Goal: Task Accomplishment & Management: Manage account settings

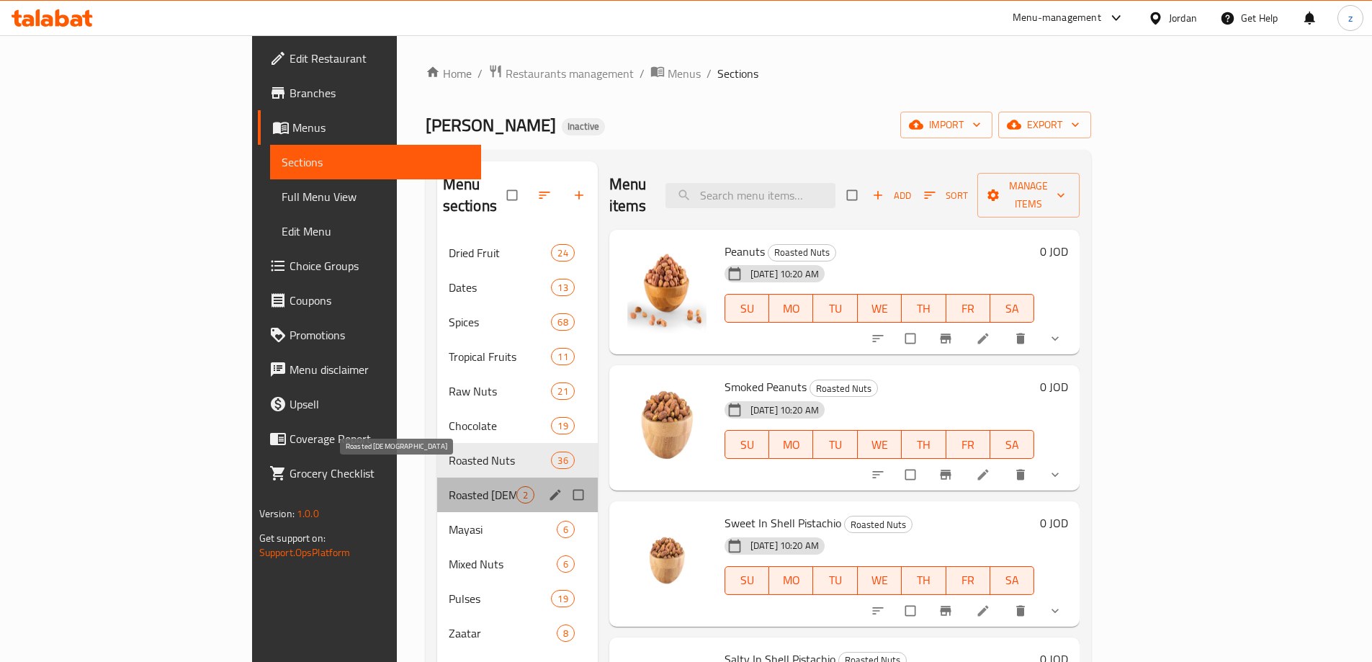
click at [449, 486] on span "Roasted [DEMOGRAPHIC_DATA]" at bounding box center [483, 494] width 68 height 17
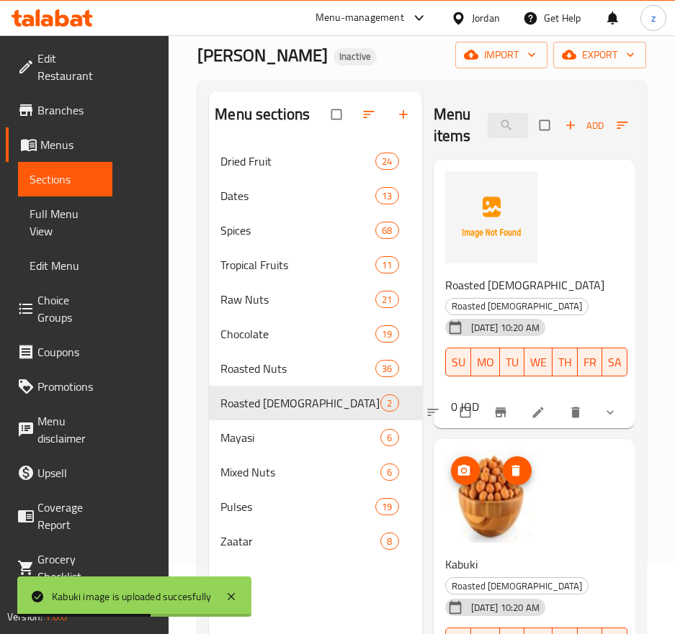
scroll to position [58, 0]
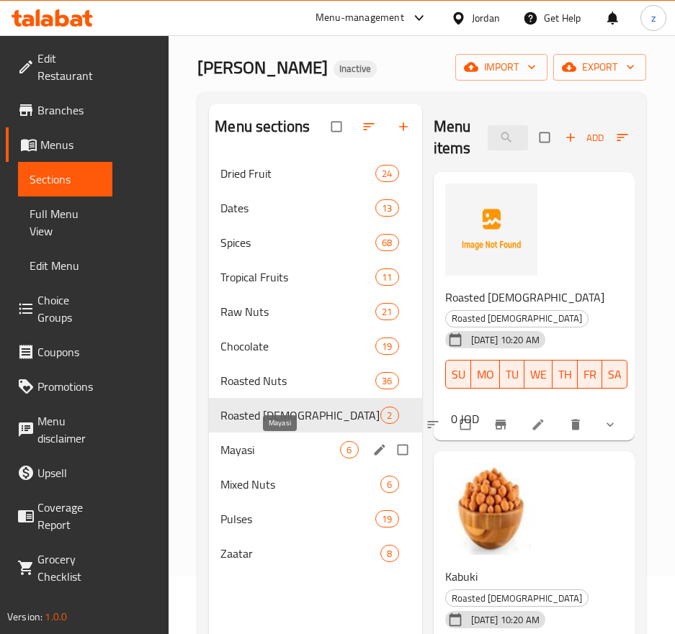
click at [266, 448] on span "Mayasi" at bounding box center [280, 449] width 120 height 17
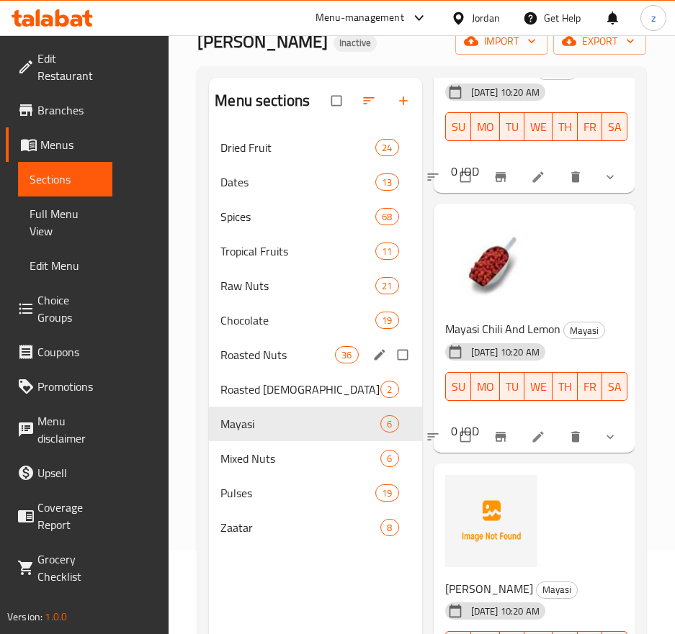
scroll to position [58, 0]
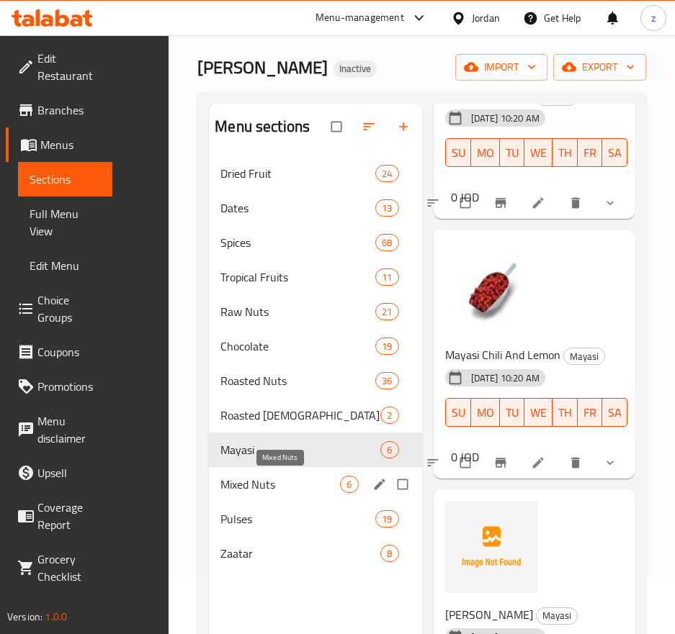
click at [297, 481] on span "Mixed Nuts" at bounding box center [280, 484] width 120 height 17
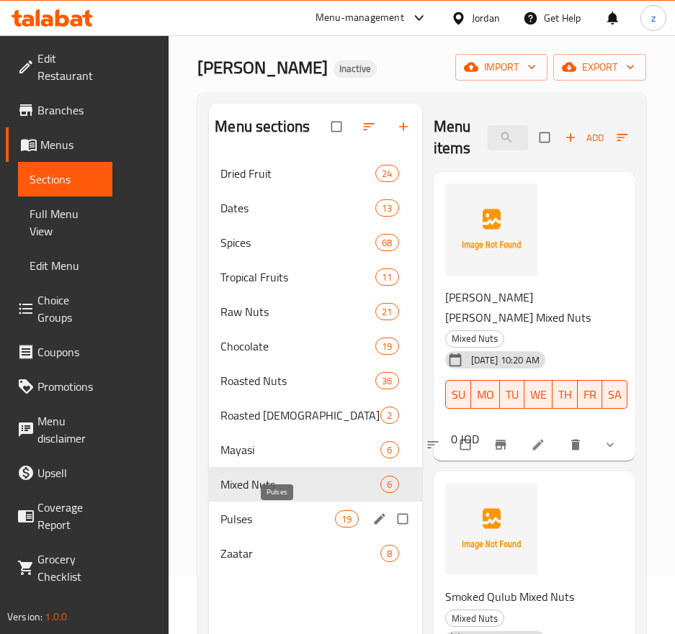
drag, startPoint x: 223, startPoint y: 526, endPoint x: 321, endPoint y: 505, distance: 100.1
click at [223, 526] on span "Pulses" at bounding box center [277, 519] width 115 height 17
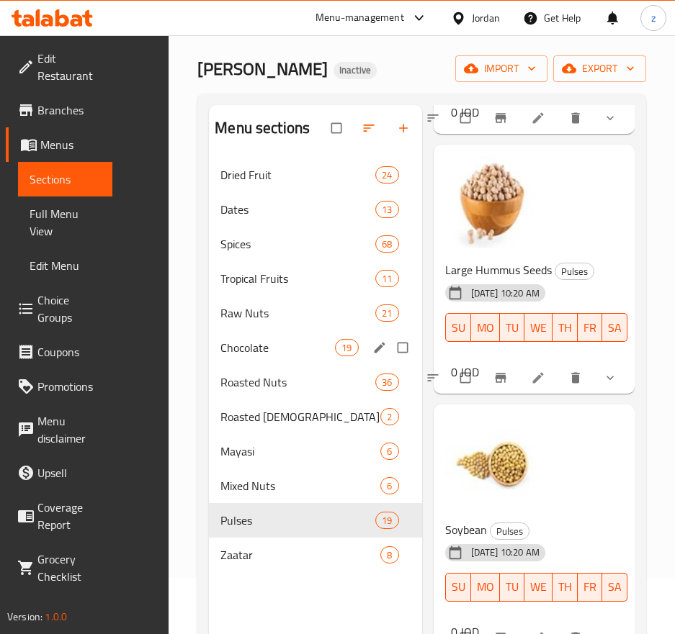
scroll to position [144, 0]
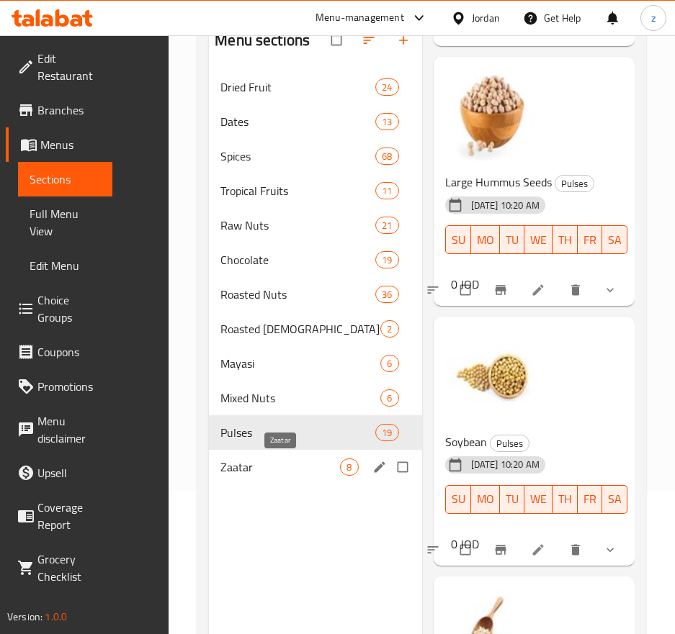
click at [281, 467] on span "Zaatar" at bounding box center [280, 467] width 120 height 17
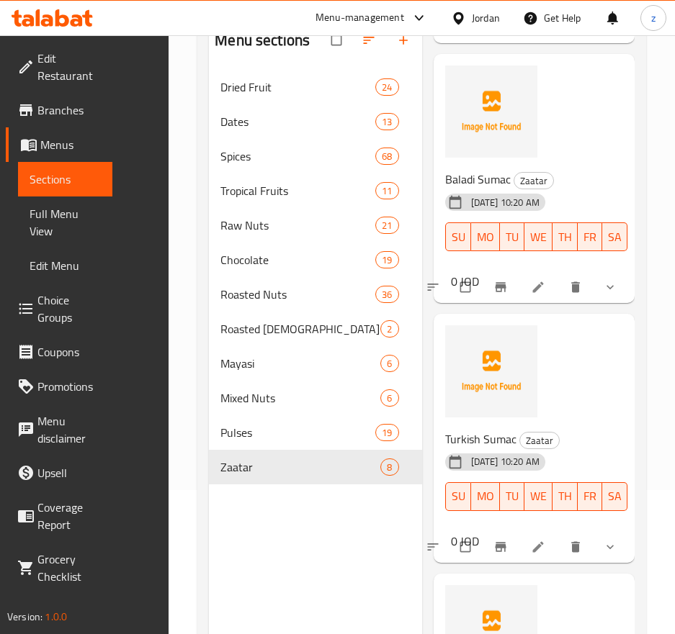
scroll to position [288, 0]
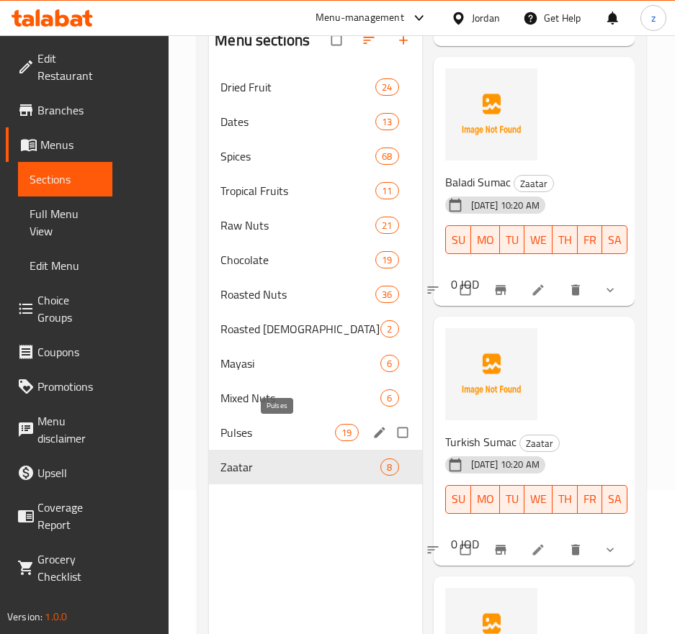
drag, startPoint x: 295, startPoint y: 431, endPoint x: 315, endPoint y: 428, distance: 19.7
click at [295, 431] on span "Pulses" at bounding box center [277, 432] width 115 height 17
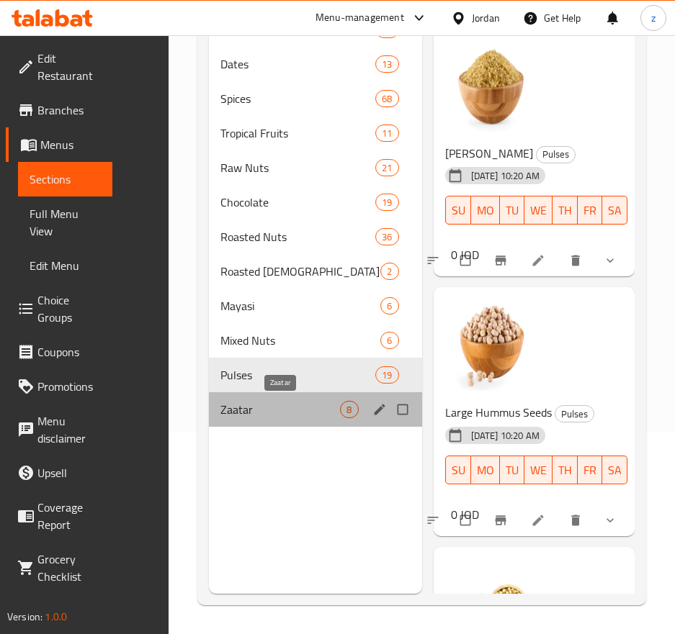
click at [265, 412] on span "Zaatar" at bounding box center [280, 409] width 120 height 17
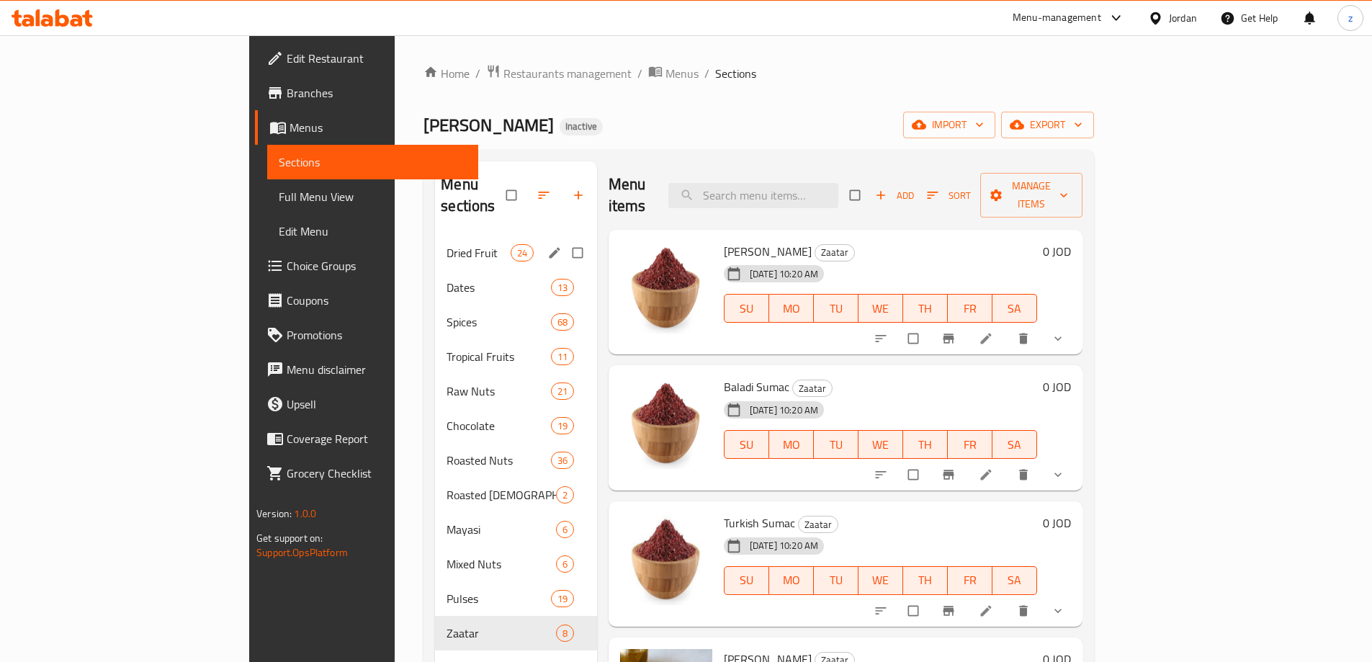
drag, startPoint x: 422, startPoint y: 225, endPoint x: 404, endPoint y: 256, distance: 36.4
click at [446, 244] on span "Dried Fruit" at bounding box center [477, 252] width 63 height 17
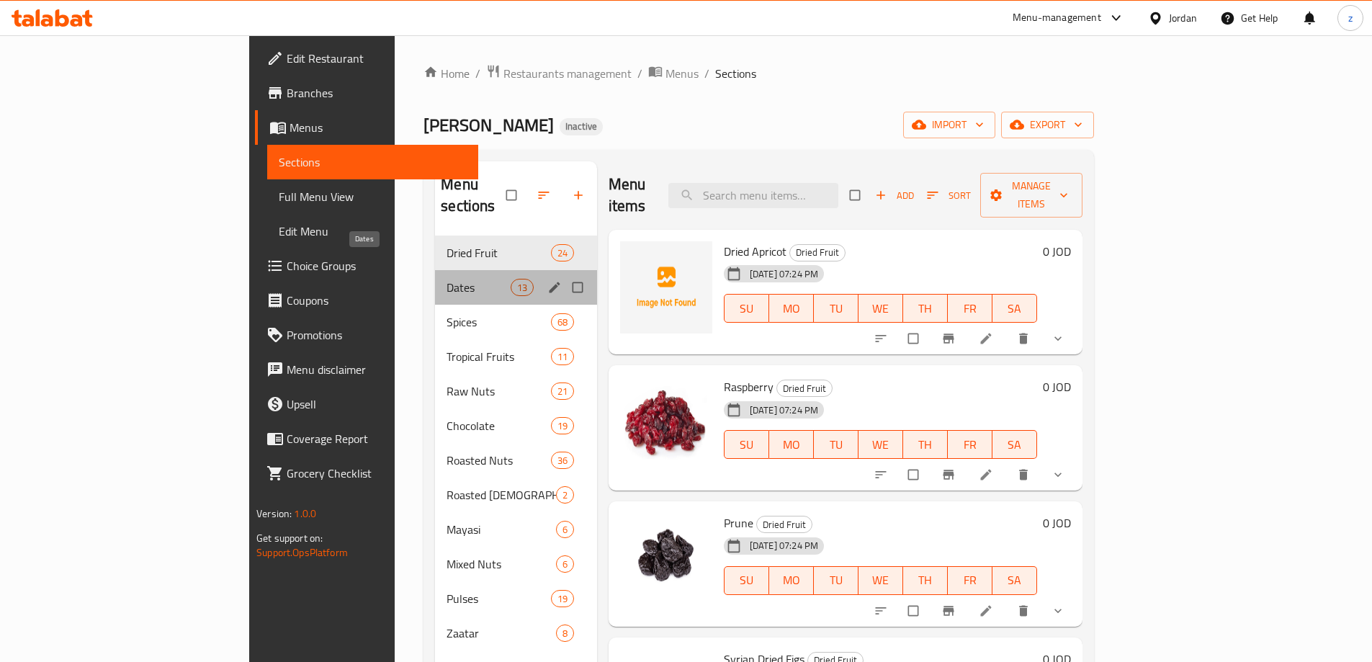
click at [446, 279] on span "Dates" at bounding box center [477, 287] width 63 height 17
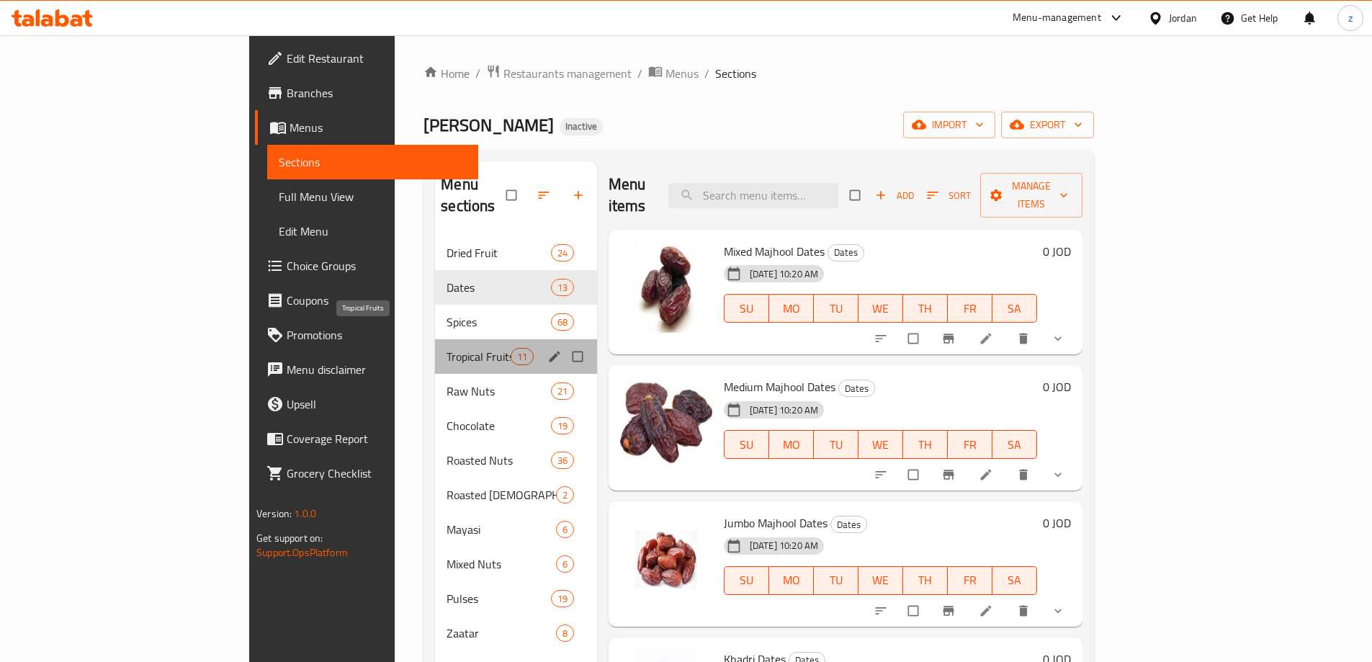
click at [446, 348] on span "Tropical Fruits" at bounding box center [477, 356] width 63 height 17
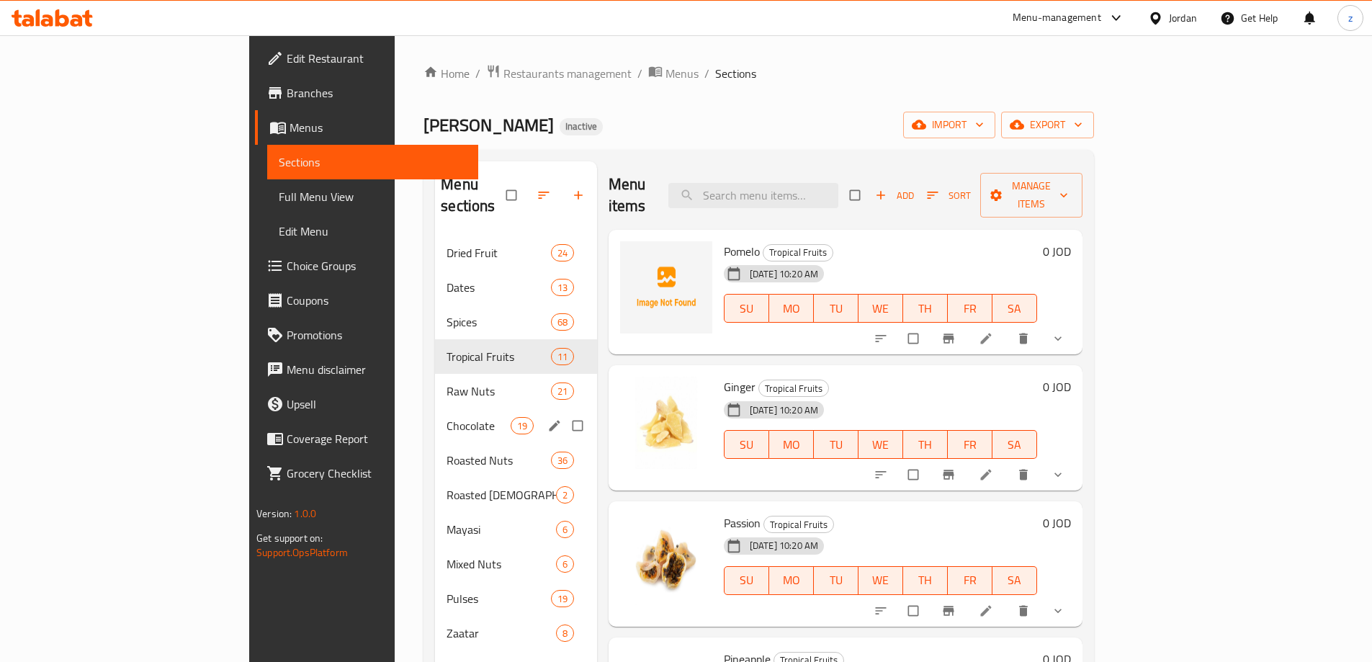
click at [435, 408] on div "Chocolate 19" at bounding box center [516, 425] width 162 height 35
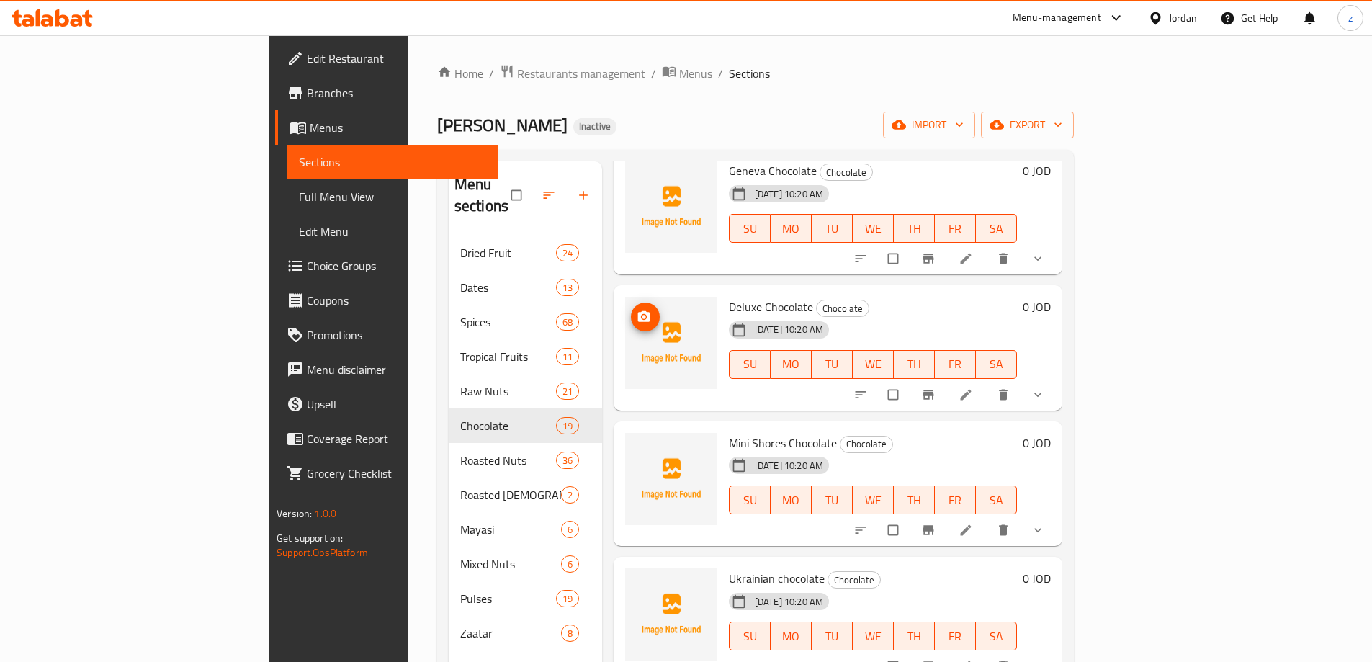
scroll to position [504, 0]
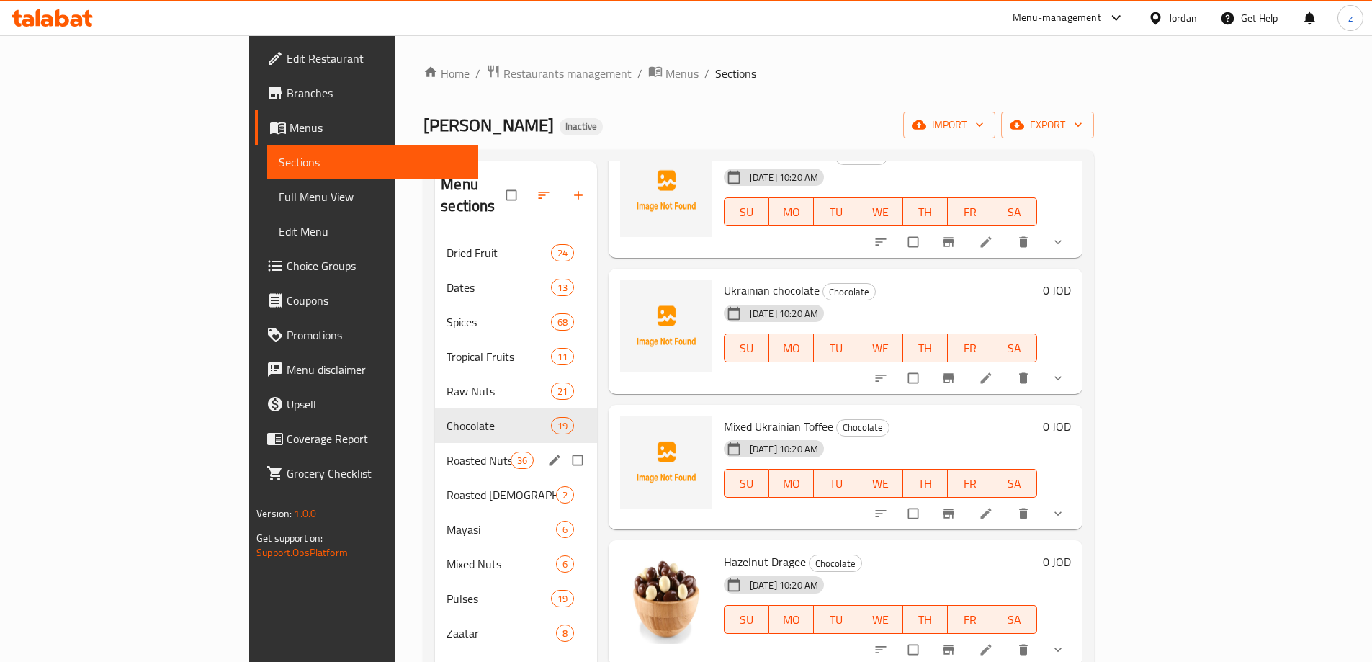
click at [446, 452] on span "Roasted Nuts" at bounding box center [477, 460] width 63 height 17
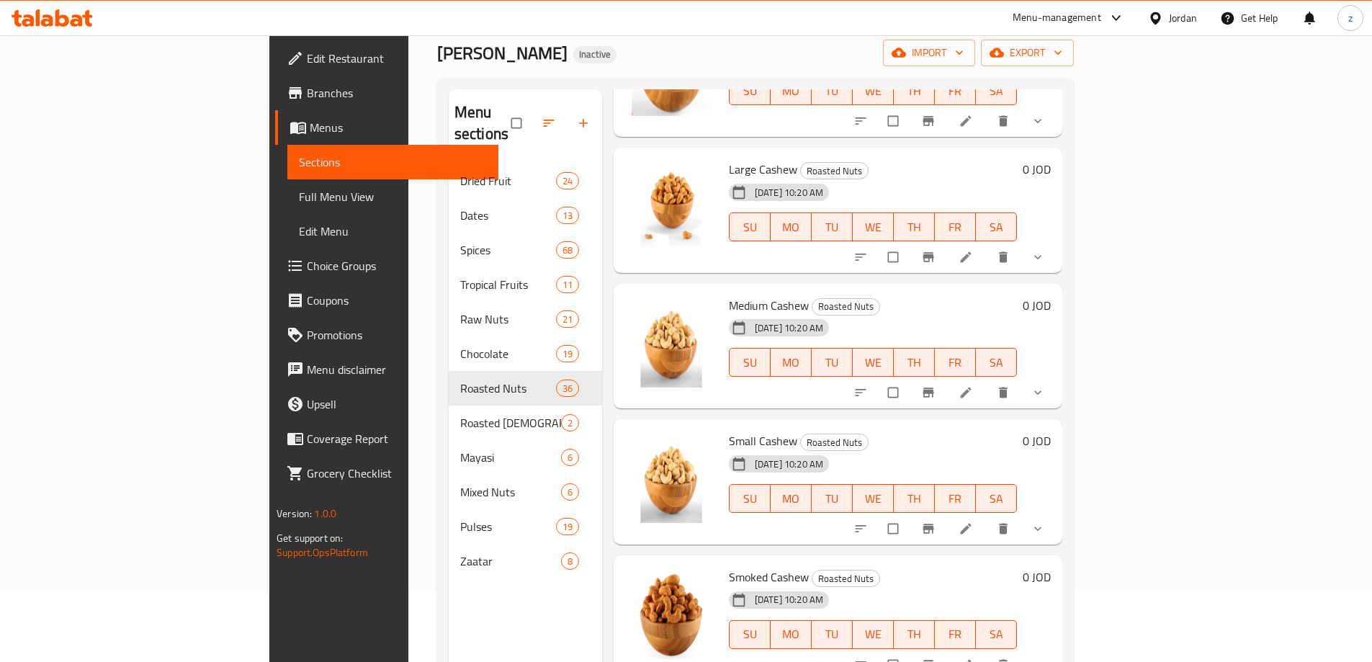
scroll to position [4263, 0]
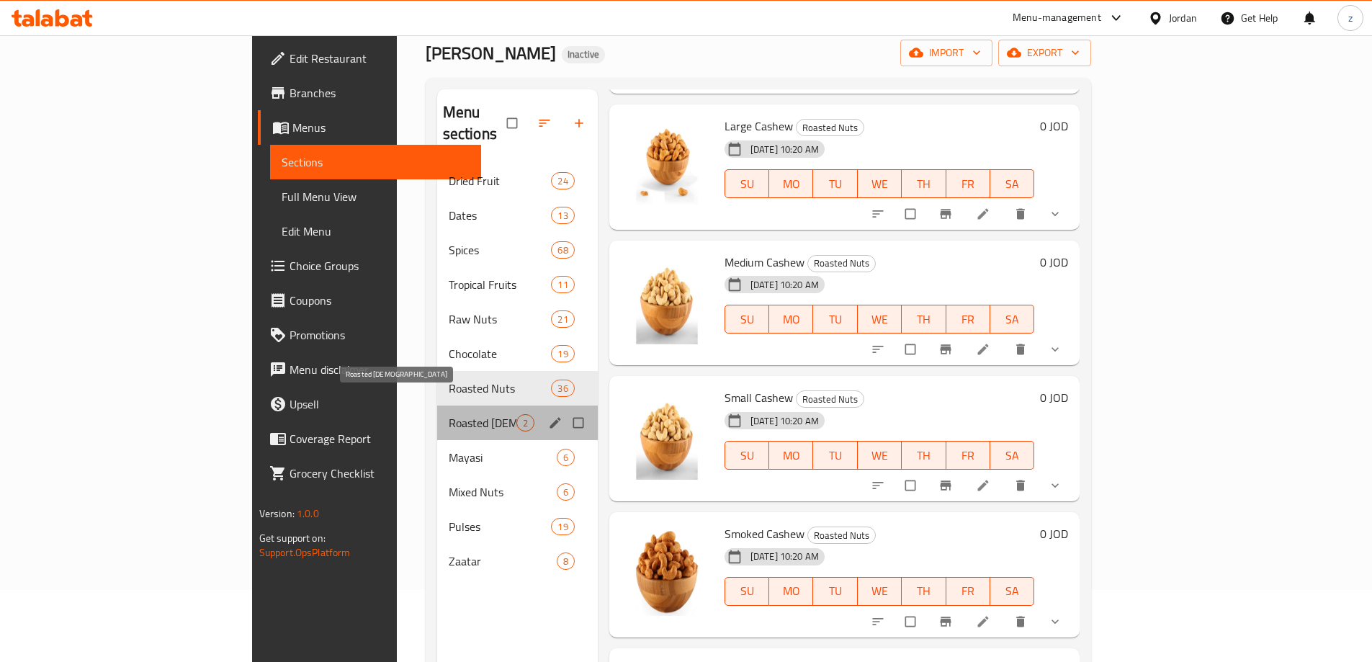
click at [449, 414] on span "Roasted [DEMOGRAPHIC_DATA]" at bounding box center [483, 422] width 68 height 17
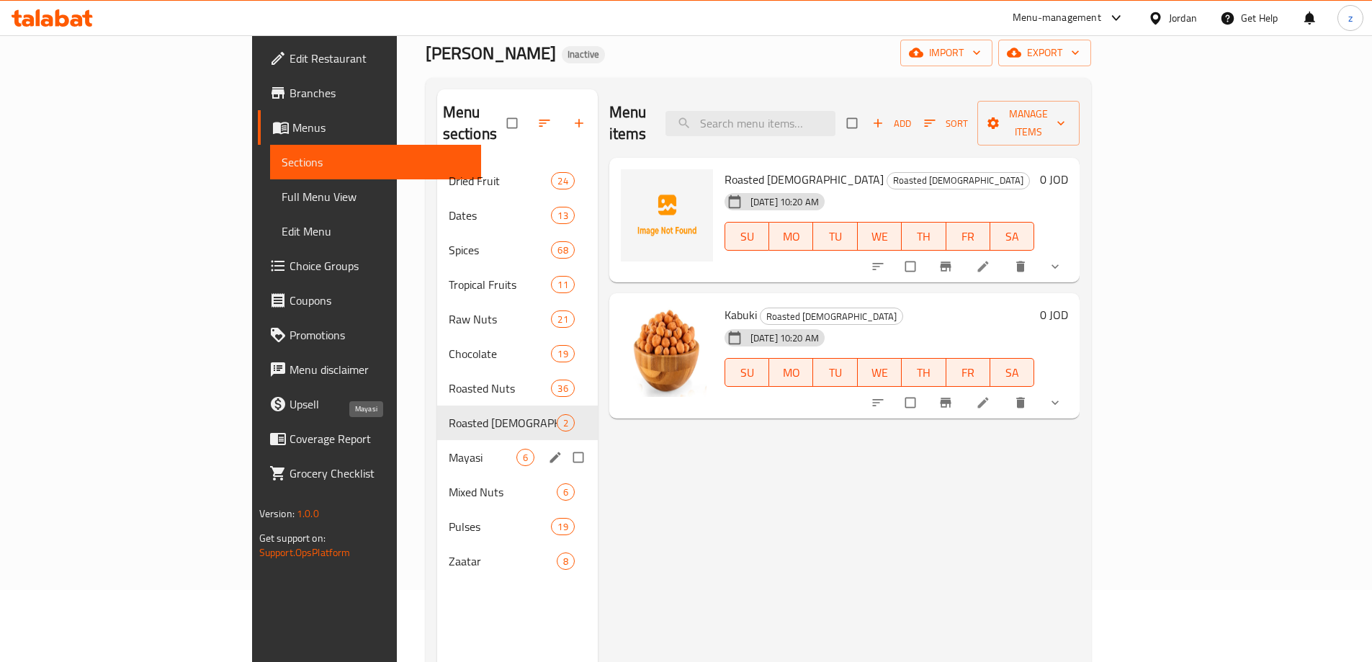
click at [449, 449] on span "Mayasi" at bounding box center [483, 457] width 68 height 17
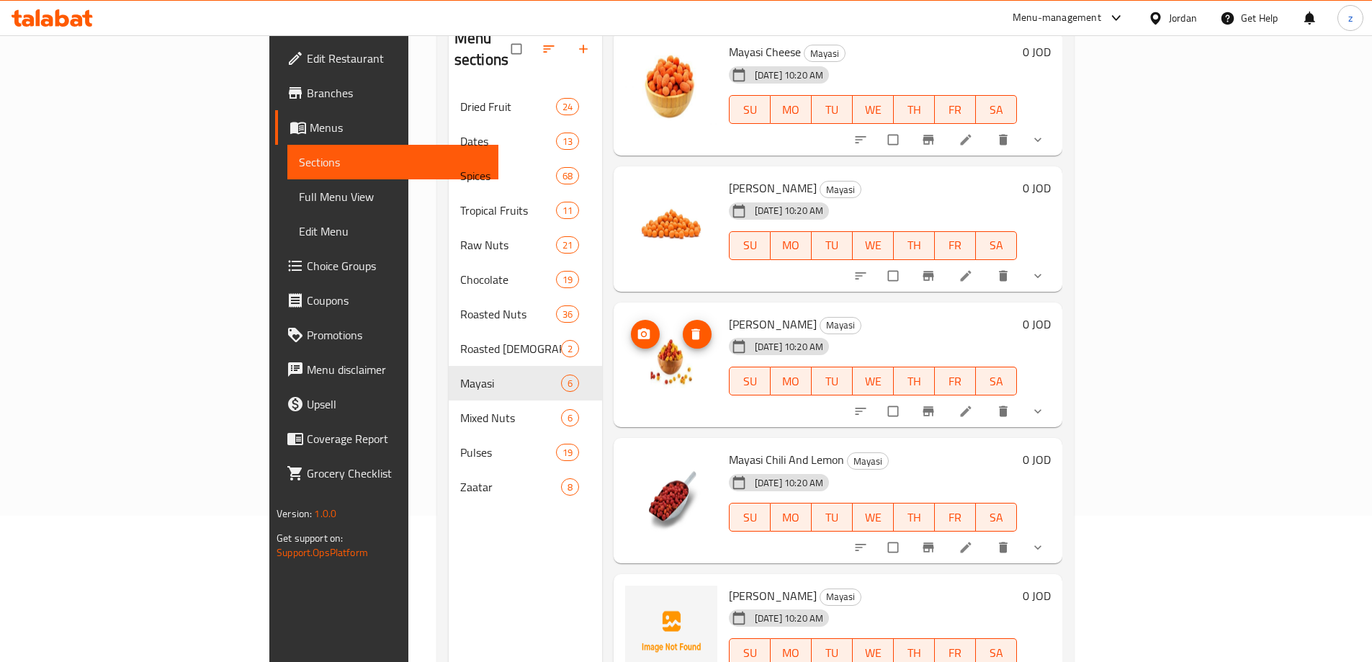
scroll to position [202, 0]
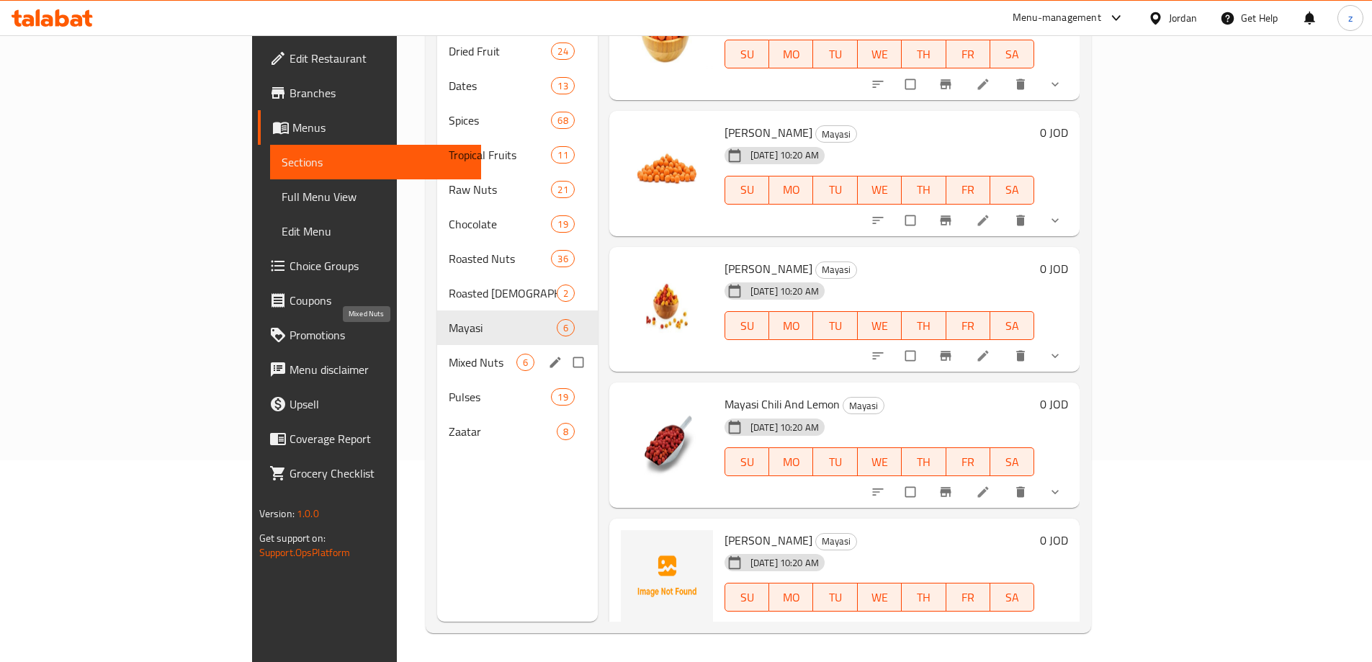
click at [449, 354] on span "Mixed Nuts" at bounding box center [483, 362] width 68 height 17
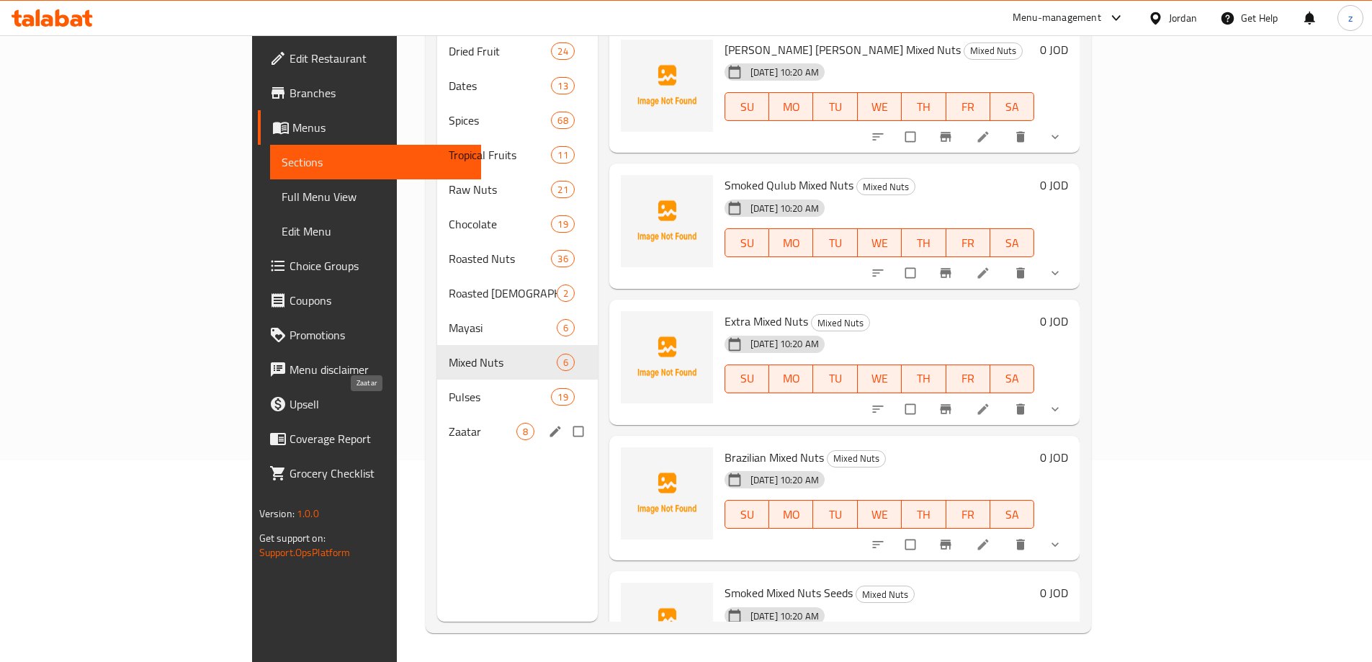
click at [449, 423] on span "Zaatar" at bounding box center [483, 431] width 68 height 17
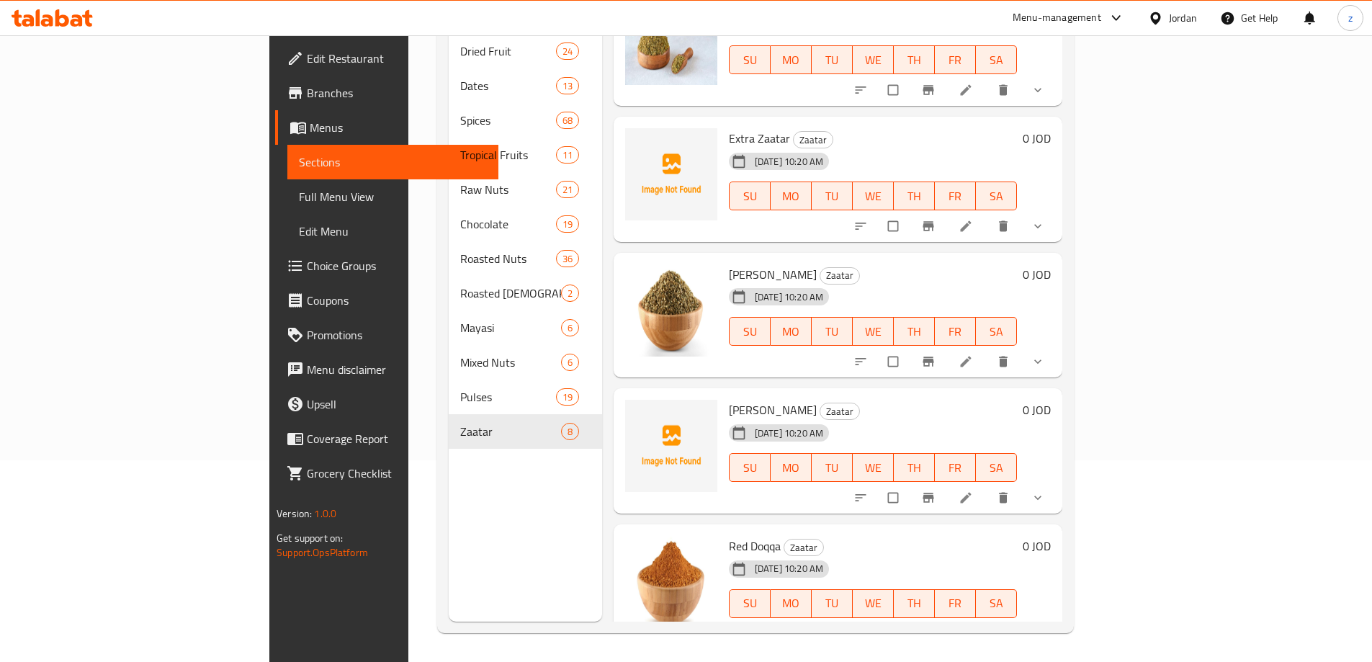
scroll to position [461, 0]
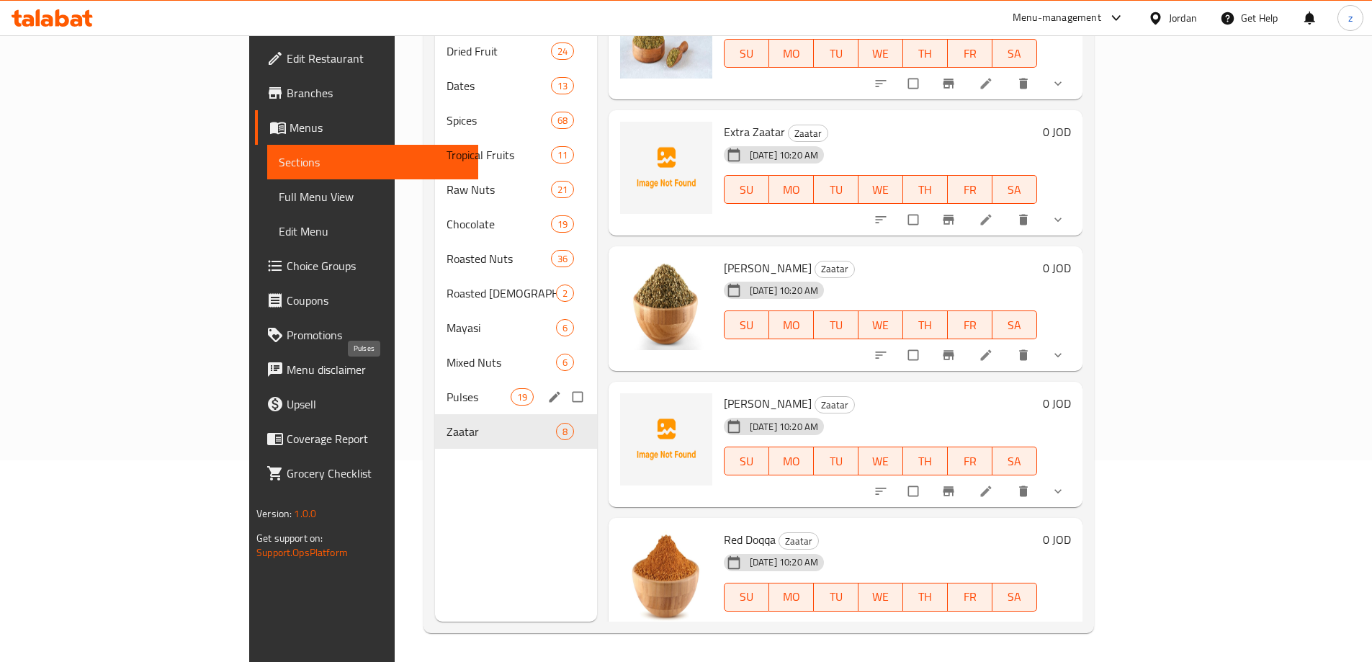
click at [446, 388] on span "Pulses" at bounding box center [477, 396] width 63 height 17
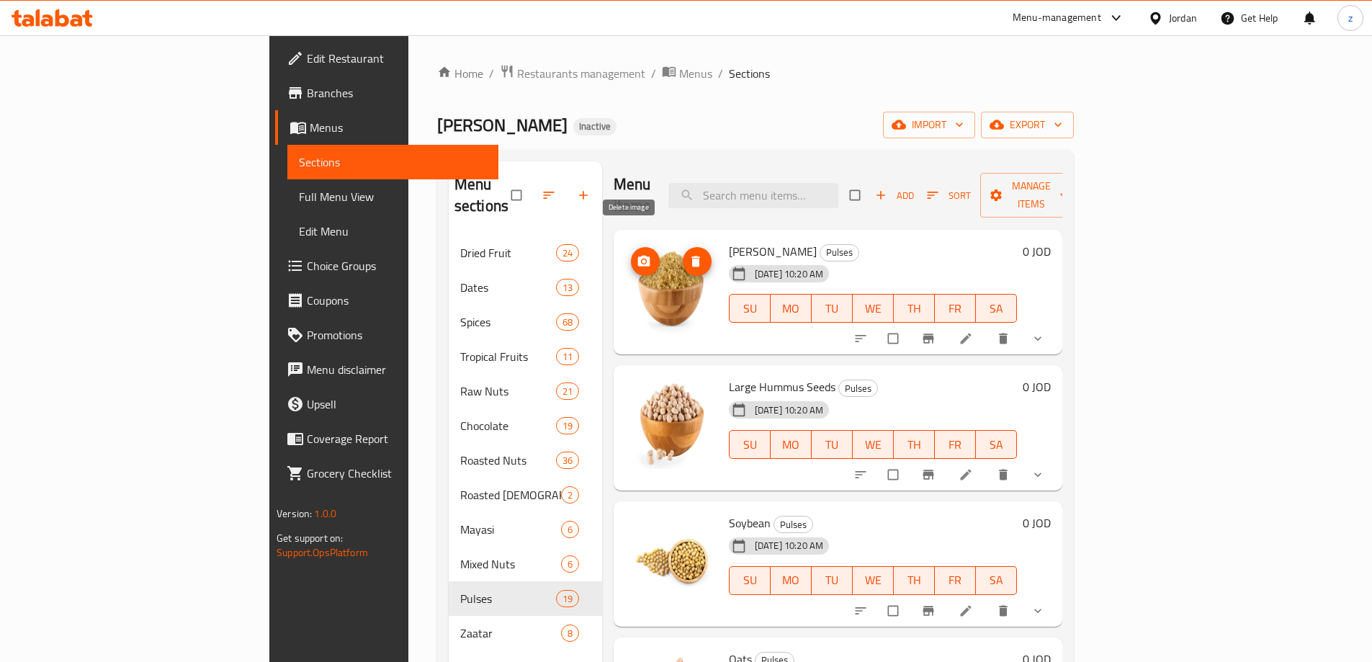
click at [688, 254] on icon "delete image" at bounding box center [695, 261] width 14 height 14
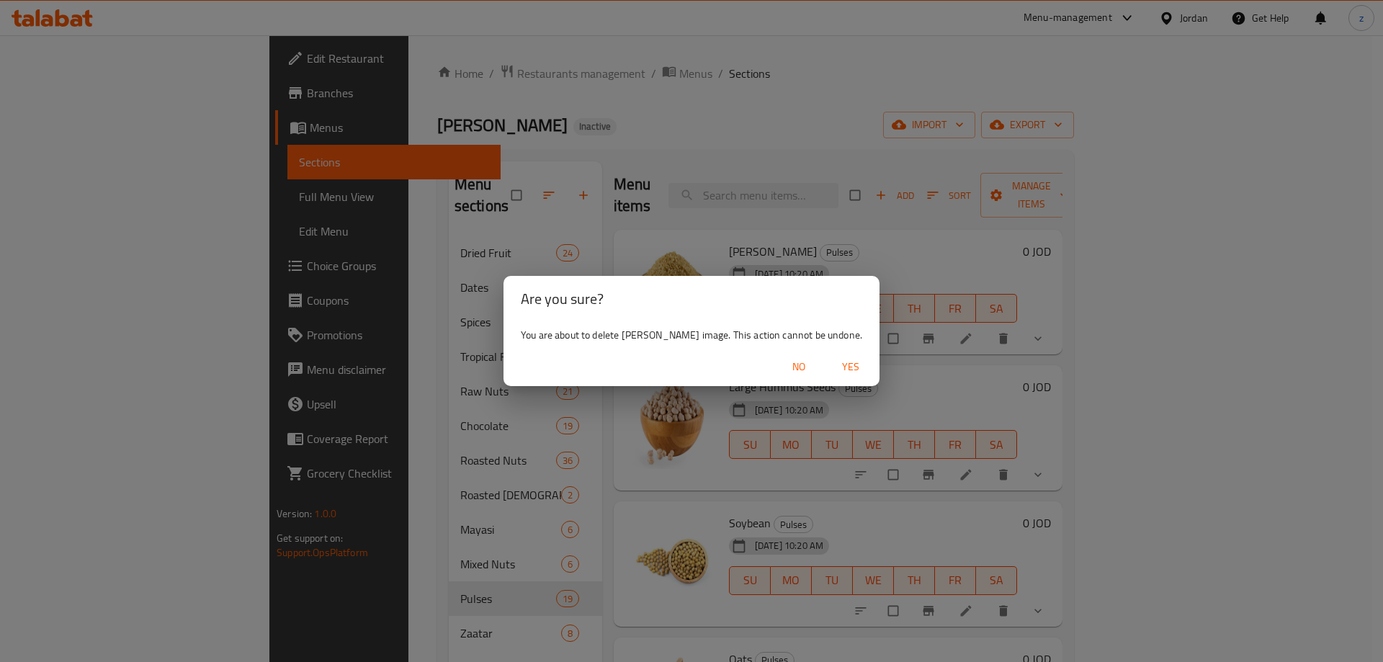
click at [835, 363] on span "Yes" at bounding box center [850, 367] width 35 height 18
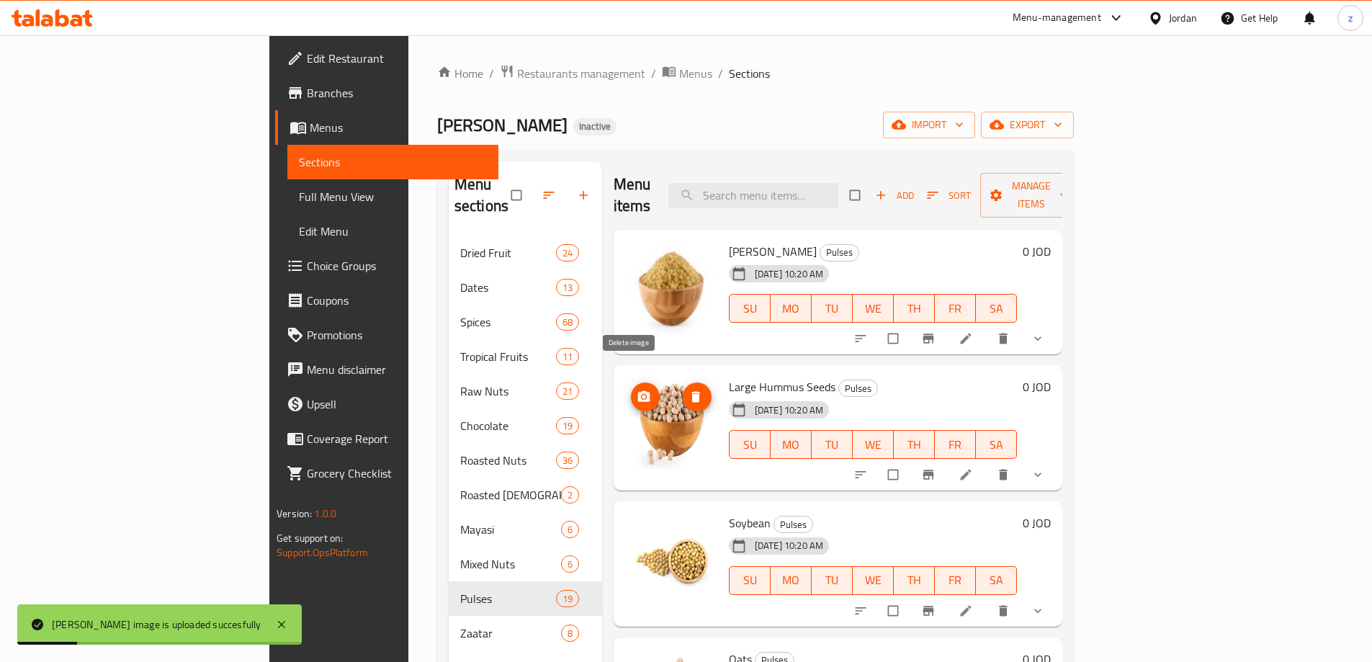
click at [691, 392] on icon "delete image" at bounding box center [695, 397] width 9 height 11
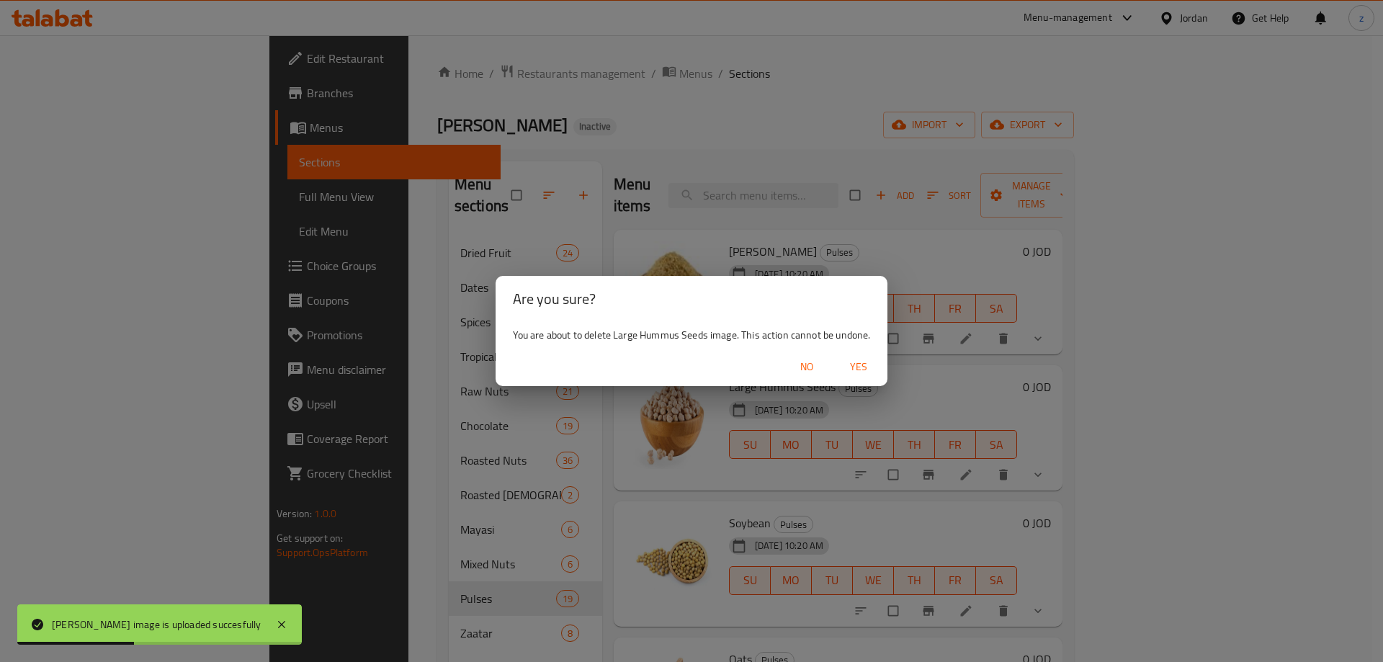
click at [861, 373] on span "Yes" at bounding box center [858, 367] width 35 height 18
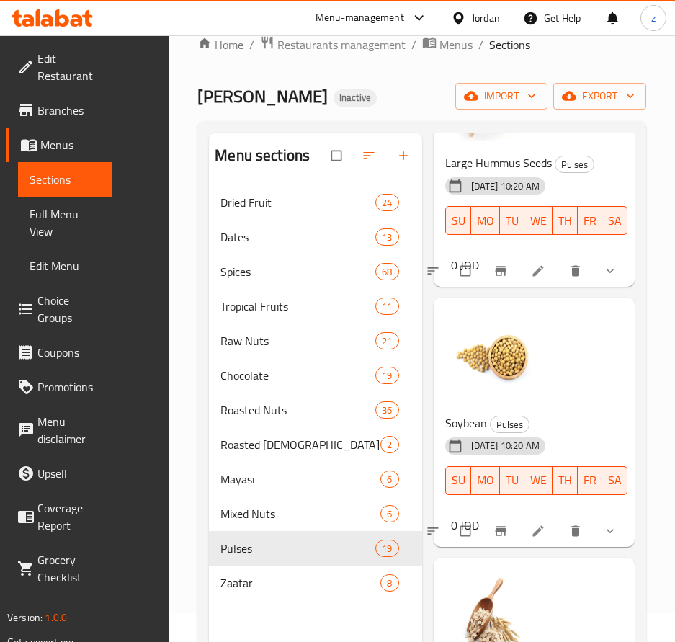
scroll to position [432, 0]
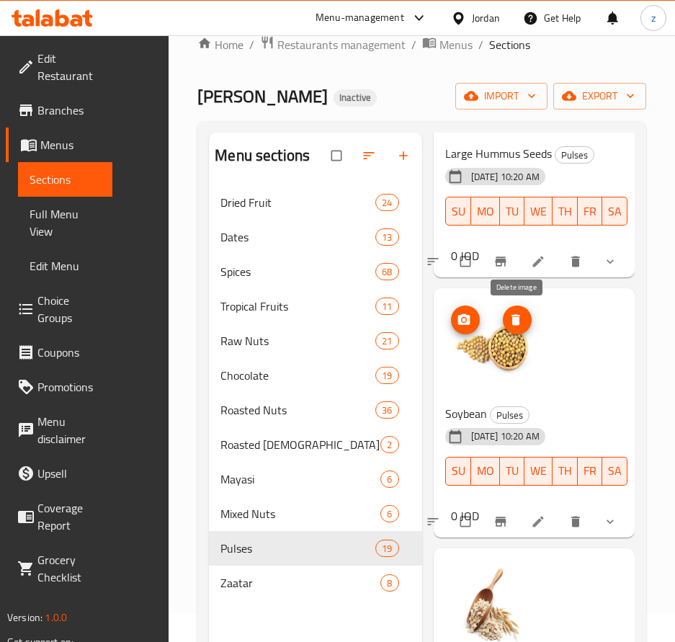
click at [513, 319] on icon "delete image" at bounding box center [515, 320] width 9 height 11
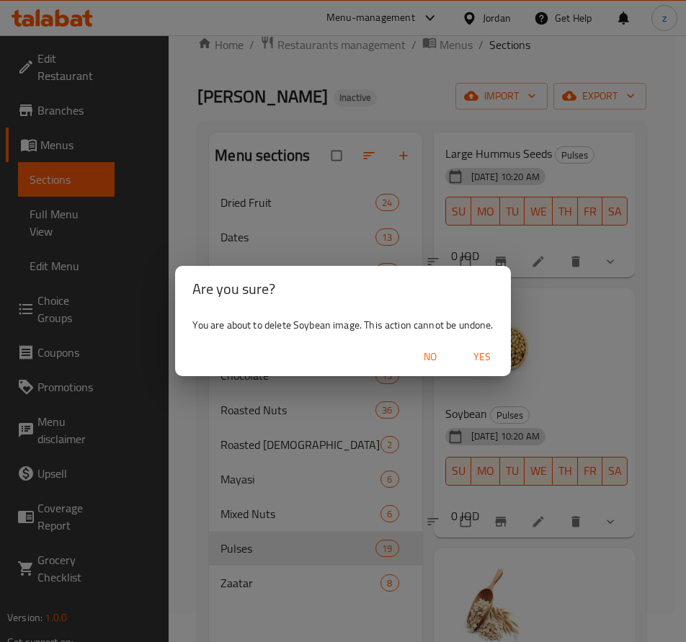
click at [484, 351] on span "Yes" at bounding box center [481, 357] width 35 height 18
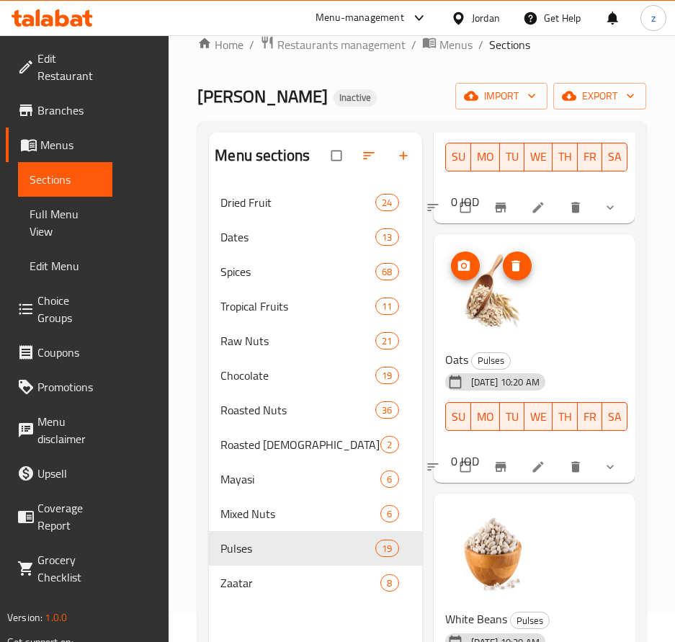
scroll to position [720, 0]
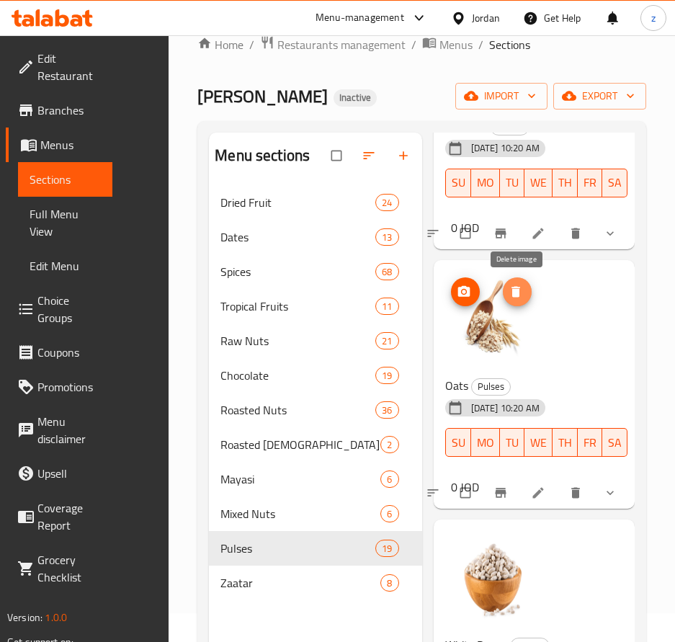
click at [516, 295] on icon "delete image" at bounding box center [515, 291] width 9 height 11
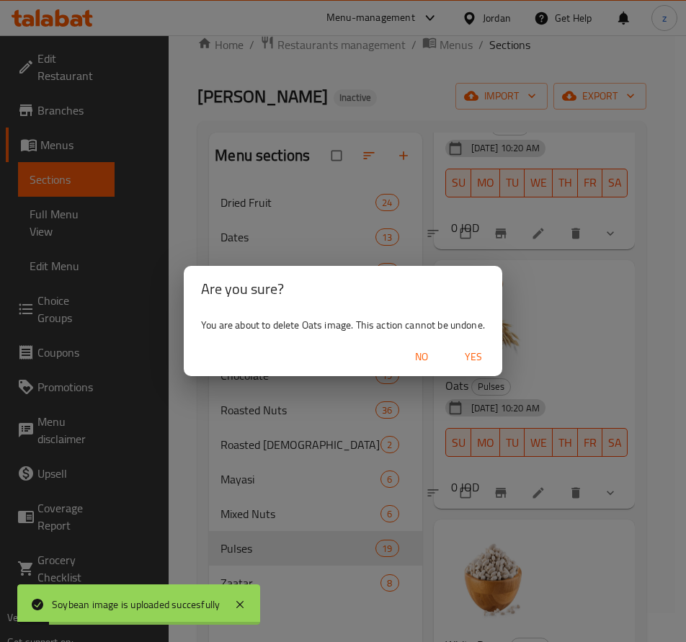
click at [476, 355] on span "Yes" at bounding box center [473, 357] width 35 height 18
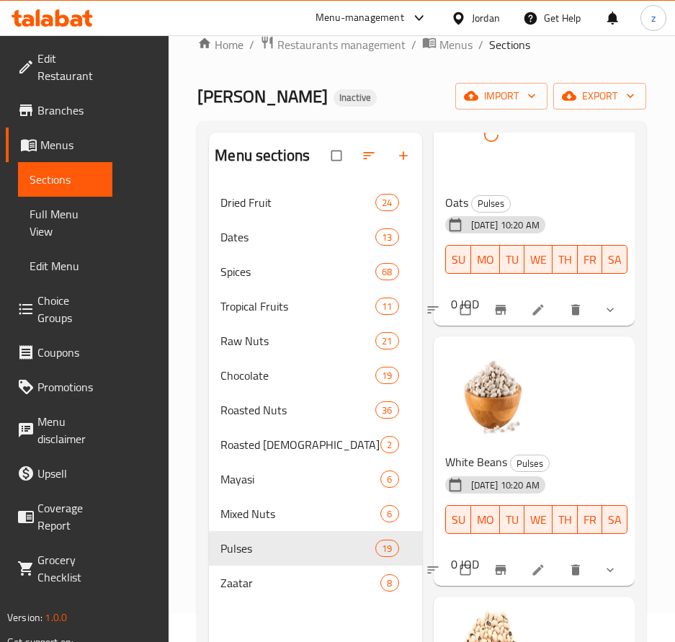
scroll to position [936, 0]
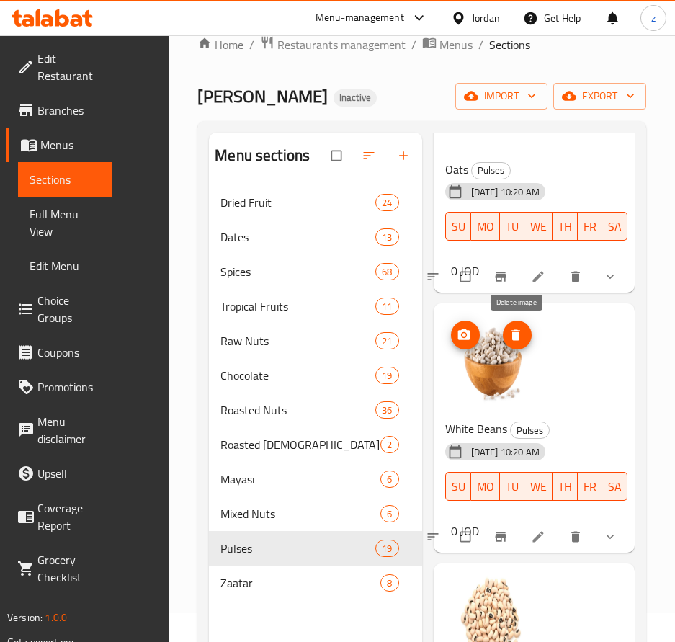
click at [517, 336] on icon "delete image" at bounding box center [515, 335] width 9 height 11
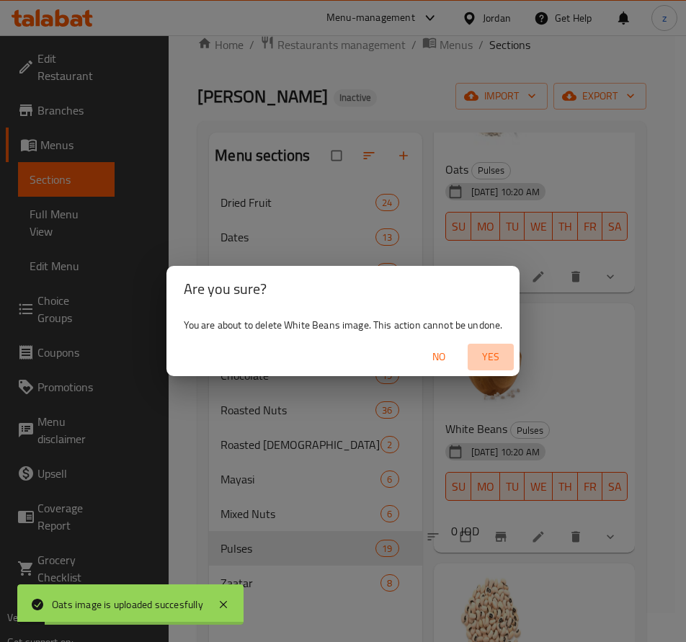
click at [494, 348] on button "Yes" at bounding box center [490, 357] width 46 height 27
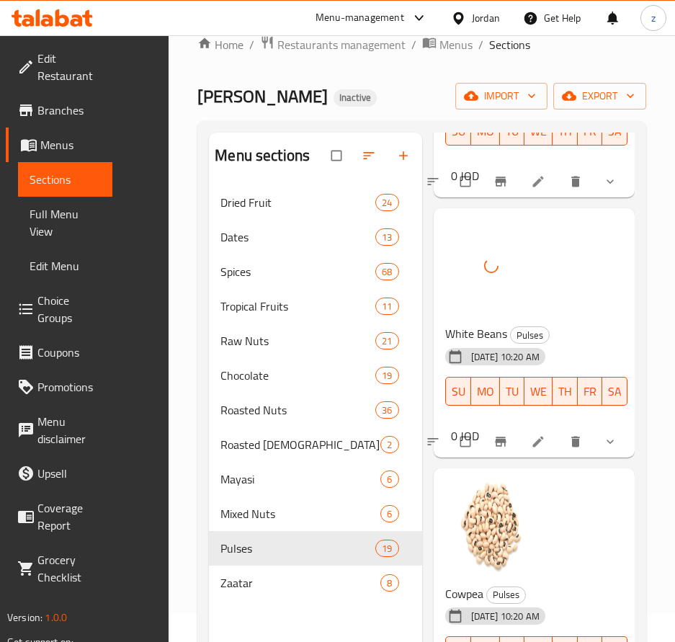
scroll to position [1152, 0]
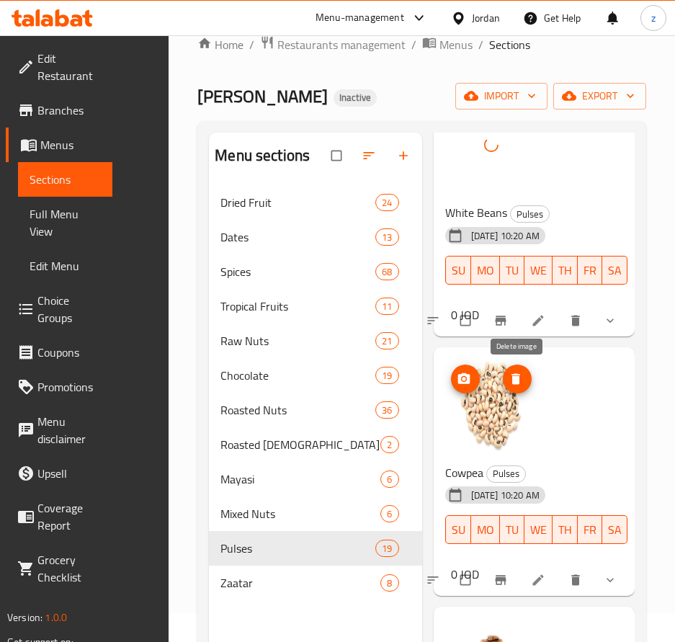
click at [518, 383] on icon "delete image" at bounding box center [515, 378] width 9 height 11
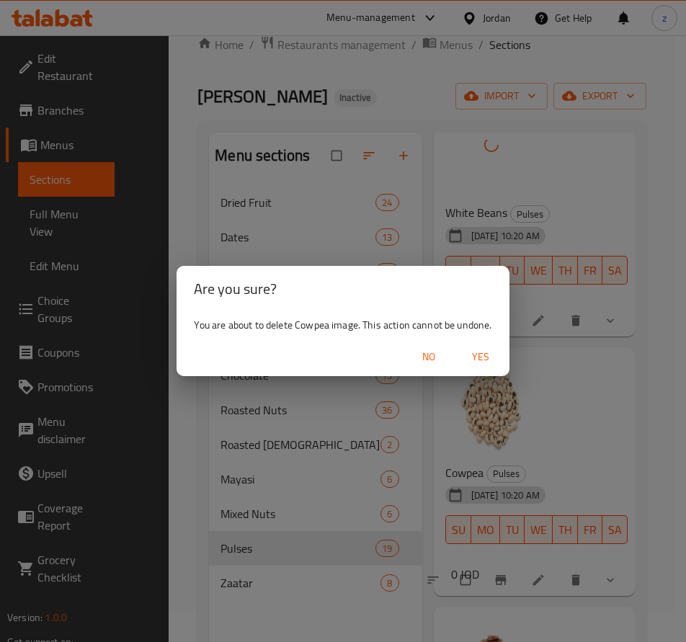
click at [475, 357] on span "Yes" at bounding box center [480, 357] width 35 height 18
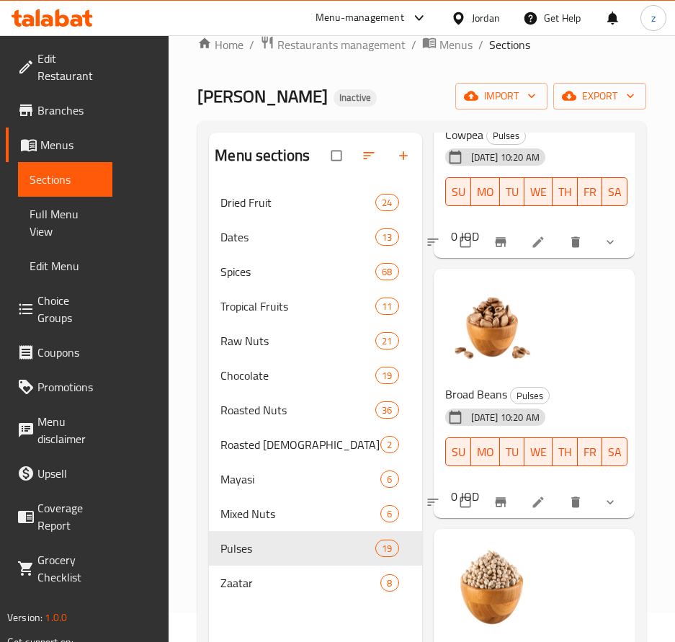
scroll to position [1512, 0]
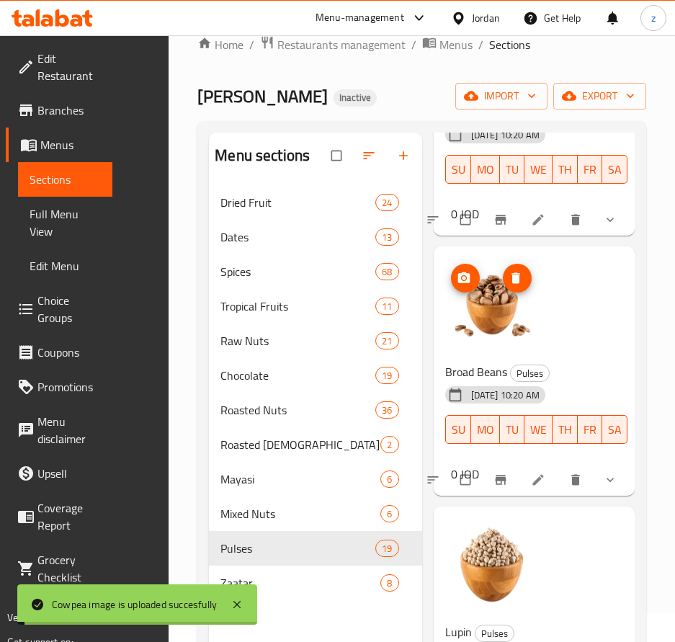
click at [513, 282] on icon "delete image" at bounding box center [515, 278] width 9 height 11
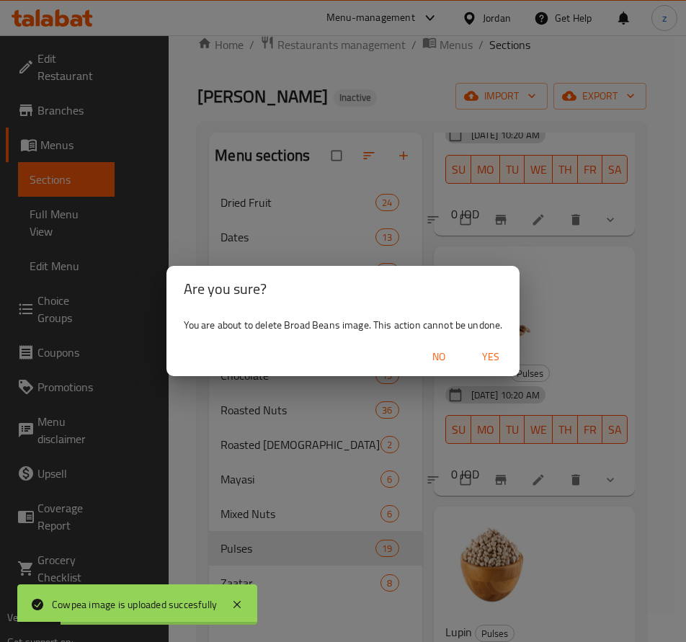
click at [488, 358] on span "Yes" at bounding box center [490, 357] width 35 height 18
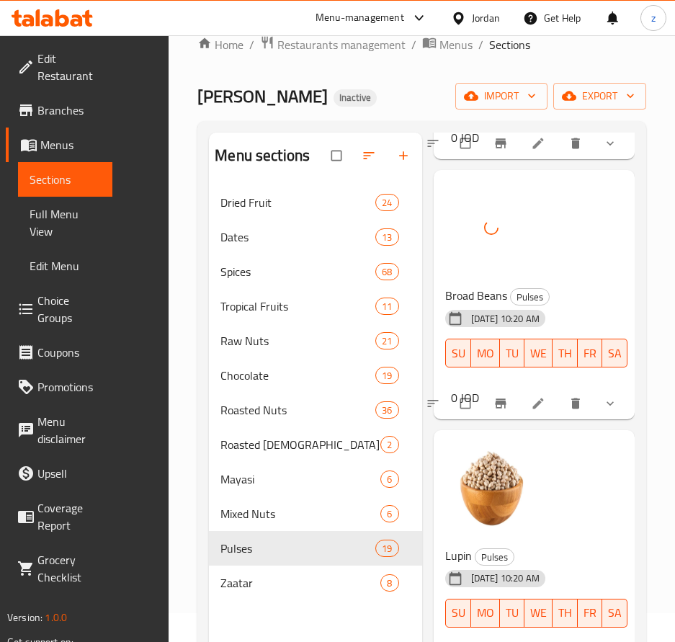
scroll to position [1728, 0]
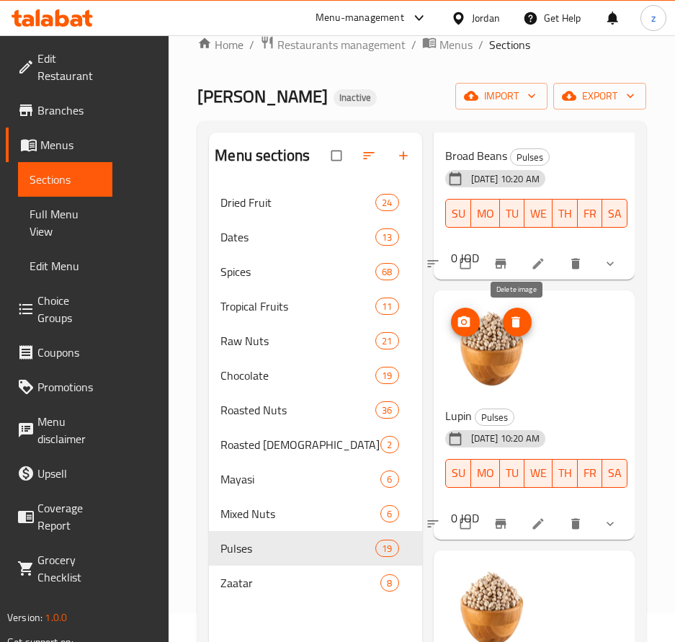
click at [513, 326] on icon "delete image" at bounding box center [515, 322] width 9 height 11
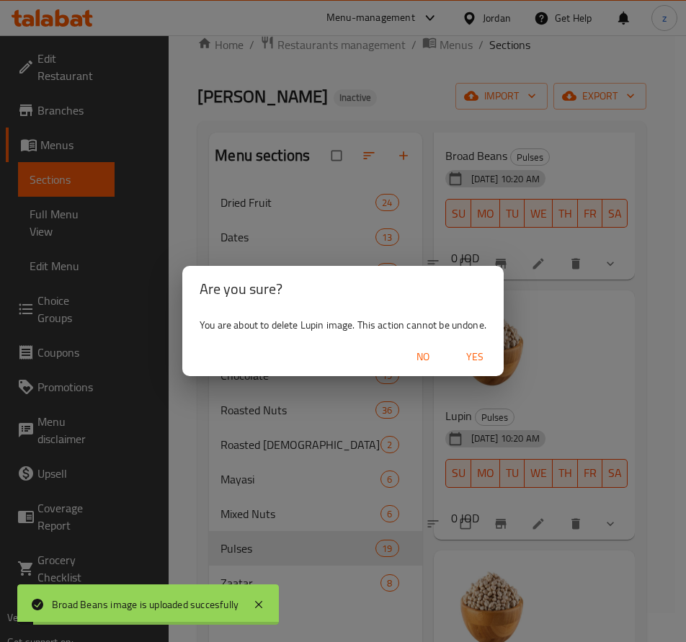
click at [472, 362] on span "Yes" at bounding box center [474, 357] width 35 height 18
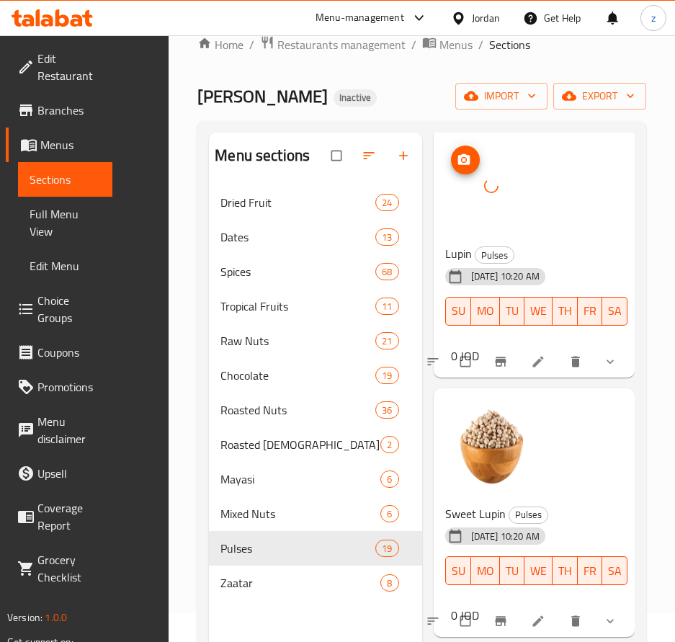
scroll to position [1944, 0]
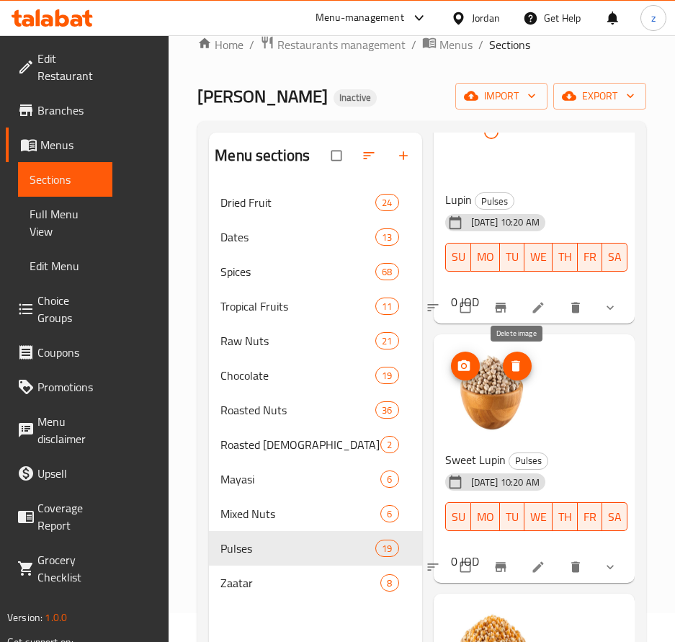
click at [519, 368] on icon "delete image" at bounding box center [515, 366] width 14 height 14
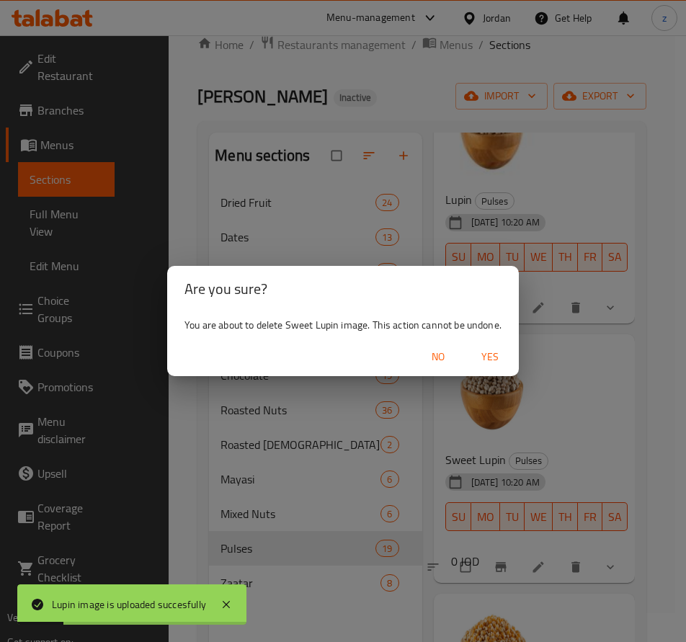
click at [484, 357] on span "Yes" at bounding box center [489, 357] width 35 height 18
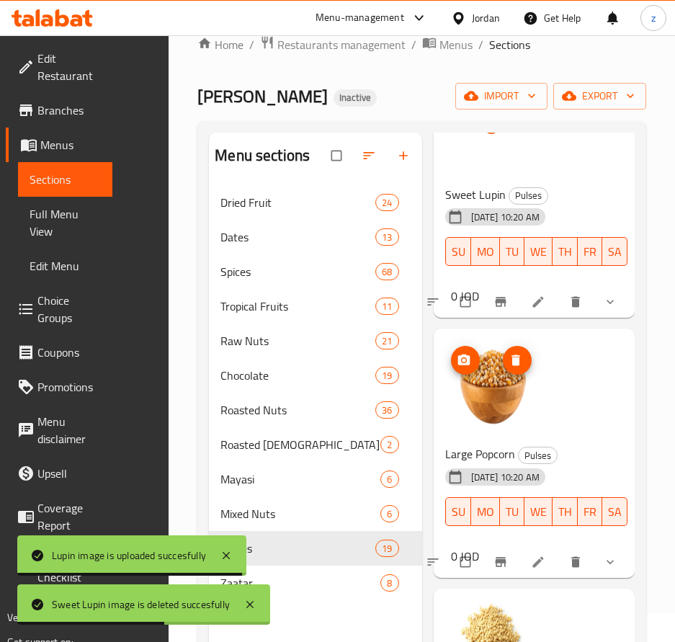
scroll to position [2232, 0]
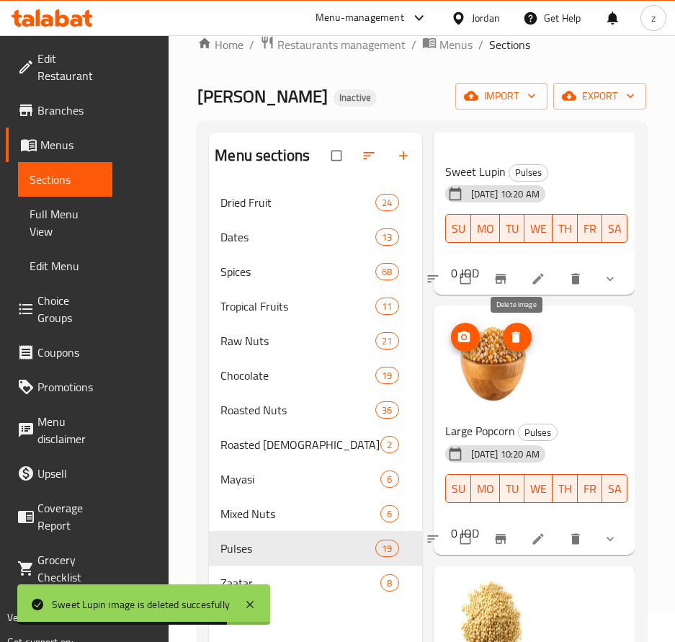
click at [524, 333] on span "delete image" at bounding box center [517, 337] width 29 height 14
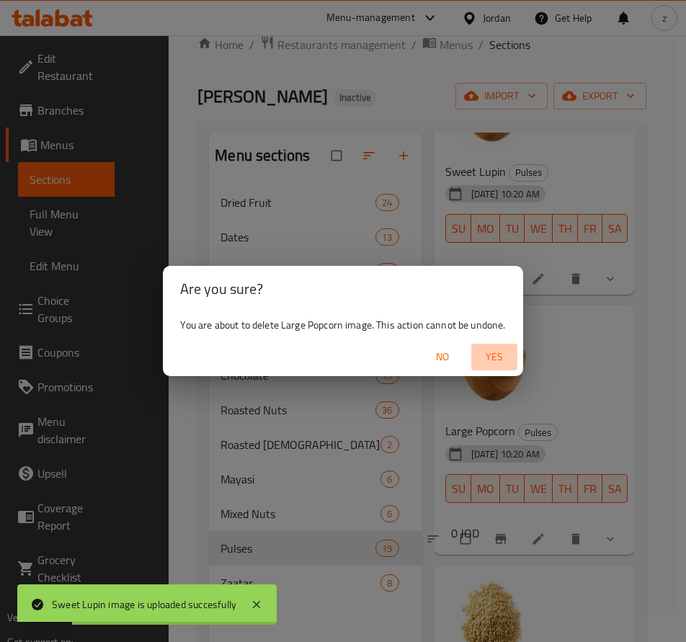
click at [493, 362] on span "Yes" at bounding box center [494, 357] width 35 height 18
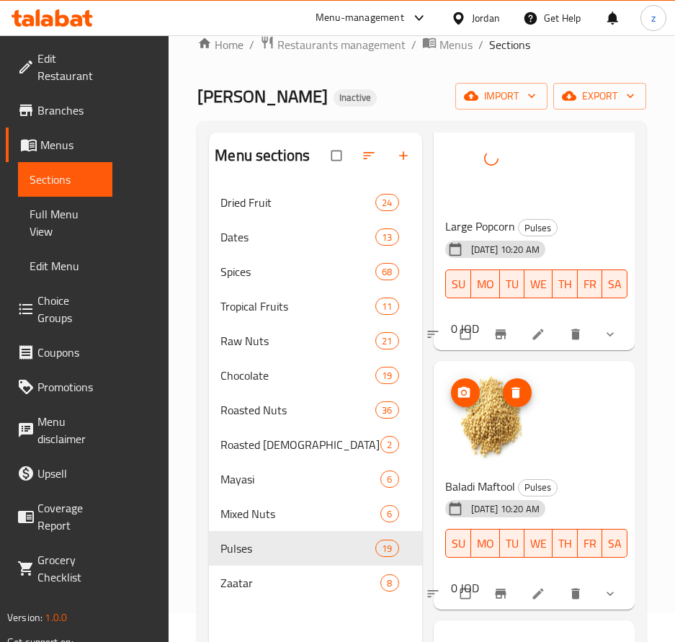
scroll to position [2520, 0]
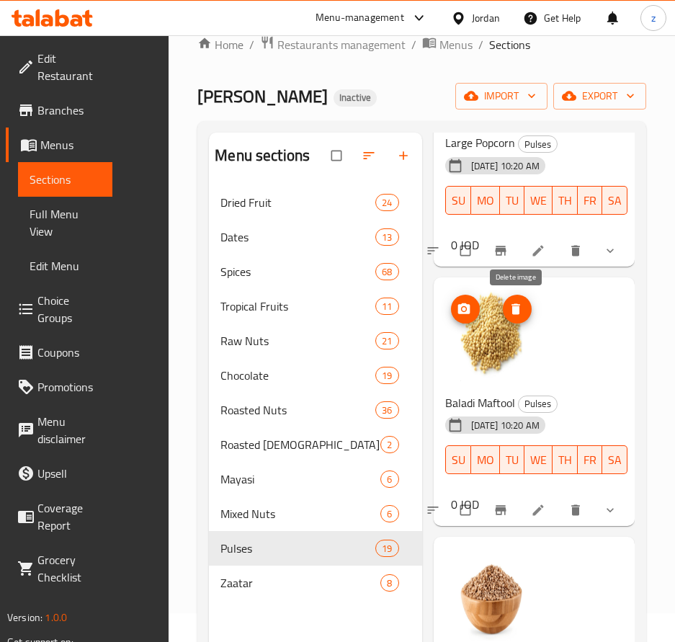
click at [529, 310] on span "delete image" at bounding box center [517, 309] width 29 height 14
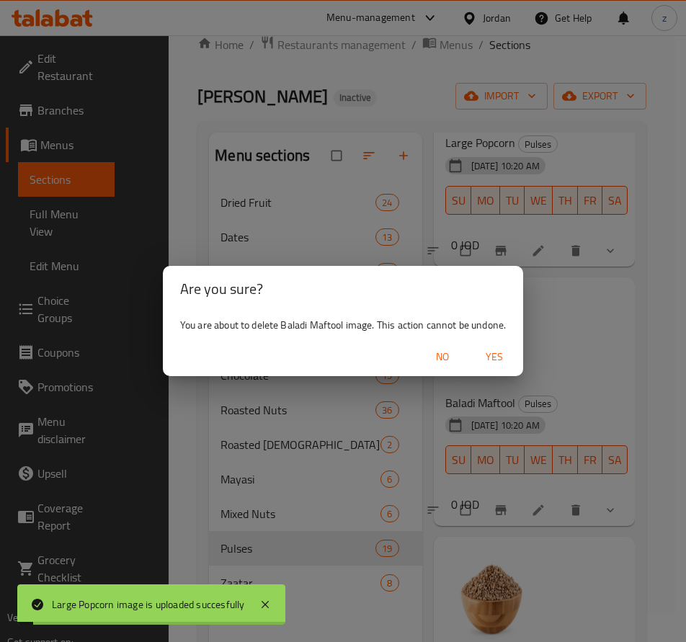
click at [506, 352] on span "Yes" at bounding box center [494, 357] width 35 height 18
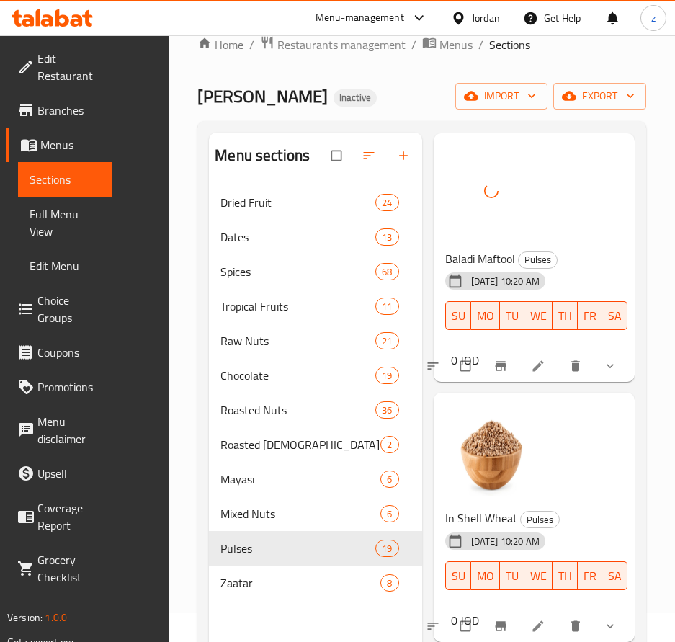
scroll to position [2737, 0]
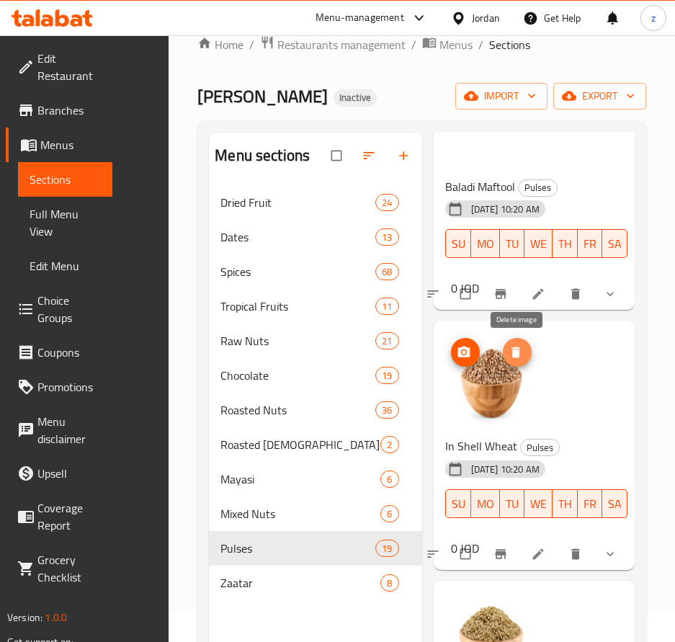
click at [523, 358] on span "delete image" at bounding box center [517, 352] width 29 height 14
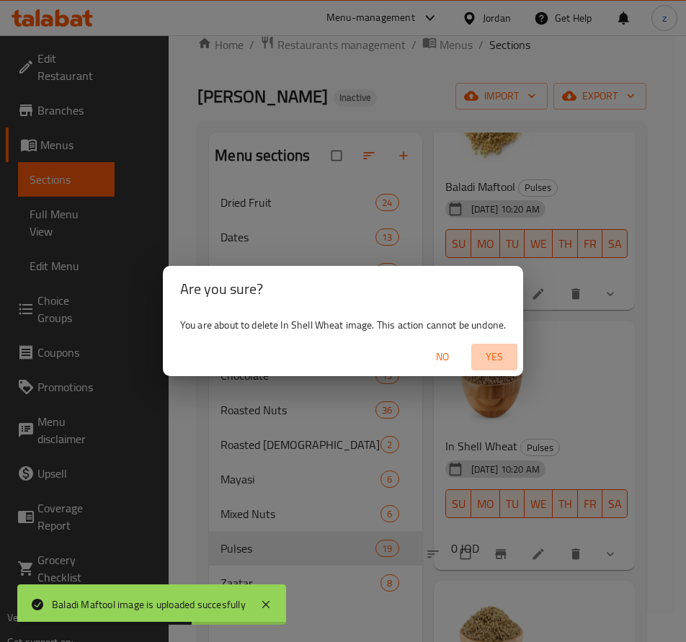
click at [500, 355] on span "Yes" at bounding box center [494, 357] width 35 height 18
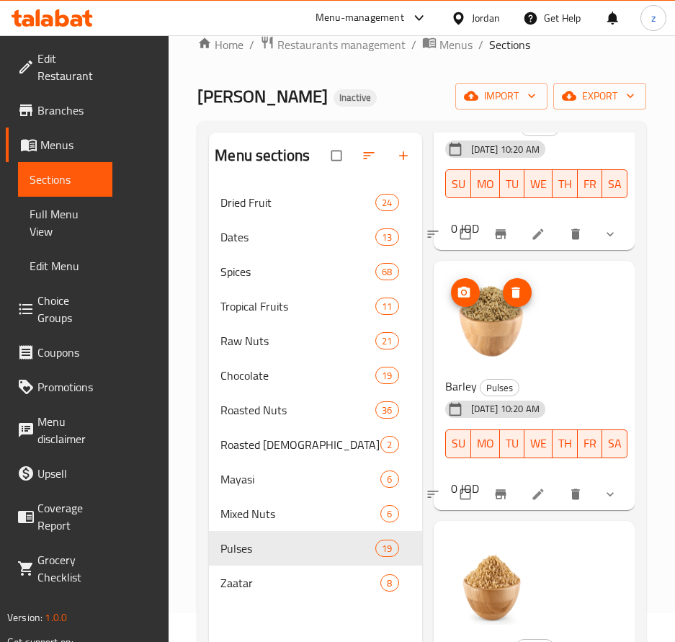
scroll to position [3025, 0]
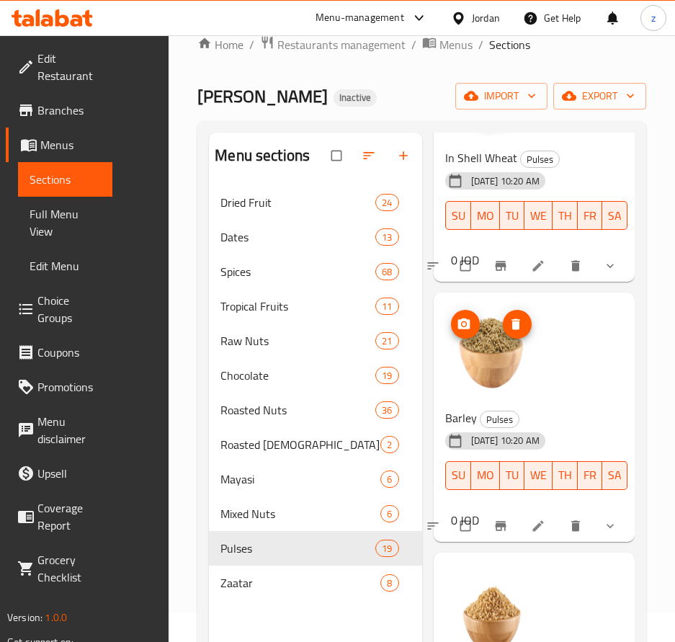
click at [519, 329] on icon "delete image" at bounding box center [515, 324] width 14 height 14
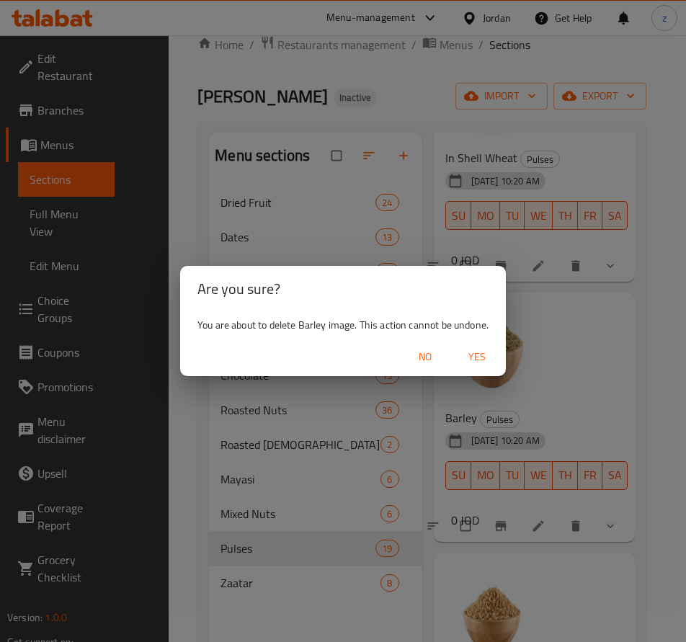
click at [489, 354] on span "Yes" at bounding box center [476, 357] width 35 height 18
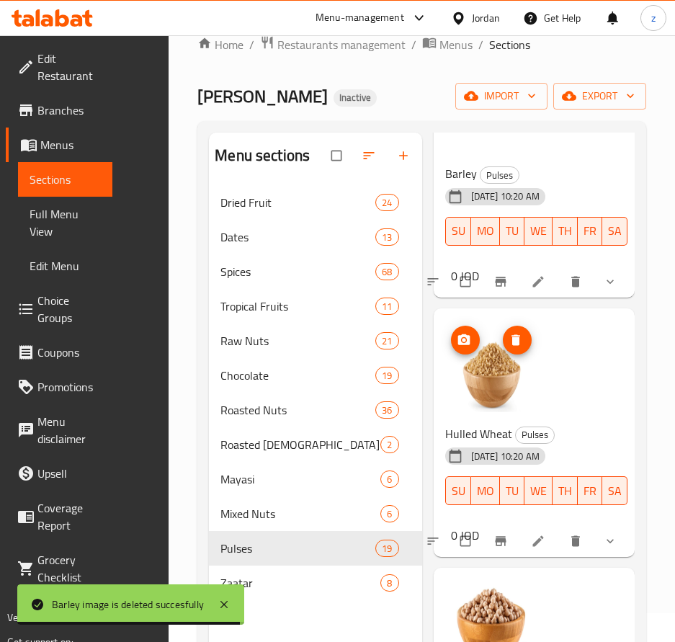
scroll to position [3313, 0]
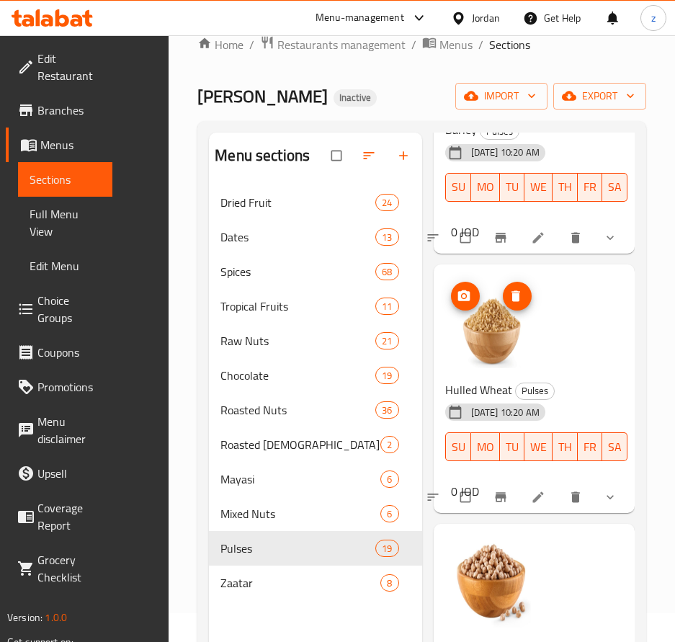
click at [513, 298] on icon "delete image" at bounding box center [515, 295] width 9 height 11
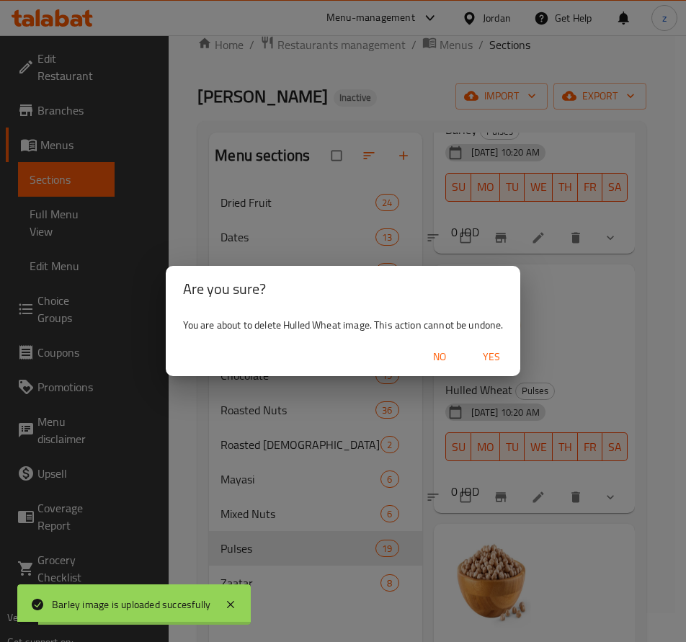
click at [496, 358] on span "Yes" at bounding box center [491, 357] width 35 height 18
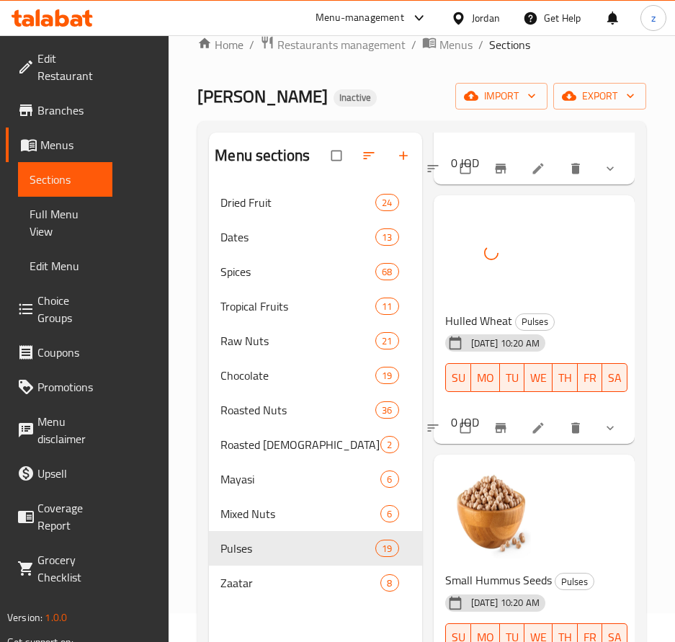
scroll to position [3529, 0]
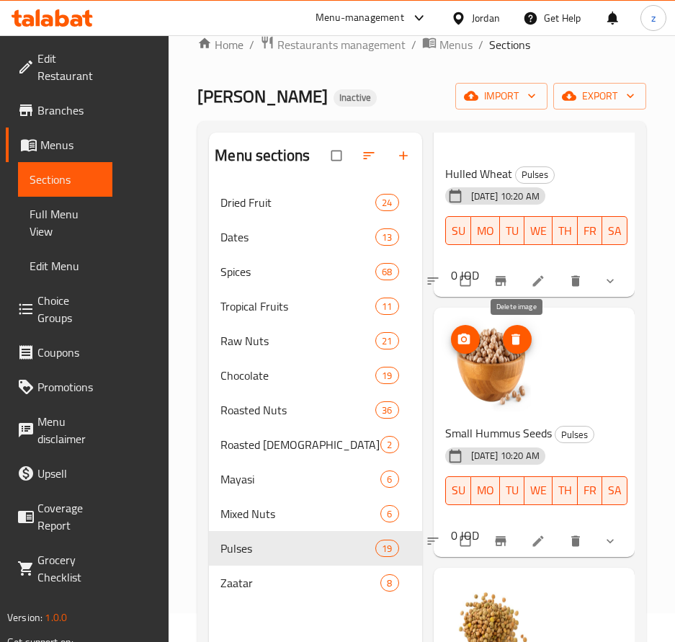
click at [515, 338] on icon "delete image" at bounding box center [515, 339] width 9 height 11
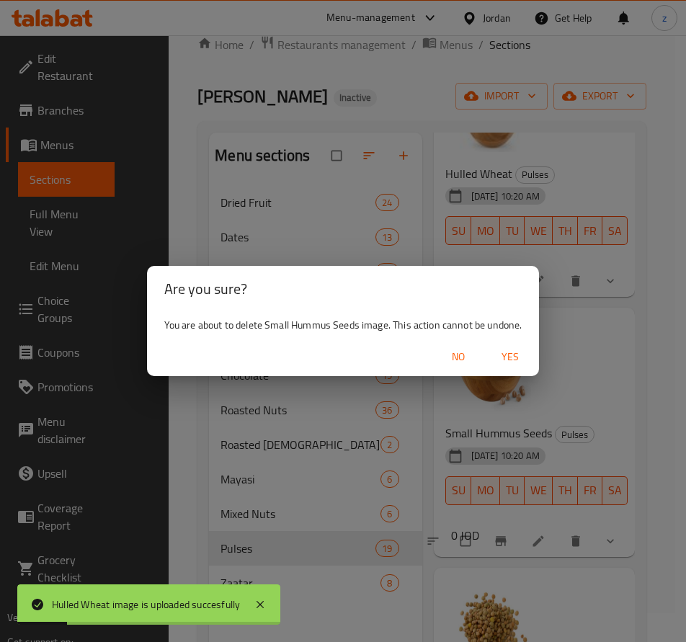
click at [513, 351] on span "Yes" at bounding box center [510, 357] width 35 height 18
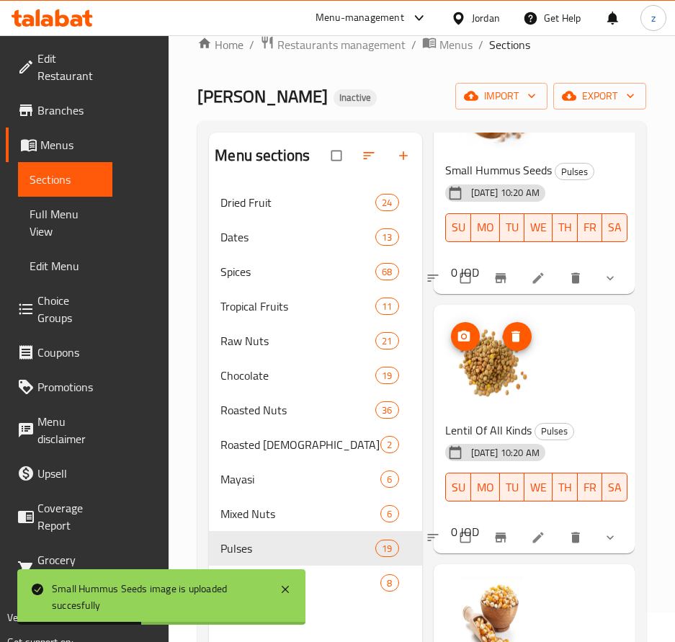
scroll to position [3817, 0]
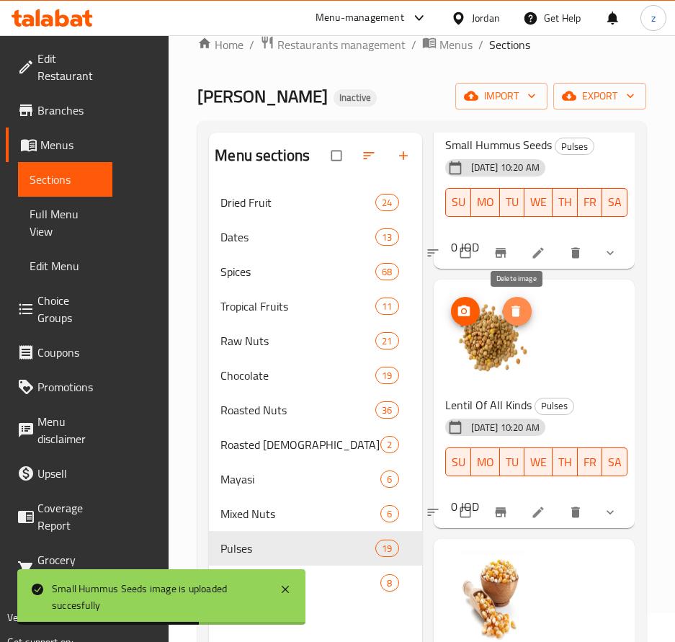
click at [514, 312] on icon "delete image" at bounding box center [515, 310] width 9 height 11
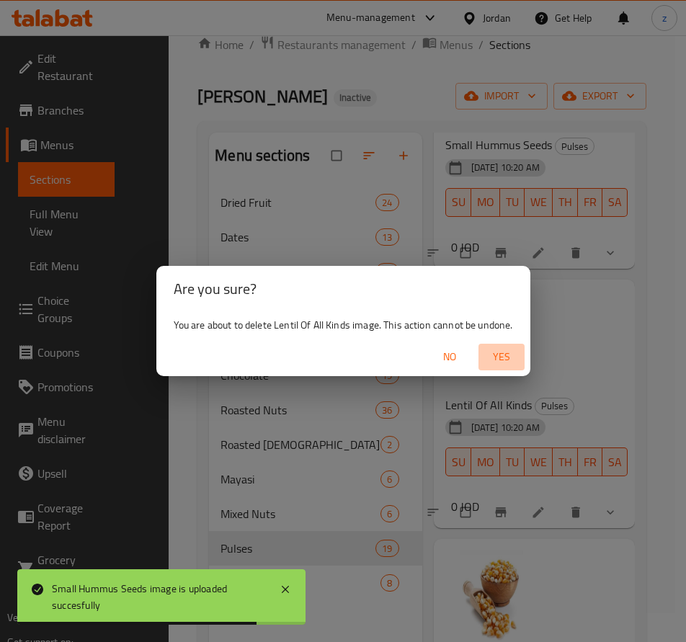
click at [493, 359] on span "Yes" at bounding box center [501, 357] width 35 height 18
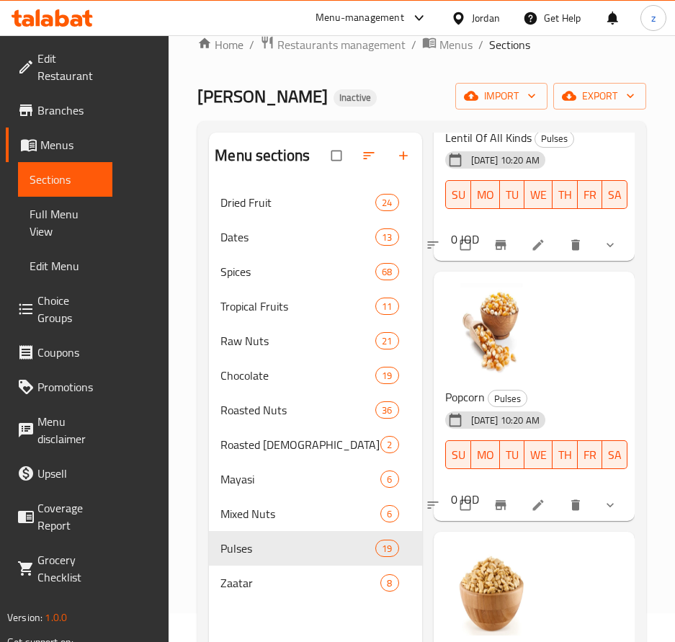
scroll to position [4105, 0]
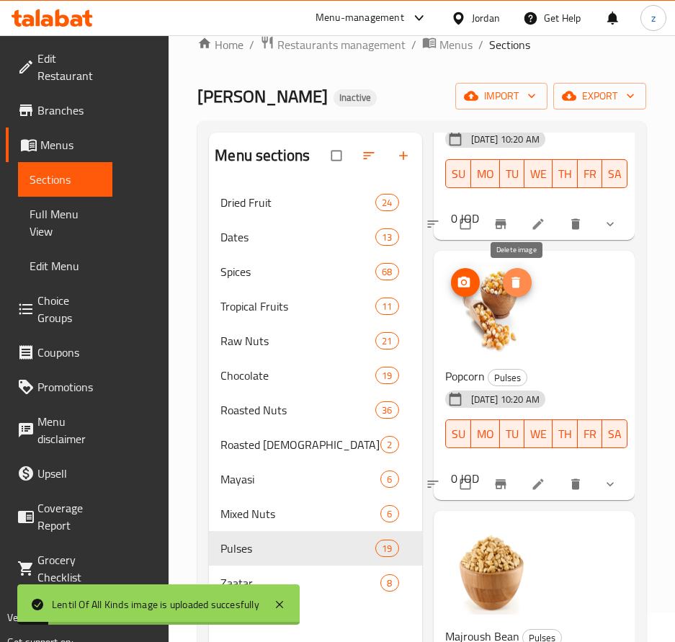
click at [513, 278] on icon "delete image" at bounding box center [515, 282] width 9 height 11
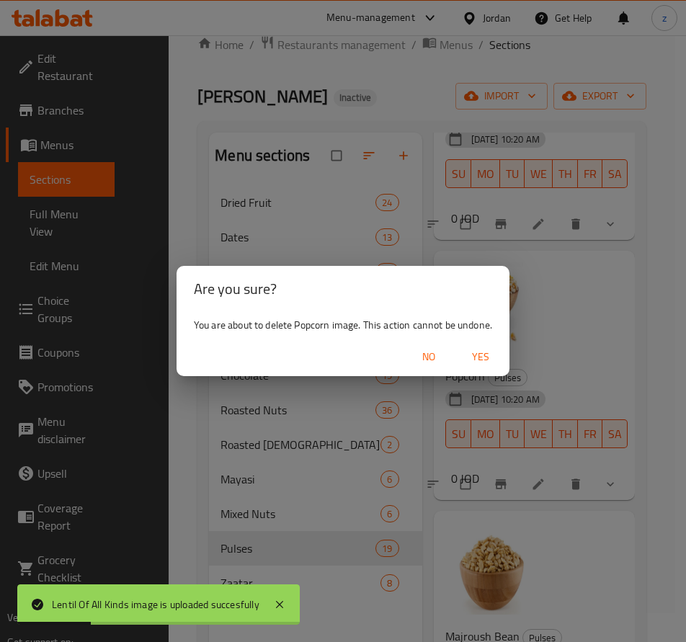
click at [471, 357] on span "Yes" at bounding box center [480, 357] width 35 height 18
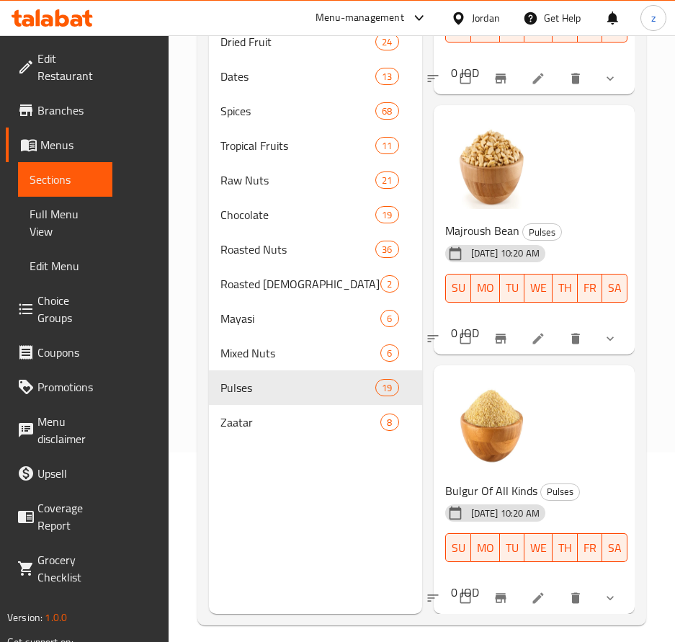
scroll to position [202, 0]
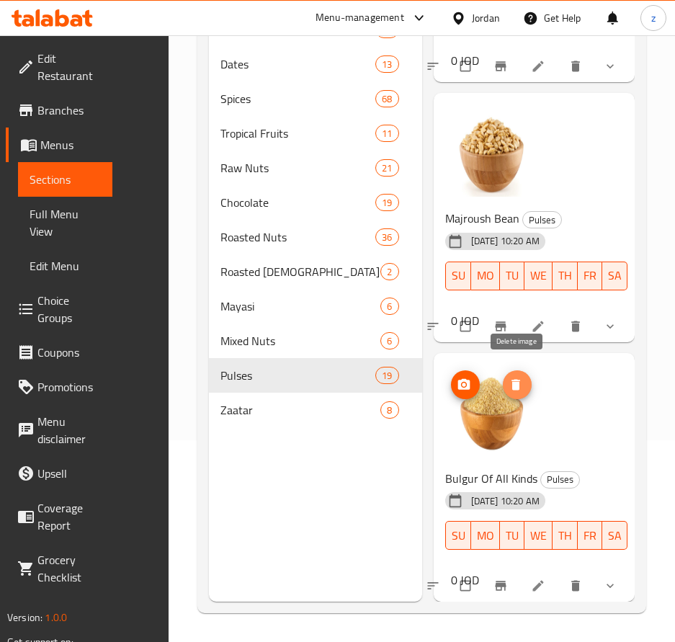
click at [517, 377] on icon "delete image" at bounding box center [515, 384] width 14 height 14
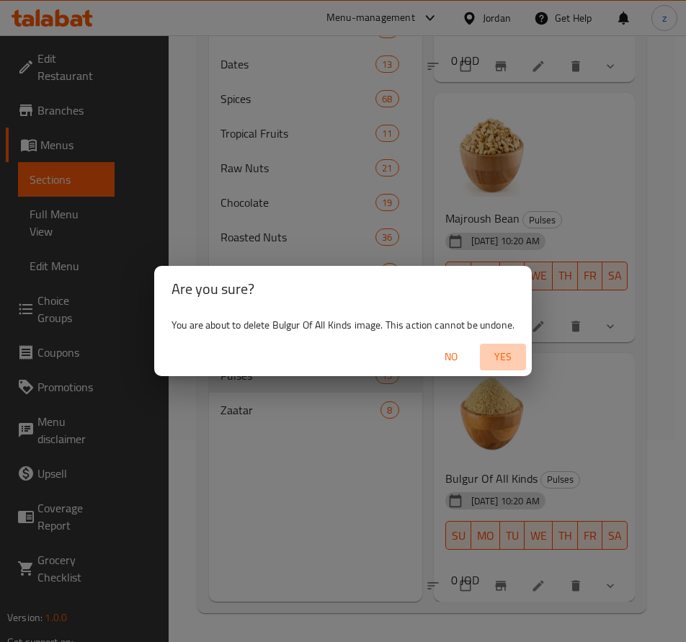
click at [513, 357] on span "Yes" at bounding box center [502, 357] width 35 height 18
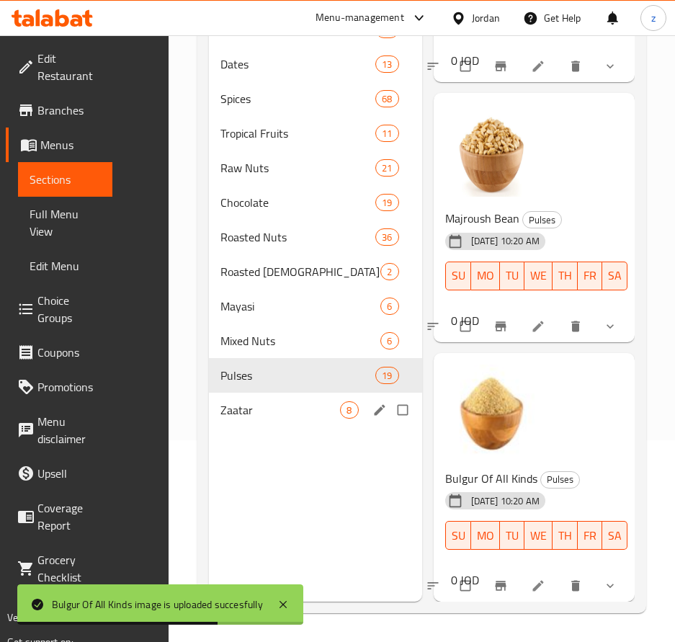
click at [246, 410] on span "Zaatar" at bounding box center [280, 409] width 120 height 17
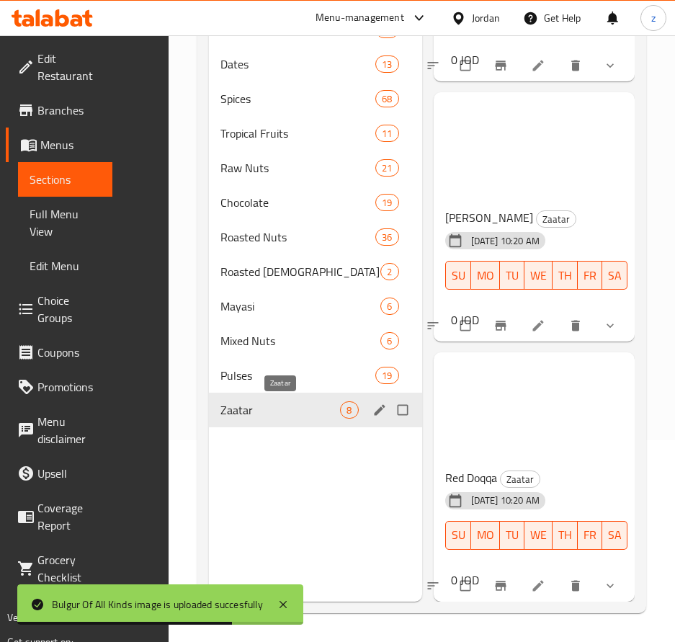
scroll to position [1504, 0]
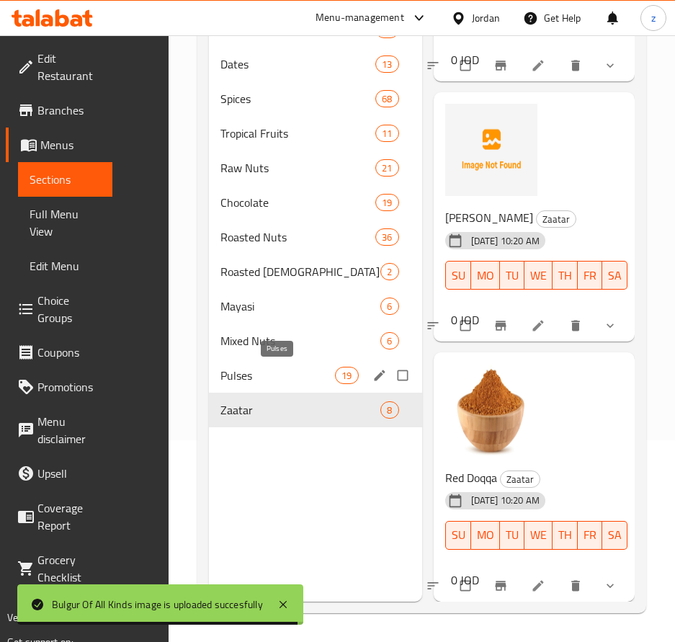
click at [256, 383] on span "Pulses" at bounding box center [277, 375] width 115 height 17
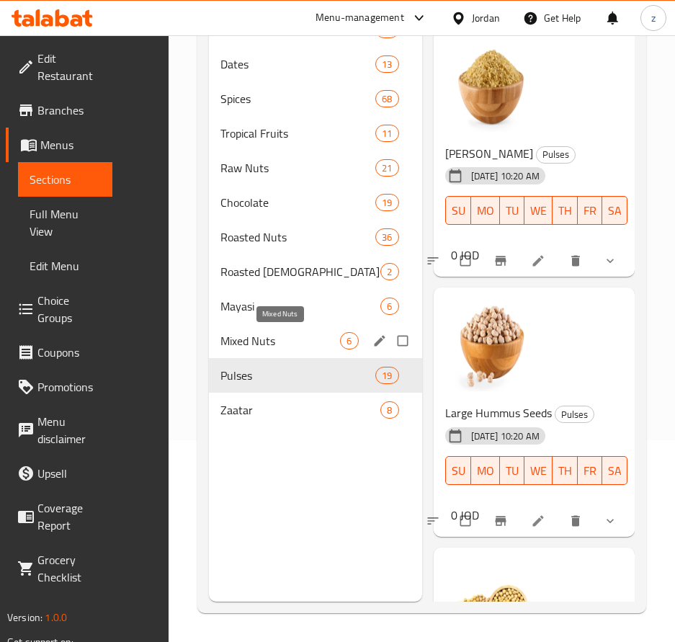
click at [229, 338] on span "Mixed Nuts" at bounding box center [280, 340] width 120 height 17
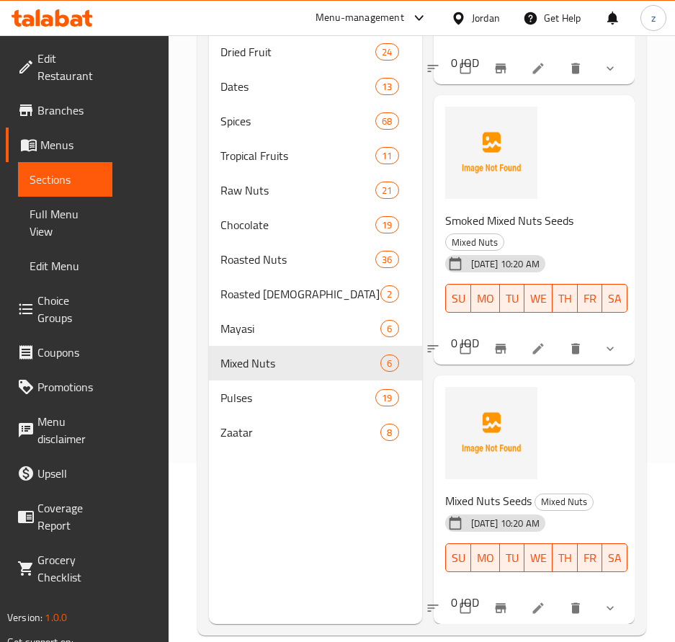
scroll to position [202, 0]
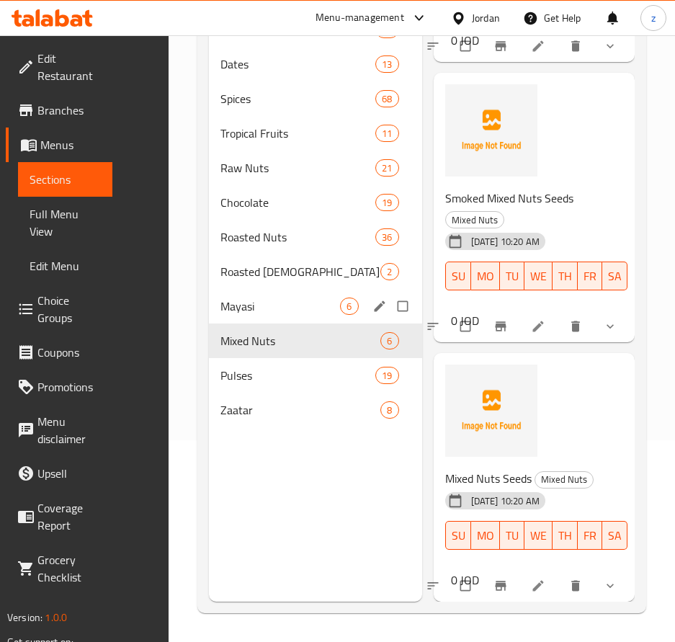
click at [285, 318] on div "Mayasi 6" at bounding box center [315, 306] width 212 height 35
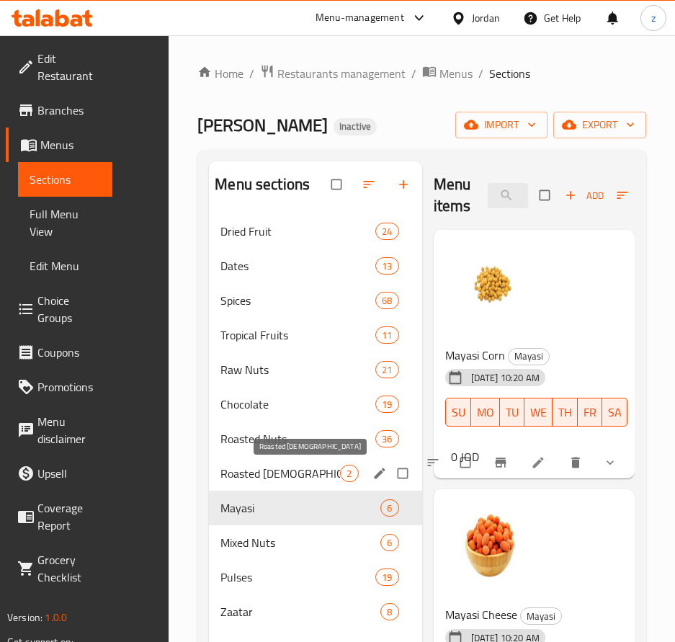
click at [279, 464] on span "Roasted [DEMOGRAPHIC_DATA]" at bounding box center [280, 472] width 120 height 17
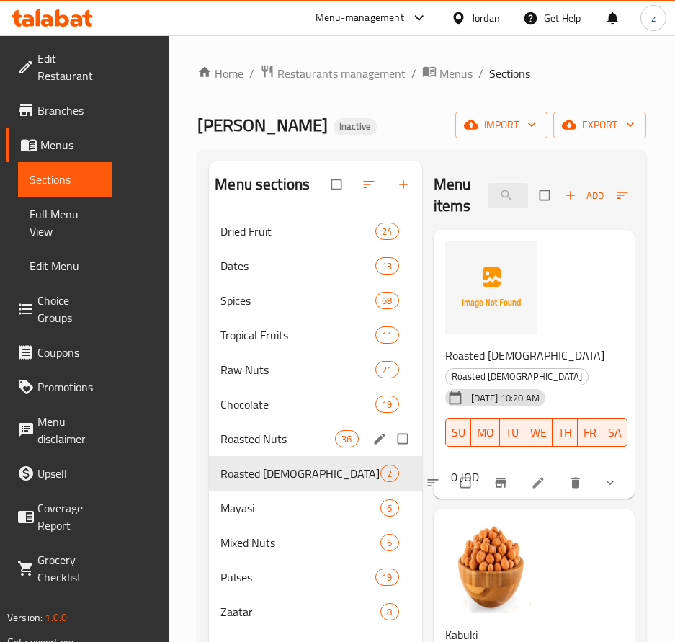
click at [256, 428] on div "Roasted Nuts 36" at bounding box center [315, 438] width 212 height 35
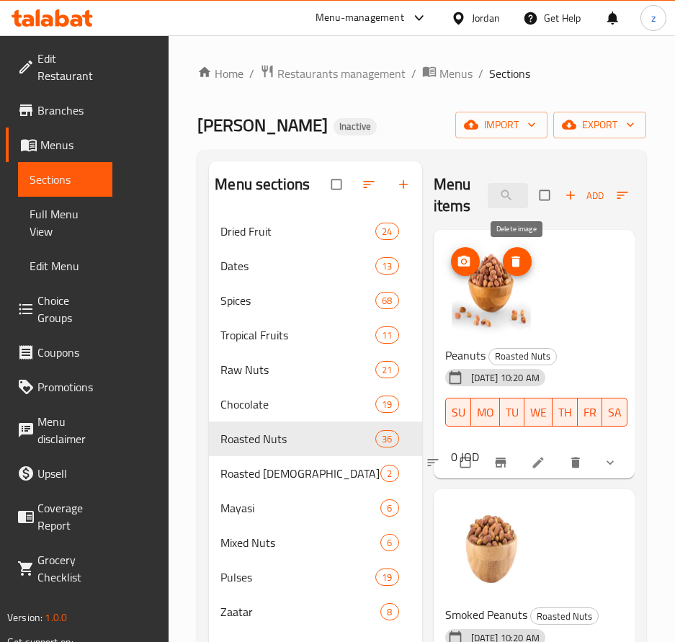
click at [516, 266] on icon "delete image" at bounding box center [515, 261] width 9 height 11
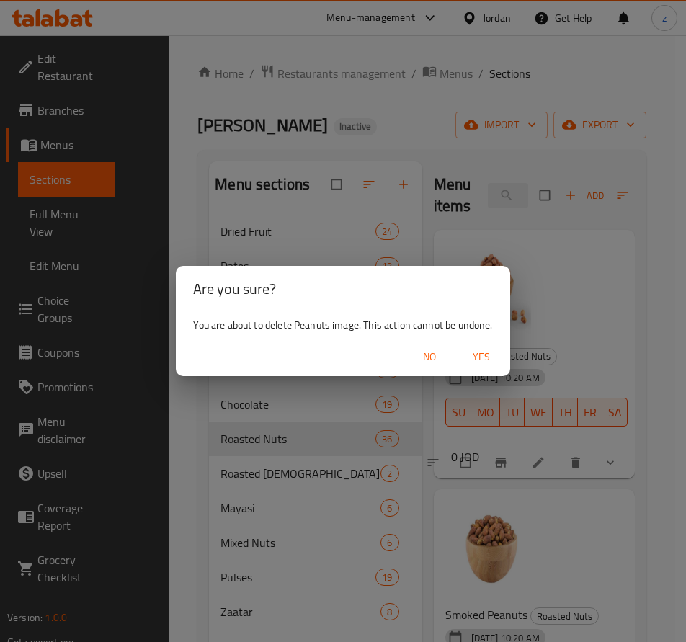
click at [483, 352] on span "Yes" at bounding box center [481, 357] width 35 height 18
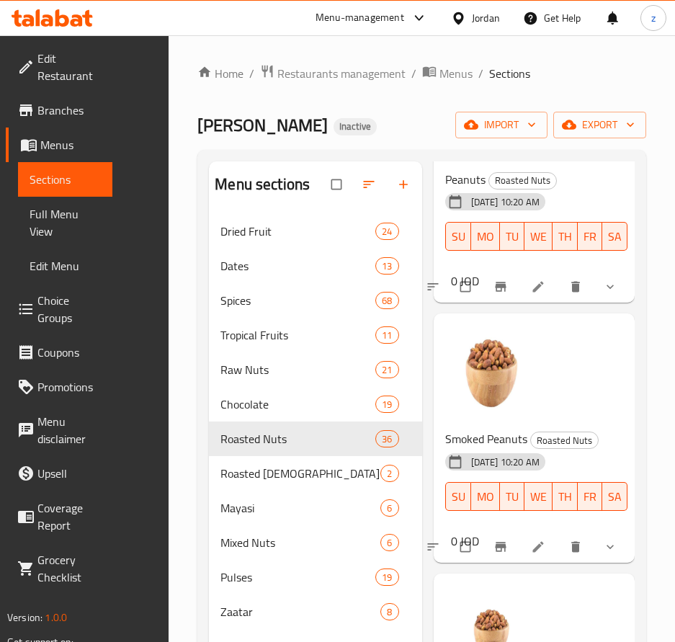
scroll to position [216, 0]
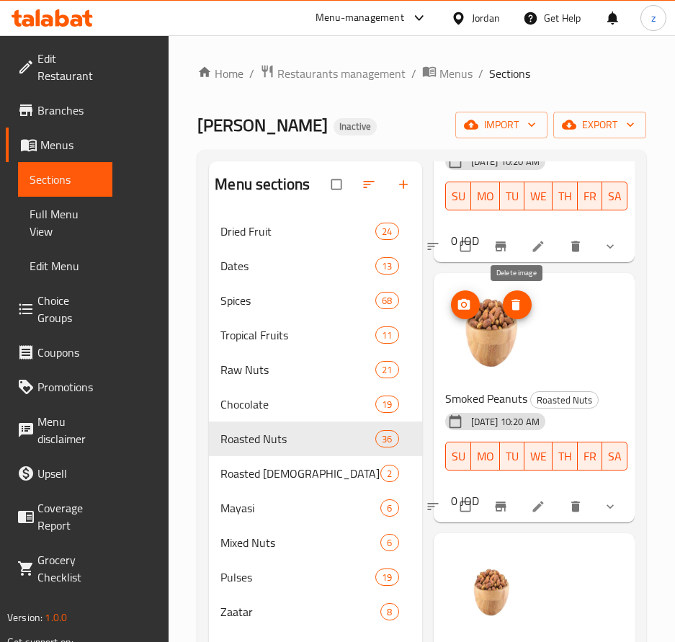
click at [514, 297] on icon "delete image" at bounding box center [515, 304] width 14 height 14
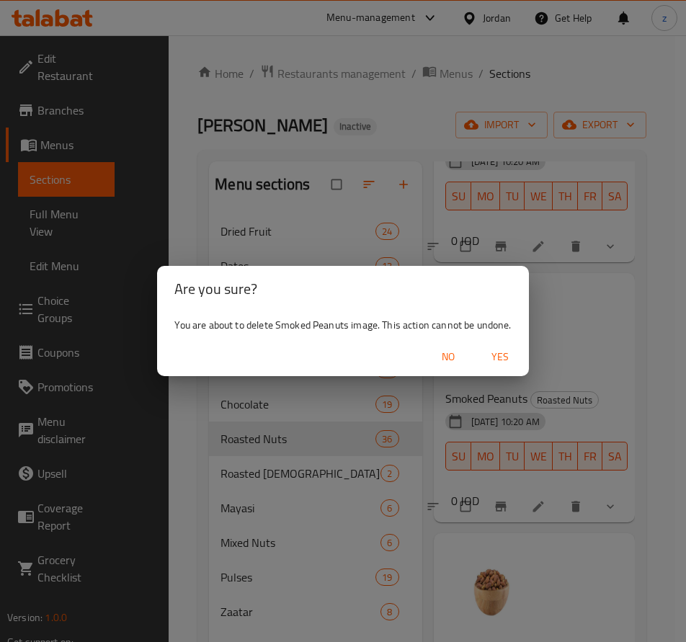
click at [508, 354] on span "Yes" at bounding box center [499, 357] width 35 height 18
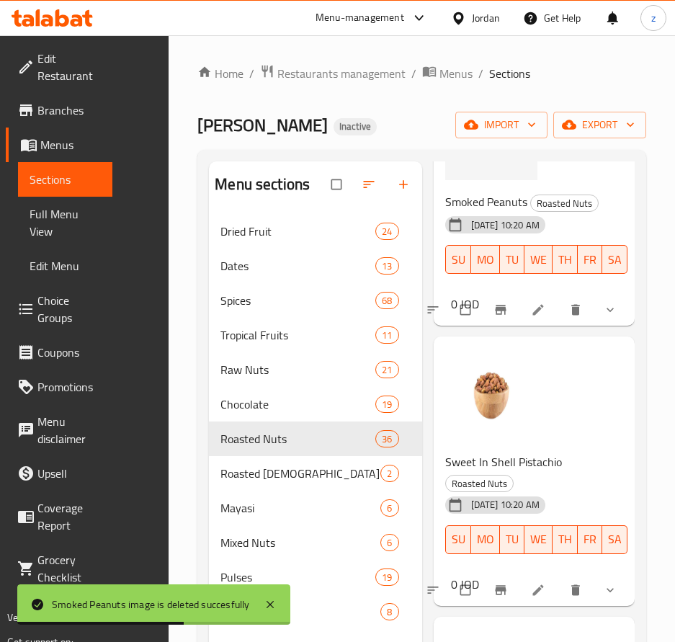
scroll to position [504, 0]
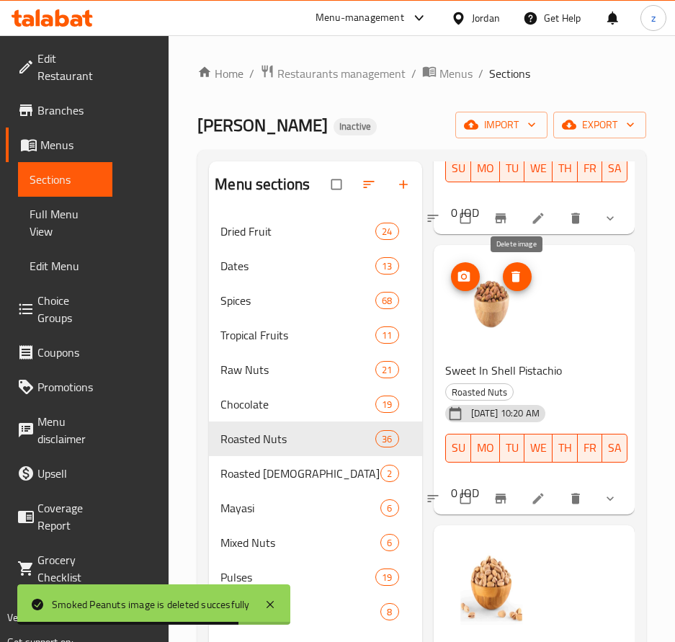
click at [514, 279] on icon "delete image" at bounding box center [515, 276] width 9 height 11
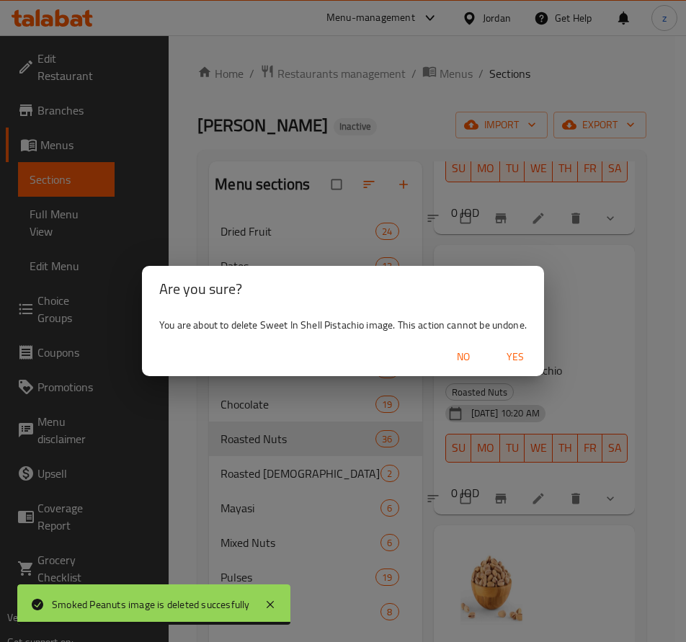
click at [514, 350] on span "Yes" at bounding box center [515, 357] width 35 height 18
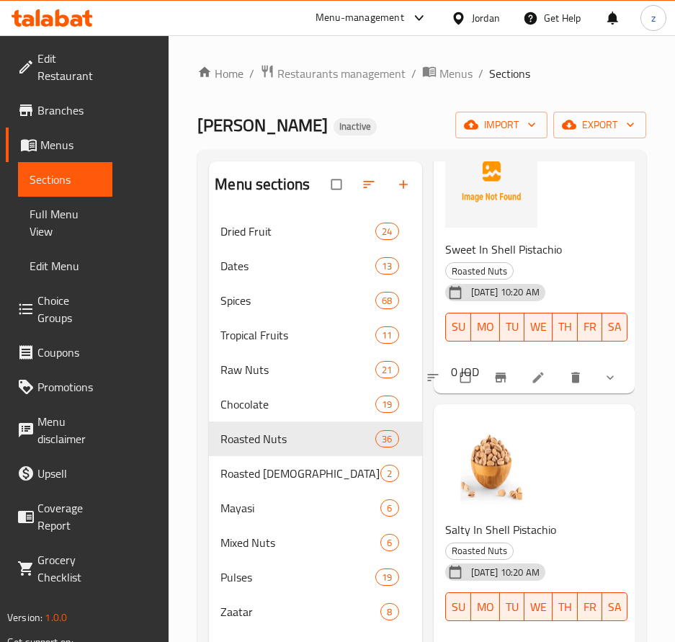
scroll to position [648, 0]
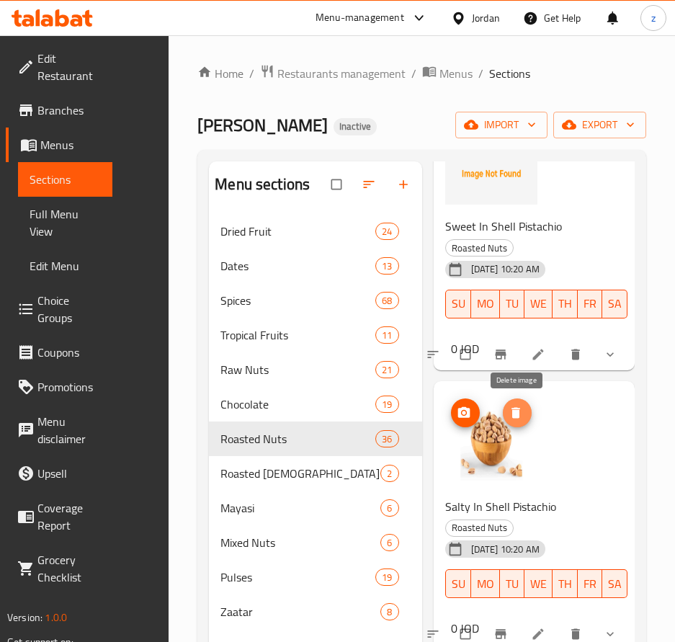
click at [519, 409] on icon "delete image" at bounding box center [515, 412] width 14 height 14
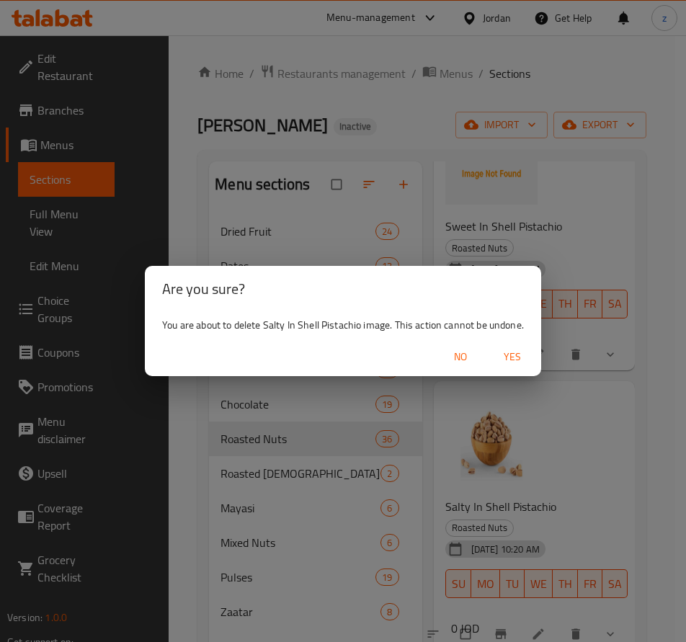
click at [512, 355] on span "Yes" at bounding box center [512, 357] width 35 height 18
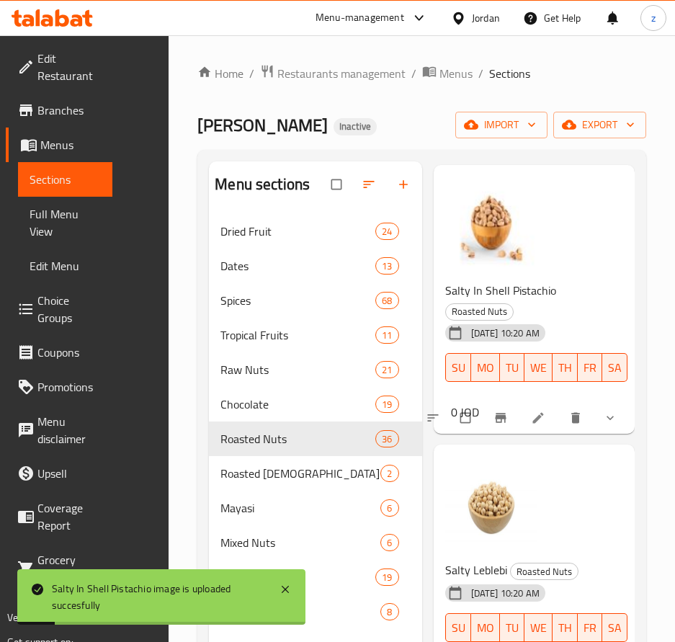
scroll to position [936, 0]
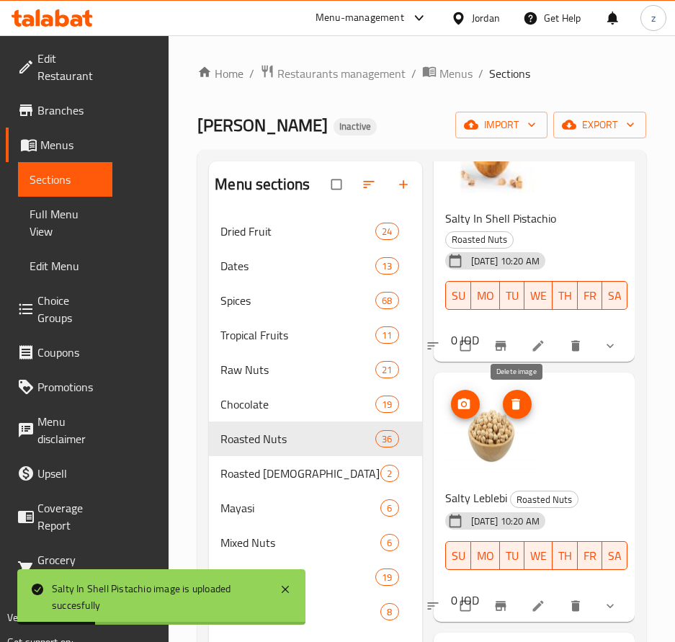
click at [529, 405] on span "delete image" at bounding box center [517, 404] width 29 height 14
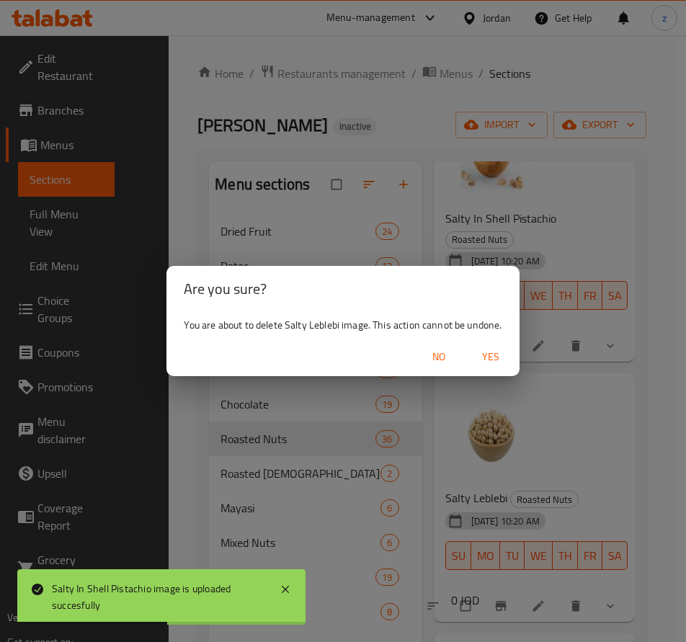
click at [480, 357] on span "Yes" at bounding box center [490, 357] width 35 height 18
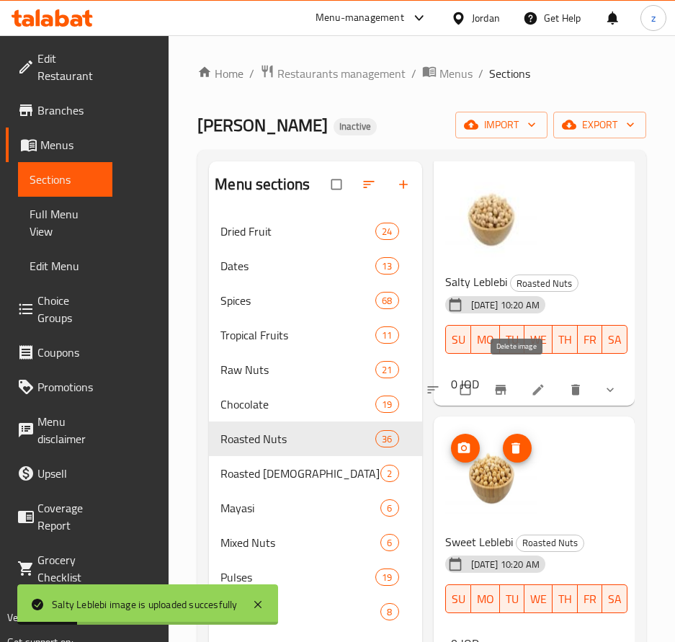
scroll to position [1224, 0]
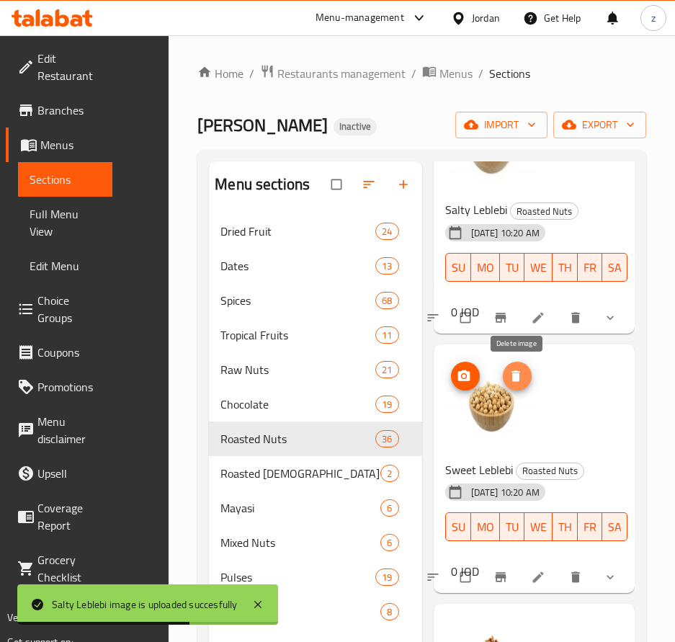
click at [512, 373] on icon "delete image" at bounding box center [515, 375] width 9 height 11
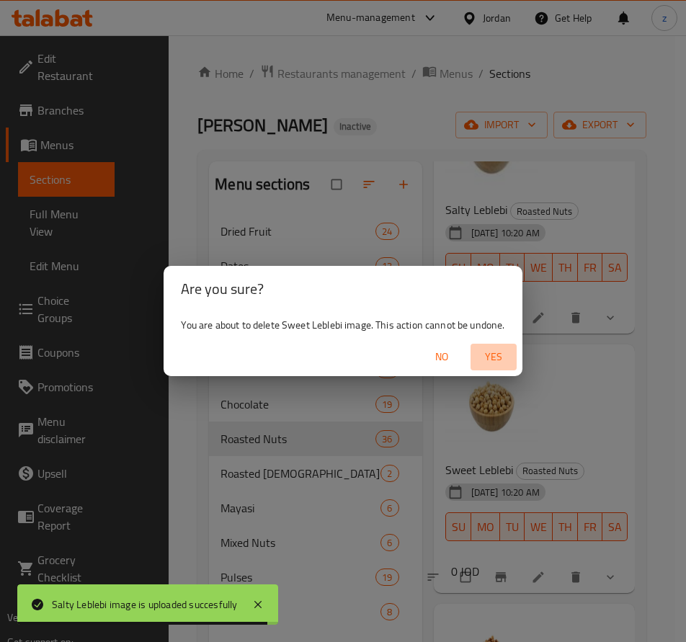
click at [495, 360] on span "Yes" at bounding box center [493, 357] width 35 height 18
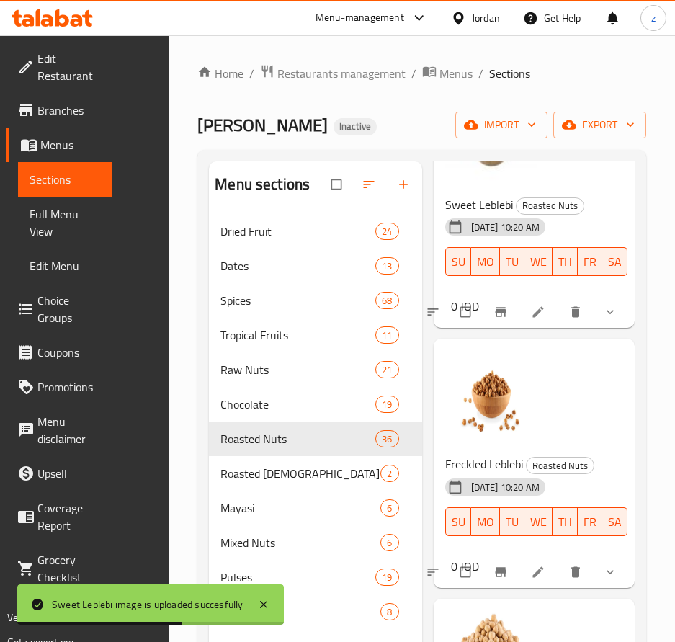
scroll to position [1512, 0]
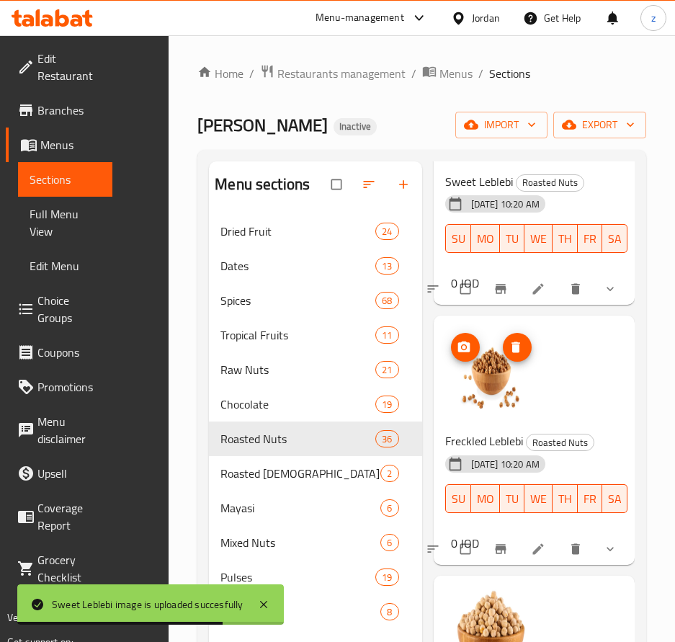
click at [514, 344] on icon "delete image" at bounding box center [515, 347] width 9 height 11
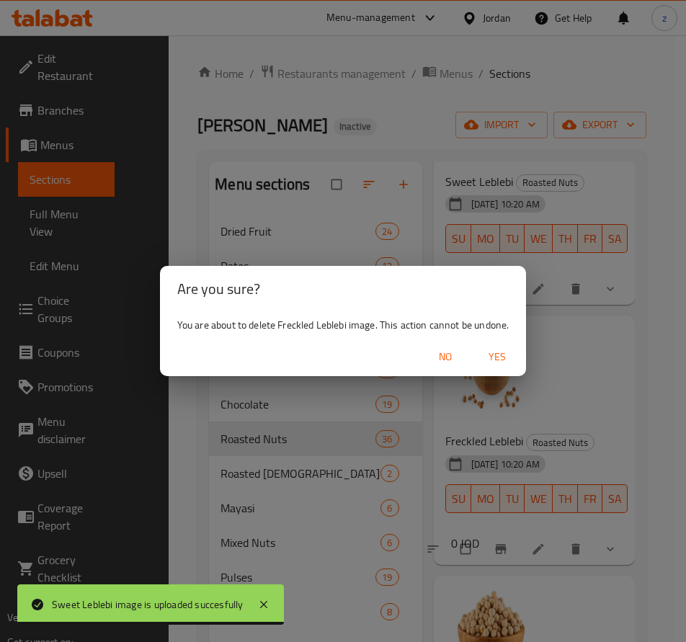
click at [497, 353] on span "Yes" at bounding box center [497, 357] width 35 height 18
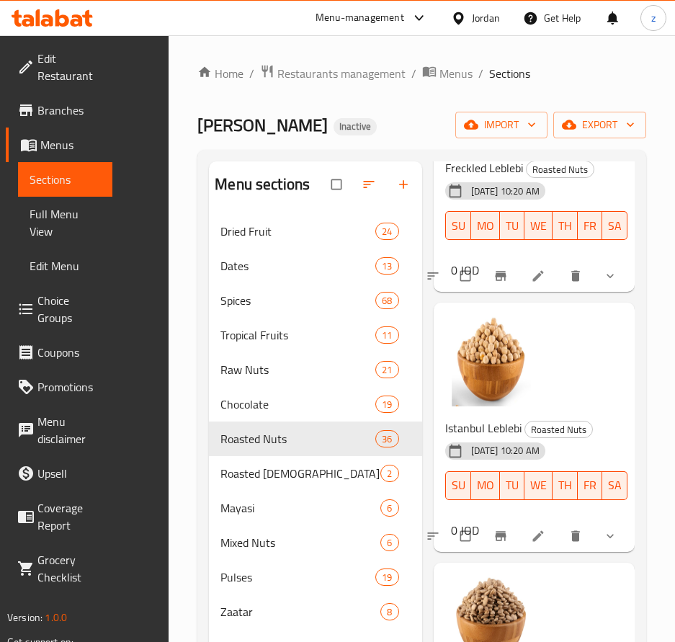
scroll to position [1800, 0]
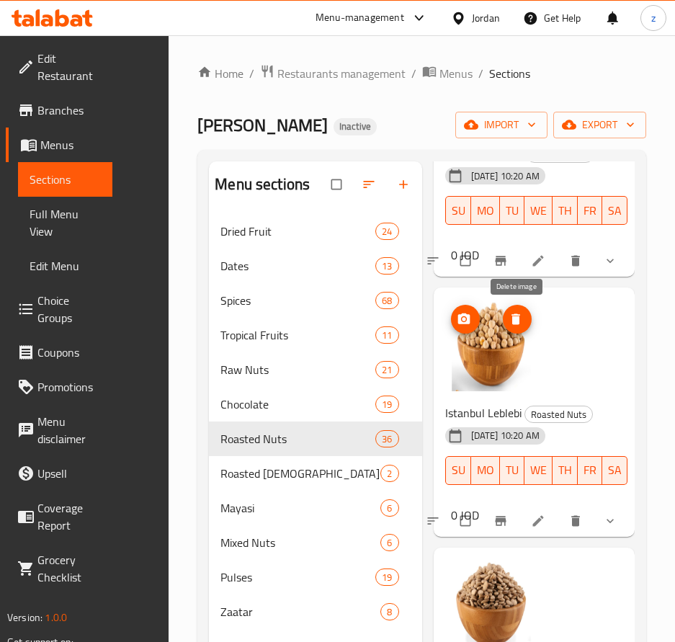
click at [517, 315] on icon "delete image" at bounding box center [515, 319] width 14 height 14
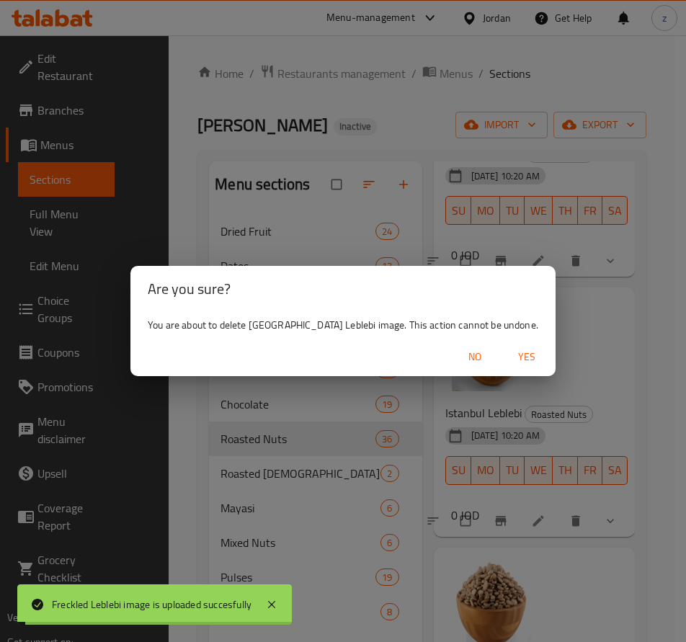
click at [509, 355] on span "Yes" at bounding box center [526, 357] width 35 height 18
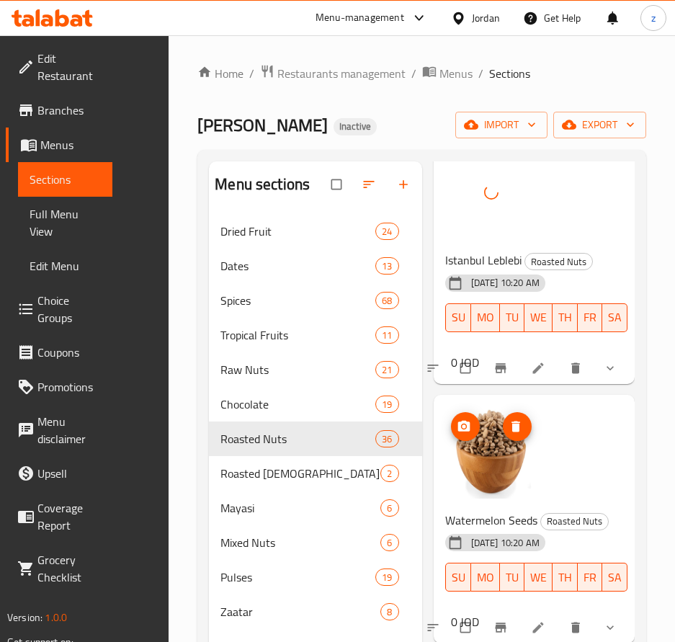
scroll to position [2016, 0]
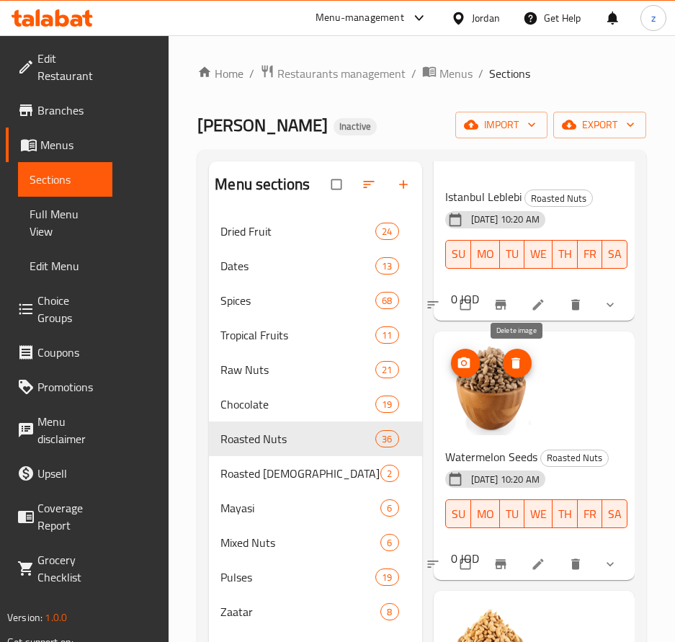
click at [508, 364] on icon "delete image" at bounding box center [515, 363] width 14 height 14
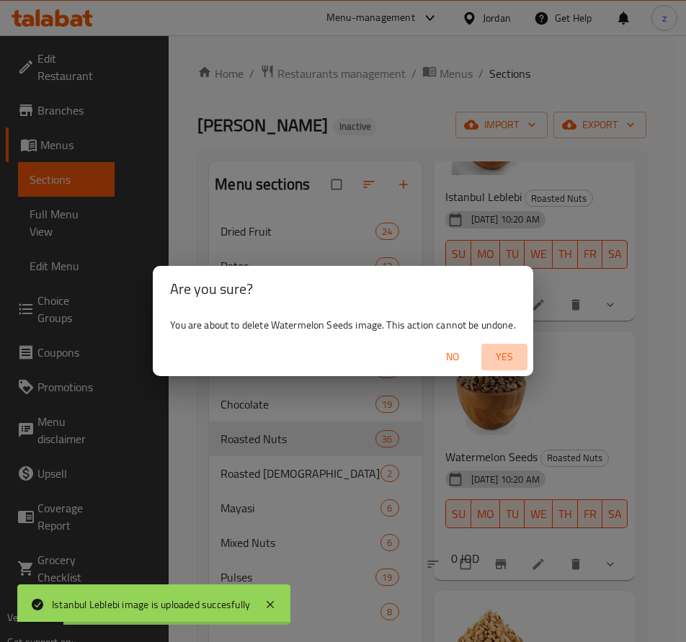
click at [506, 353] on span "Yes" at bounding box center [504, 357] width 35 height 18
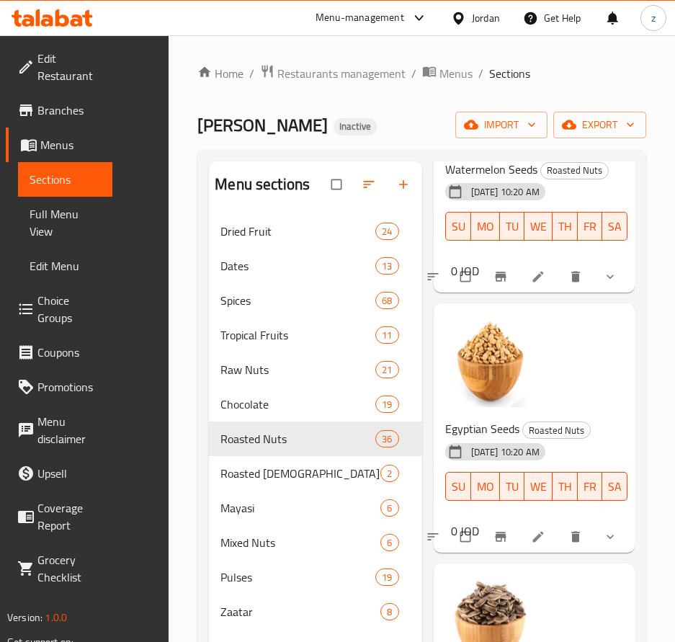
scroll to position [2304, 0]
click at [519, 341] on icon "delete image" at bounding box center [515, 334] width 14 height 14
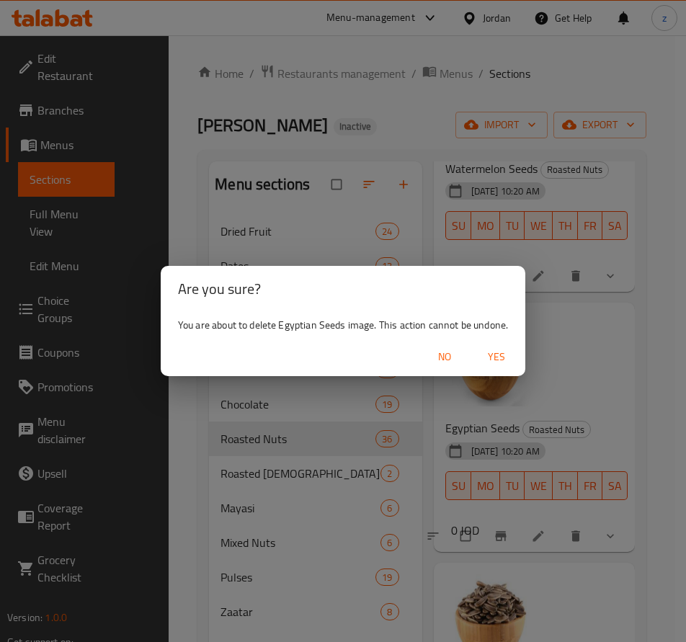
click at [504, 362] on span "Yes" at bounding box center [496, 357] width 35 height 18
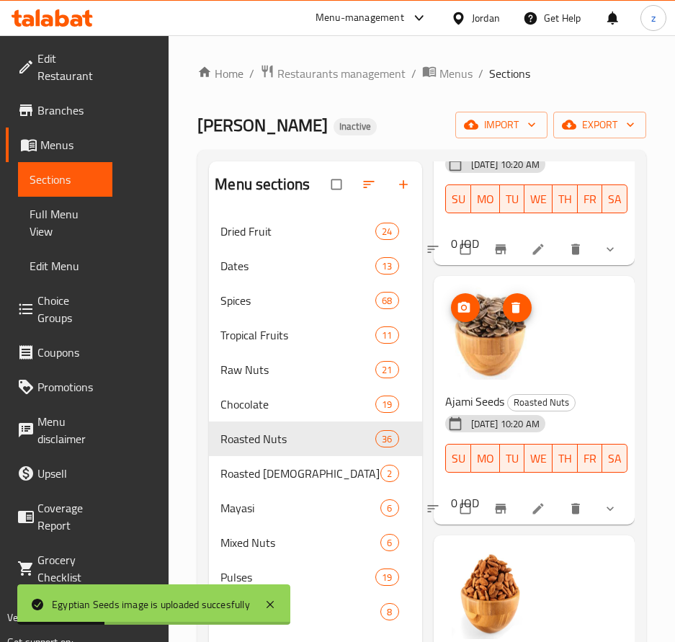
scroll to position [2593, 0]
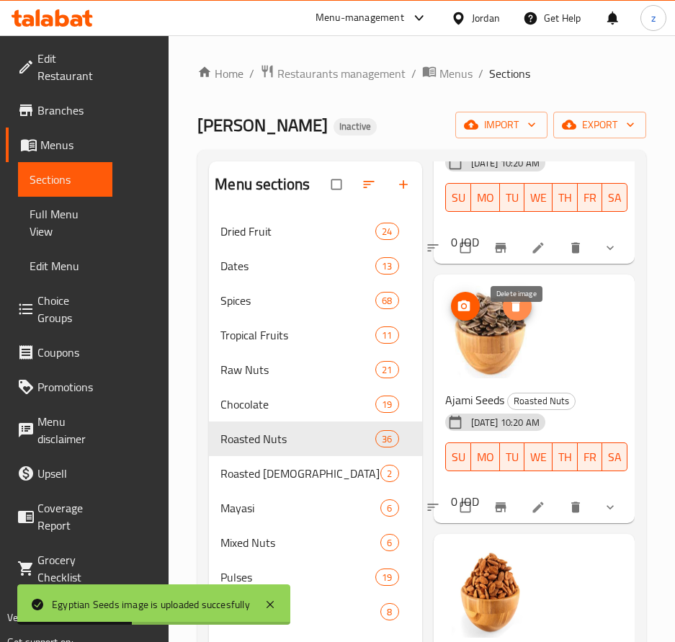
click at [518, 311] on icon "delete image" at bounding box center [515, 305] width 9 height 11
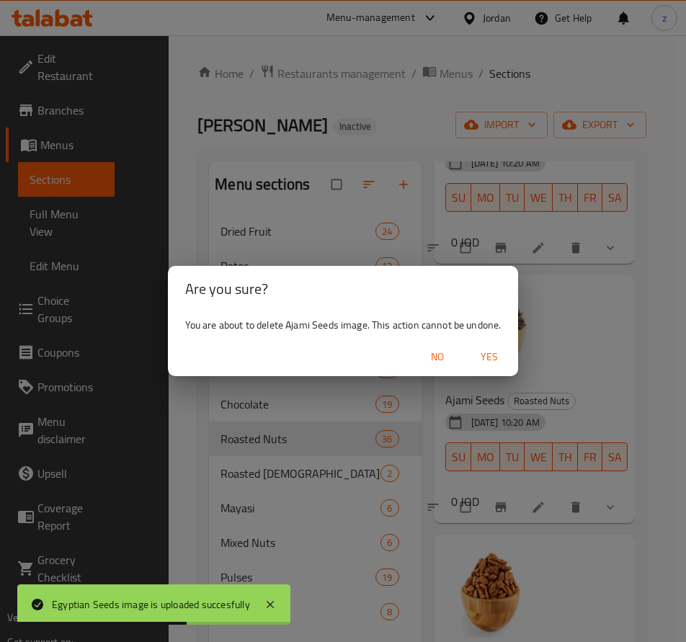
click at [479, 359] on span "Yes" at bounding box center [489, 357] width 35 height 18
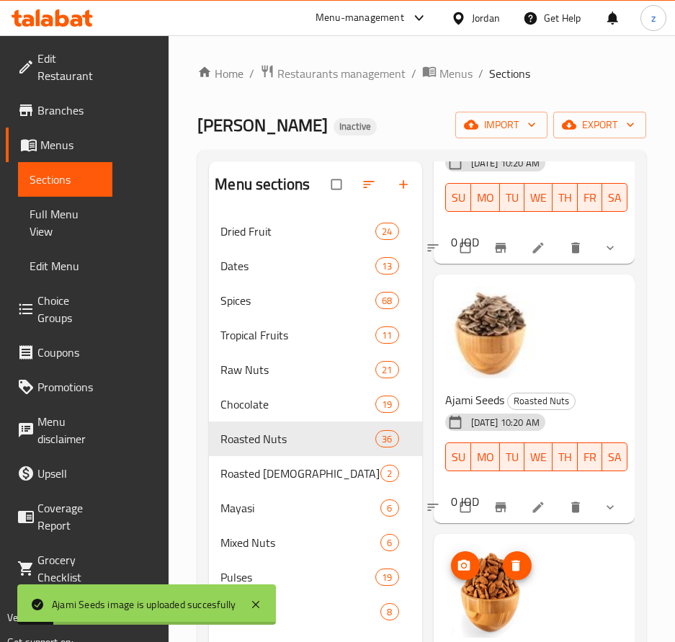
scroll to position [2809, 0]
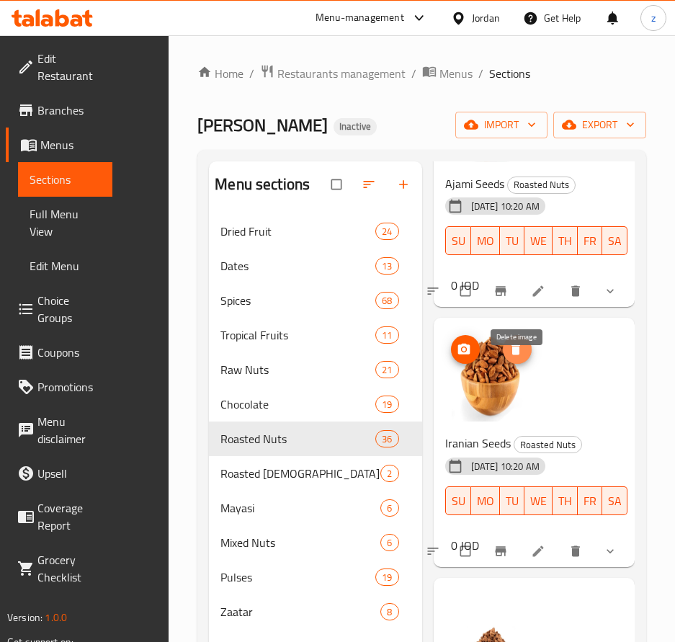
click at [517, 355] on icon "delete image" at bounding box center [515, 349] width 9 height 11
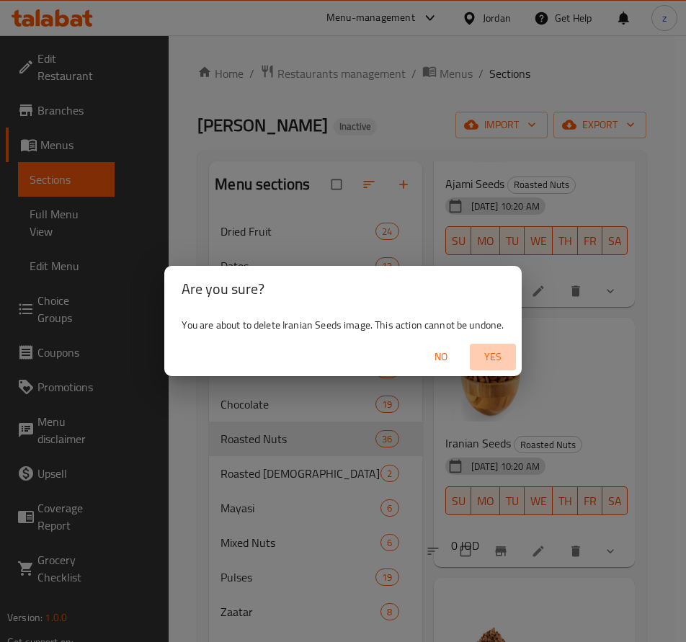
click at [495, 356] on span "Yes" at bounding box center [492, 357] width 35 height 18
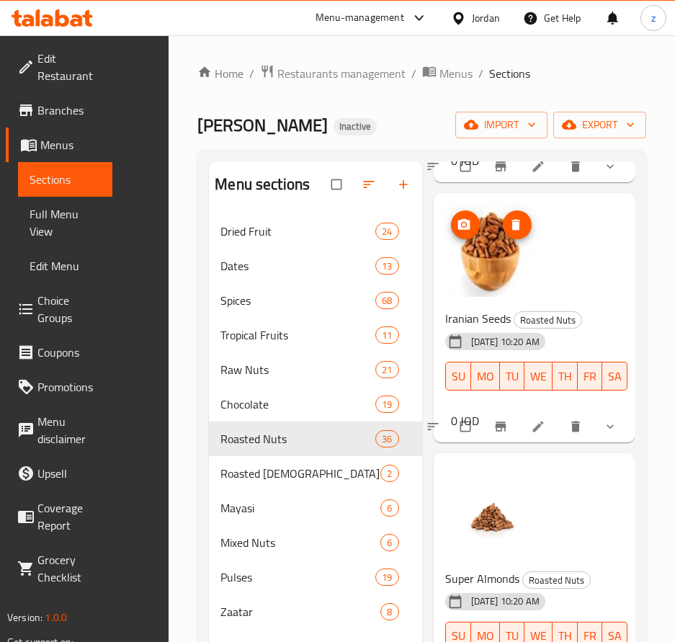
scroll to position [3097, 0]
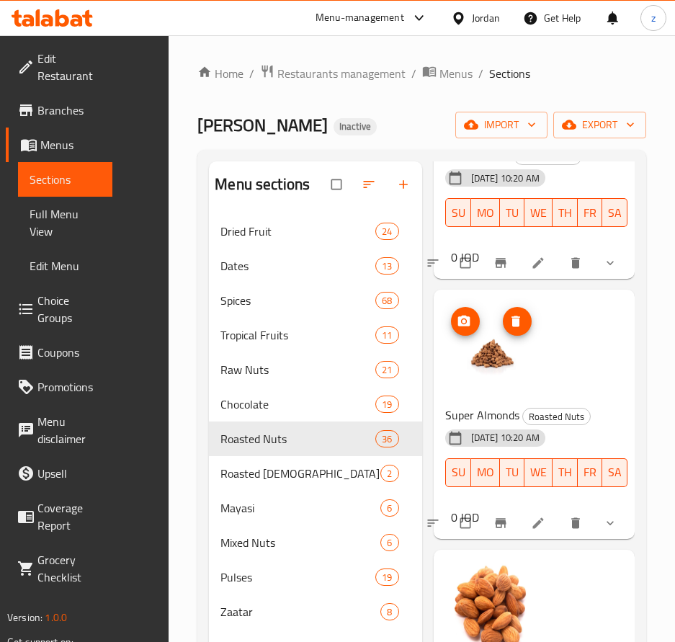
click at [524, 328] on span "delete image" at bounding box center [517, 321] width 29 height 14
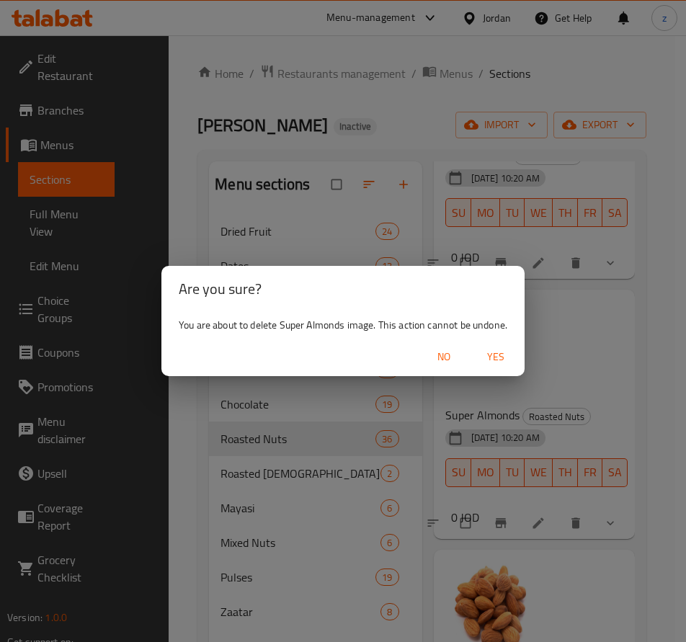
click at [506, 359] on span "Yes" at bounding box center [495, 357] width 35 height 18
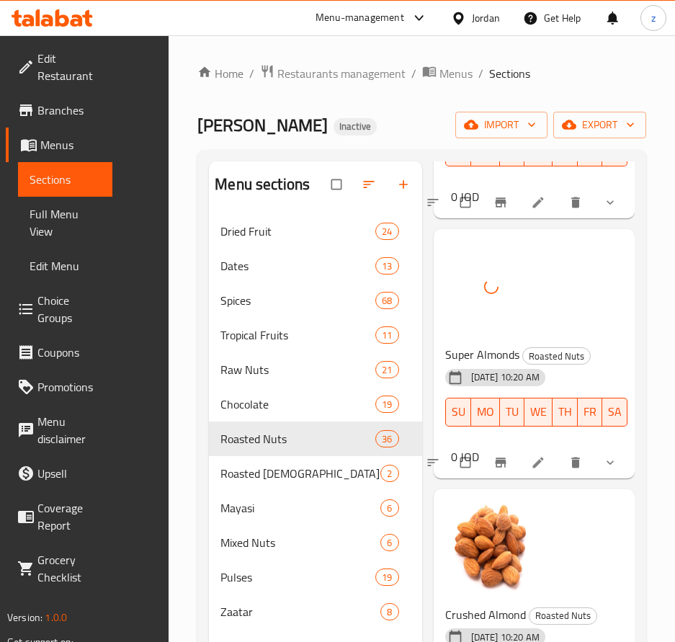
scroll to position [3313, 0]
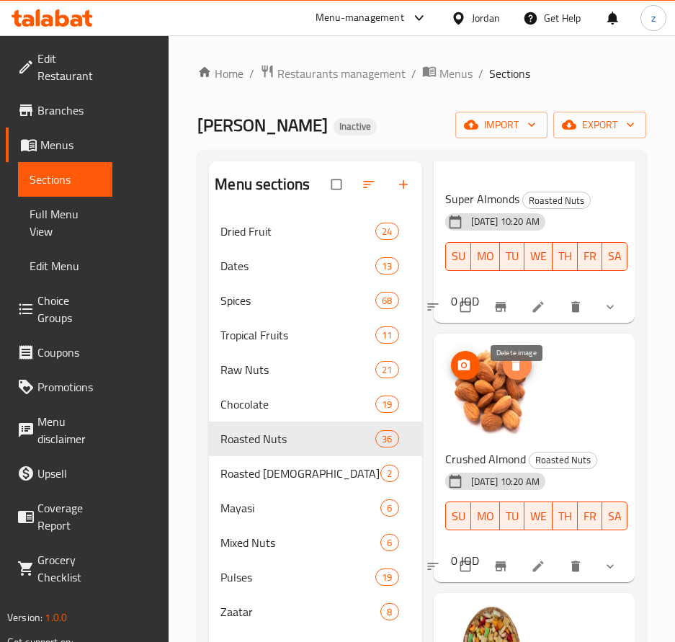
click at [519, 372] on icon "delete image" at bounding box center [515, 365] width 14 height 14
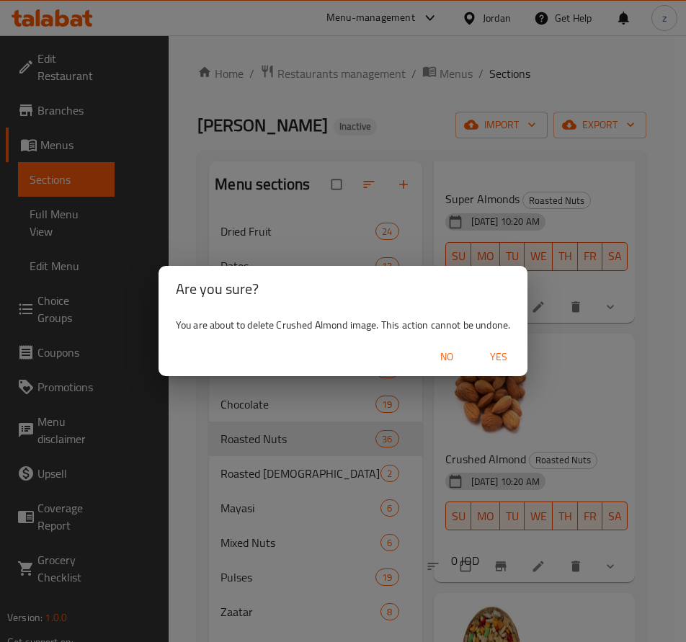
click at [498, 351] on span "Yes" at bounding box center [498, 357] width 35 height 18
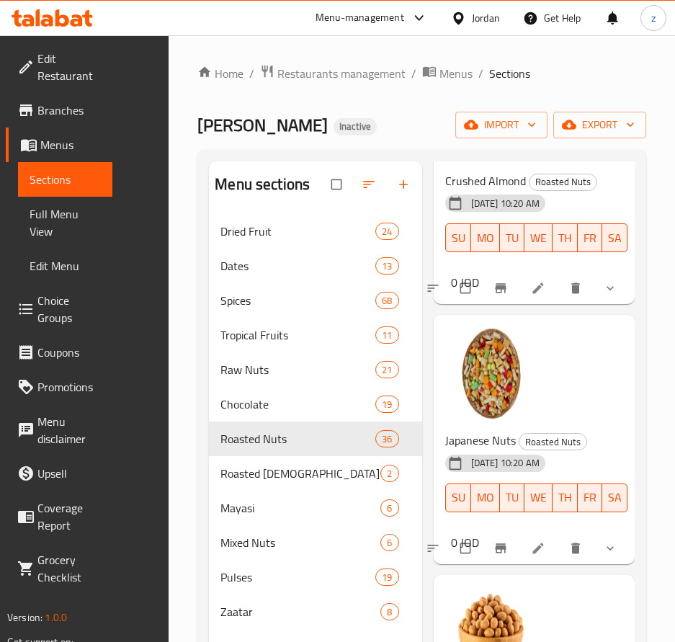
scroll to position [3601, 0]
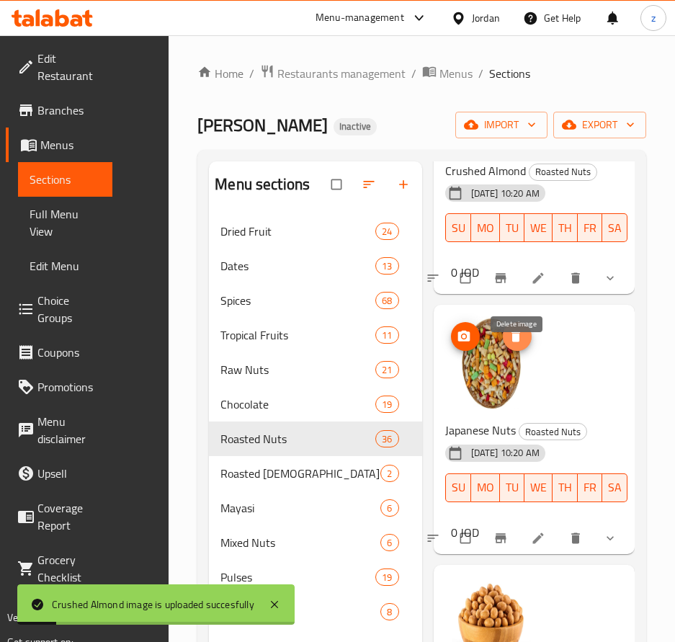
click at [523, 351] on button "delete image" at bounding box center [517, 336] width 29 height 29
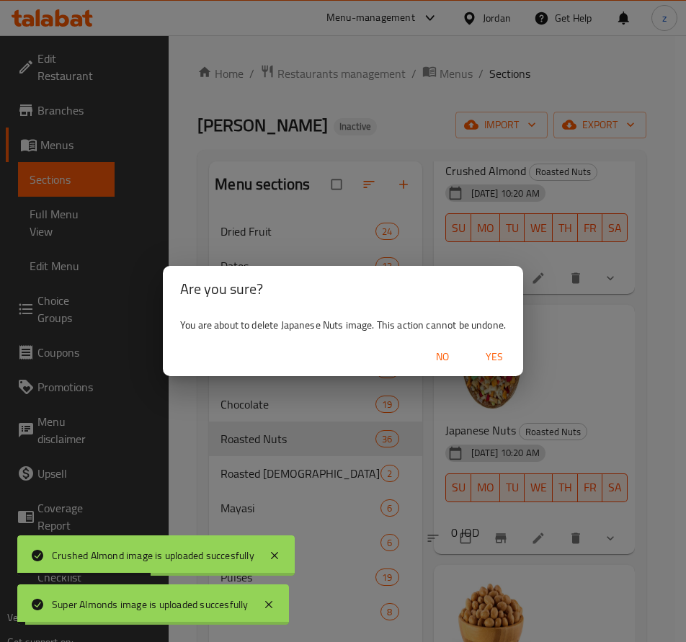
click at [500, 355] on span "Yes" at bounding box center [494, 357] width 35 height 18
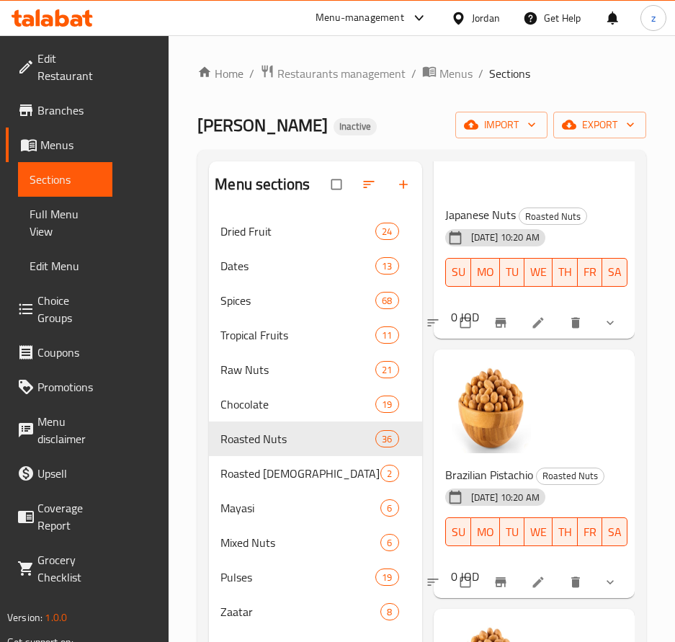
scroll to position [3817, 0]
click at [524, 387] on span "delete image" at bounding box center [517, 380] width 29 height 14
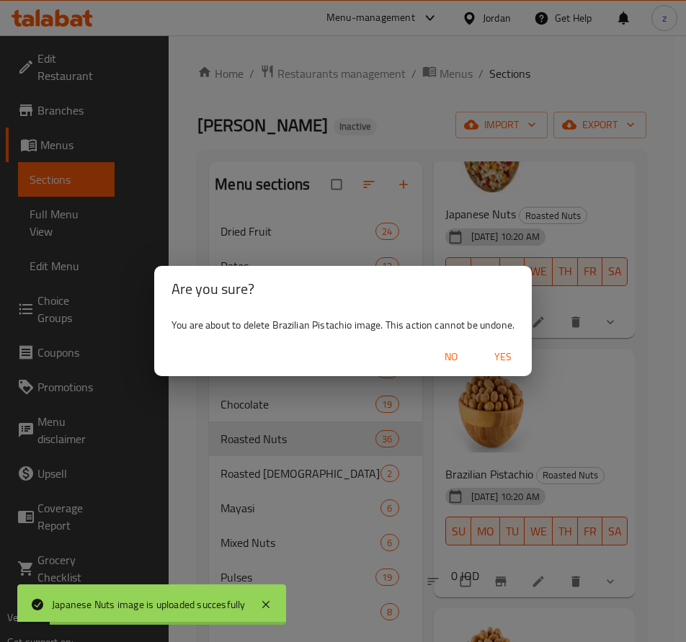
click at [505, 352] on span "Yes" at bounding box center [502, 357] width 35 height 18
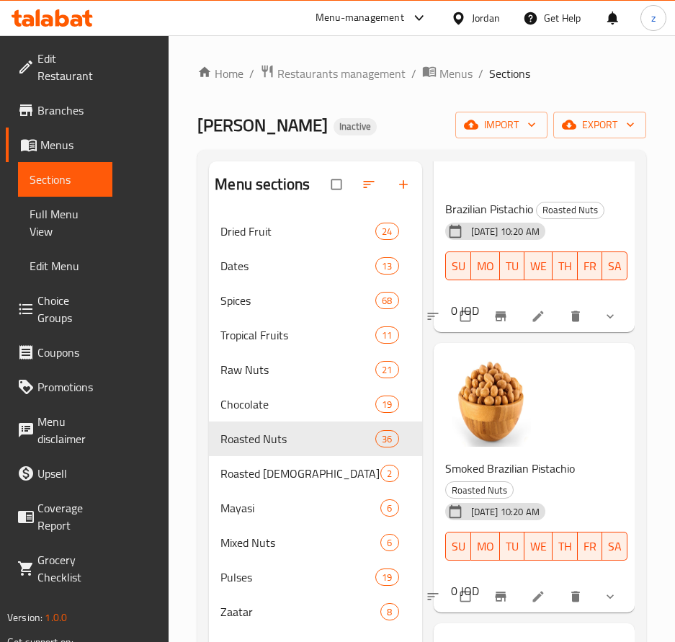
scroll to position [4105, 0]
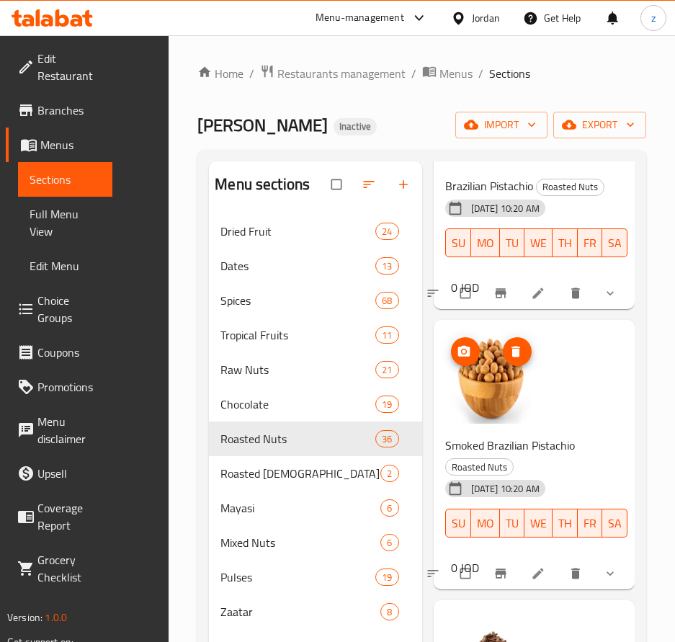
click at [521, 359] on icon "delete image" at bounding box center [515, 351] width 14 height 14
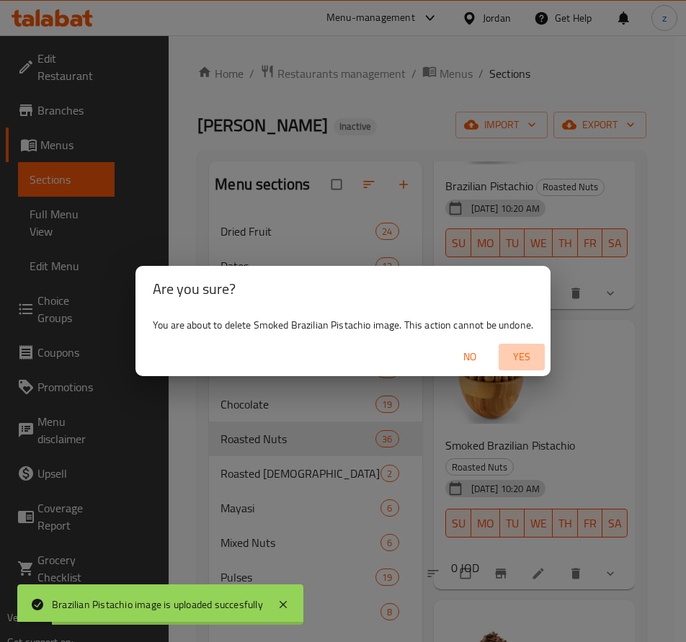
click at [519, 361] on span "Yes" at bounding box center [521, 357] width 35 height 18
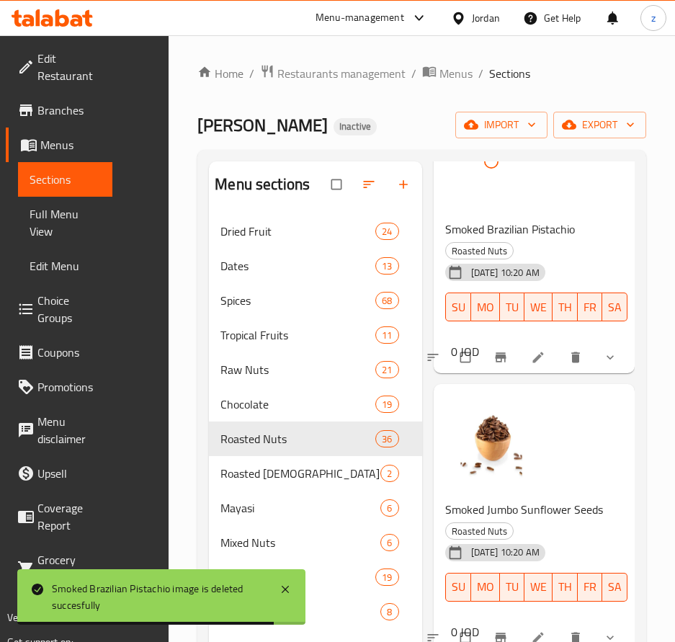
scroll to position [4465, 0]
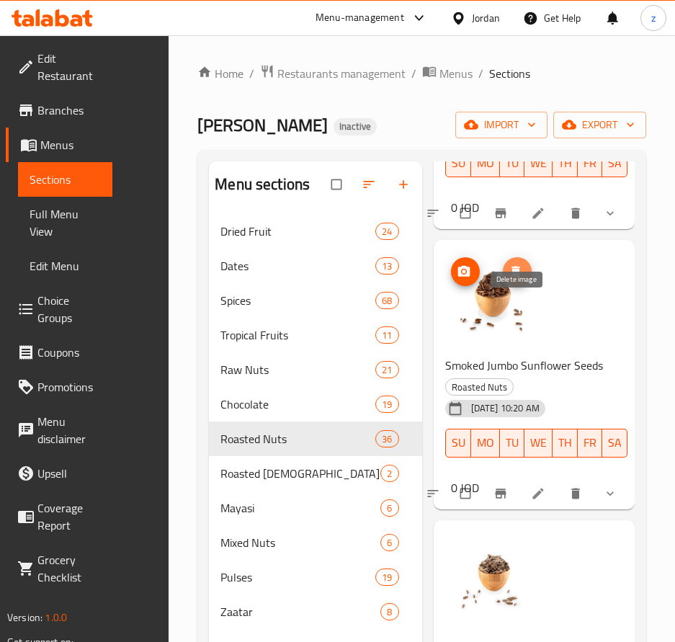
click at [529, 279] on span "delete image" at bounding box center [517, 271] width 29 height 14
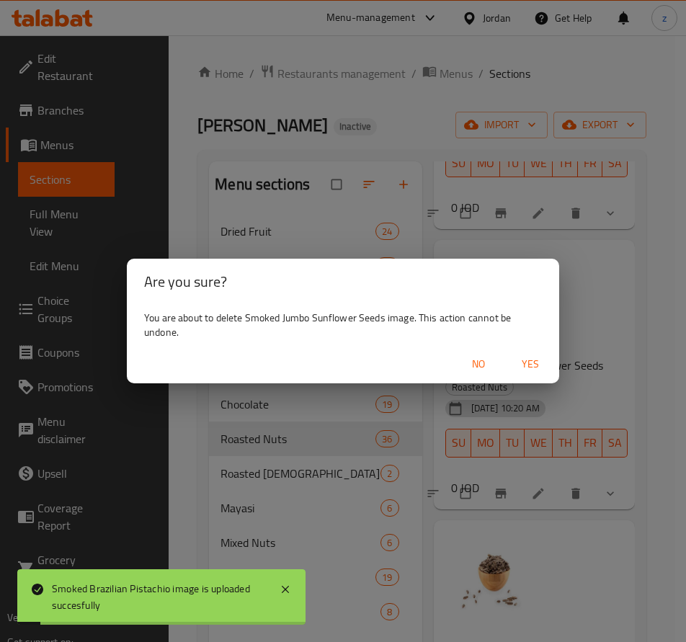
click at [533, 366] on span "Yes" at bounding box center [530, 364] width 35 height 18
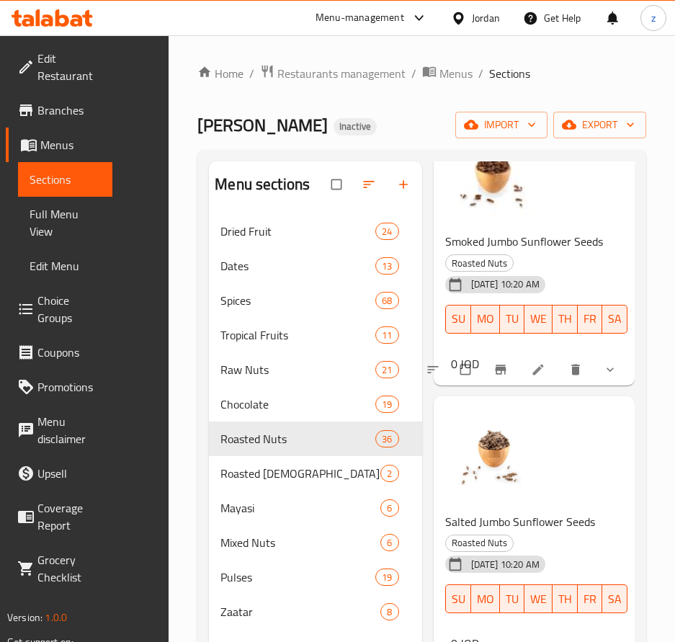
scroll to position [4609, 0]
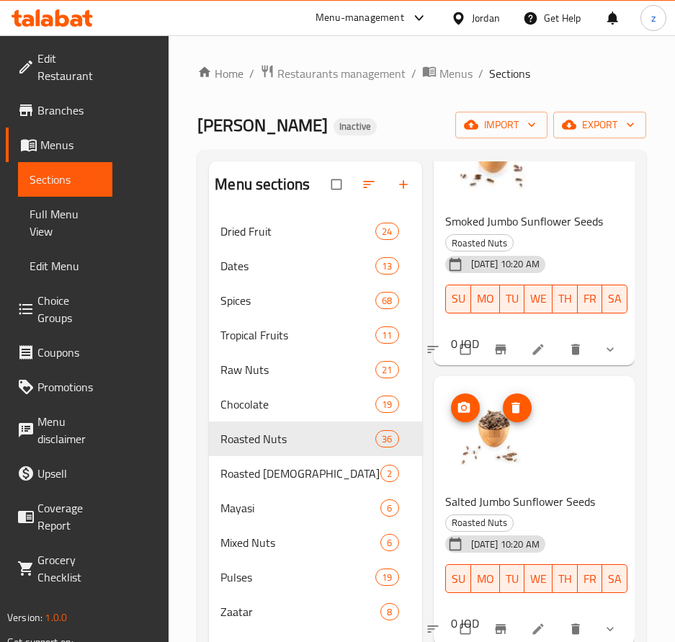
click at [516, 413] on icon "delete image" at bounding box center [515, 407] width 9 height 11
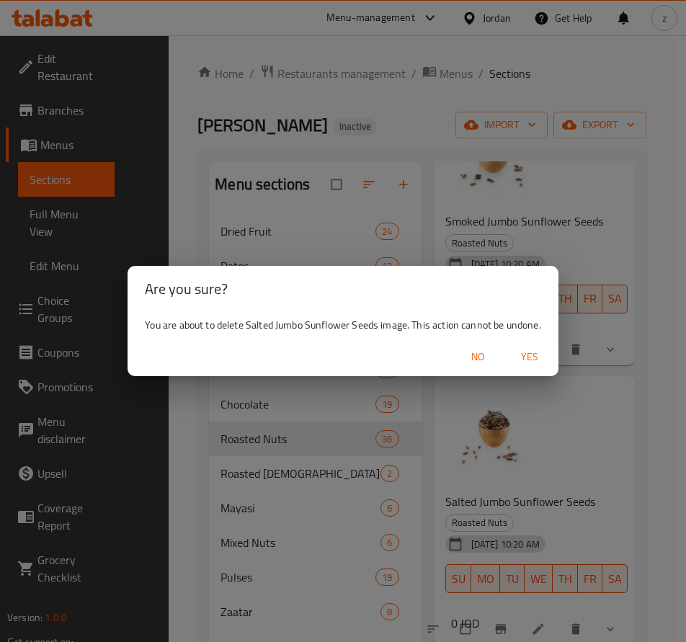
click at [536, 355] on span "Yes" at bounding box center [529, 357] width 35 height 18
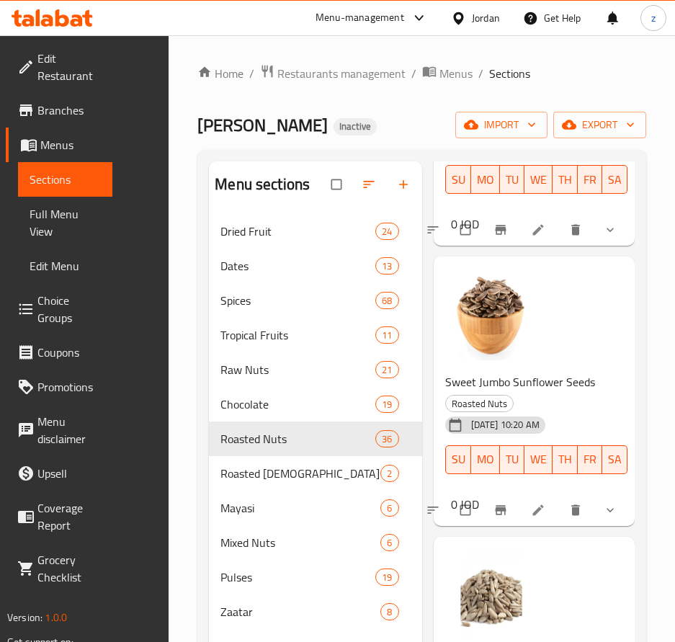
scroll to position [5041, 0]
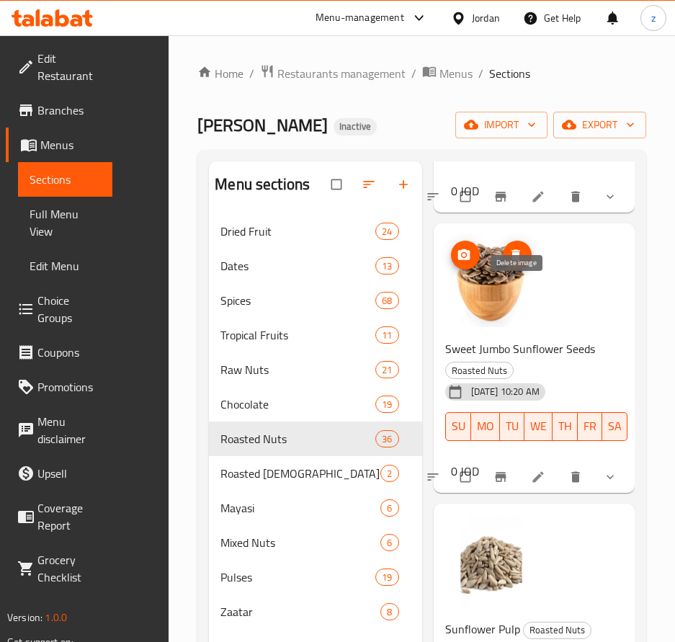
click at [513, 269] on button "delete image" at bounding box center [517, 255] width 29 height 29
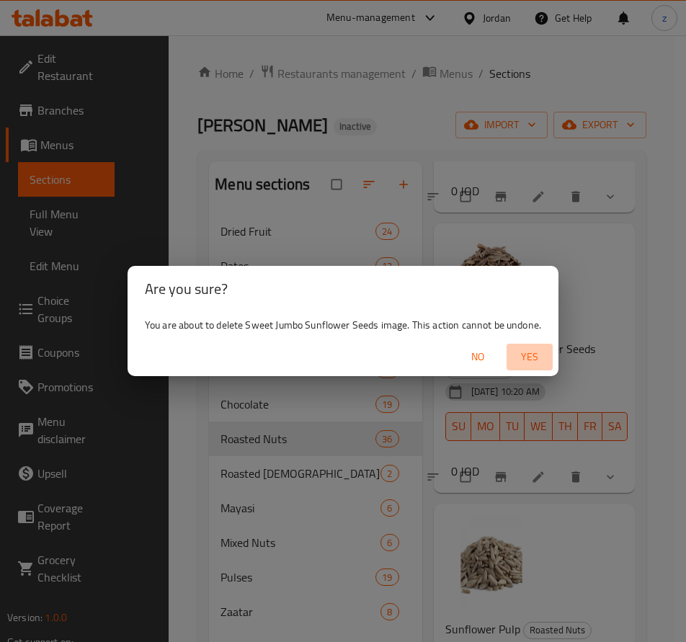
click at [536, 357] on span "Yes" at bounding box center [529, 357] width 35 height 18
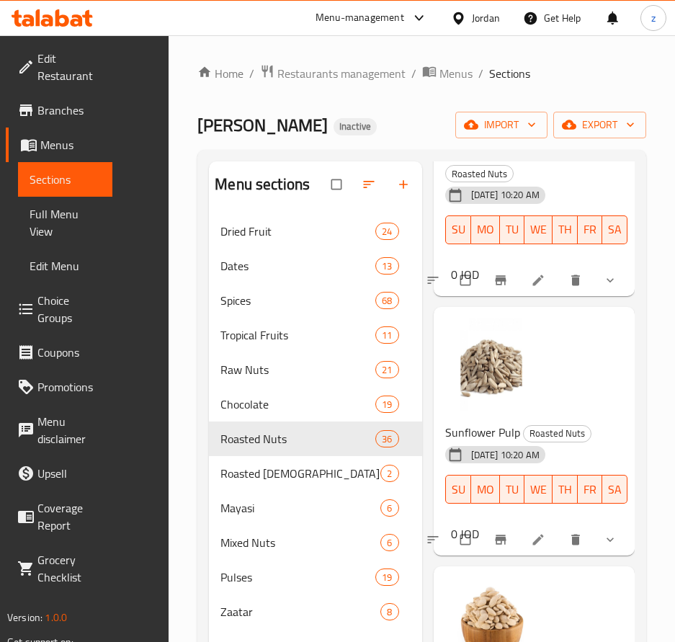
scroll to position [5257, 0]
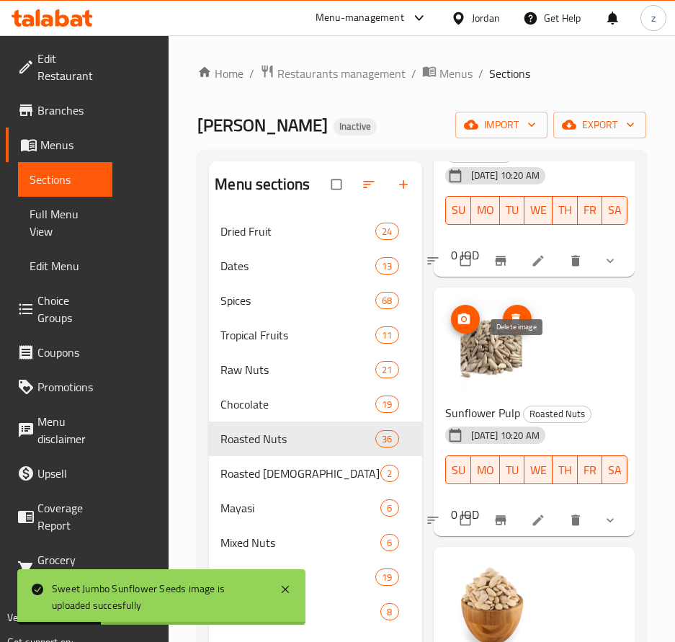
click at [513, 324] on icon "delete image" at bounding box center [515, 318] width 9 height 11
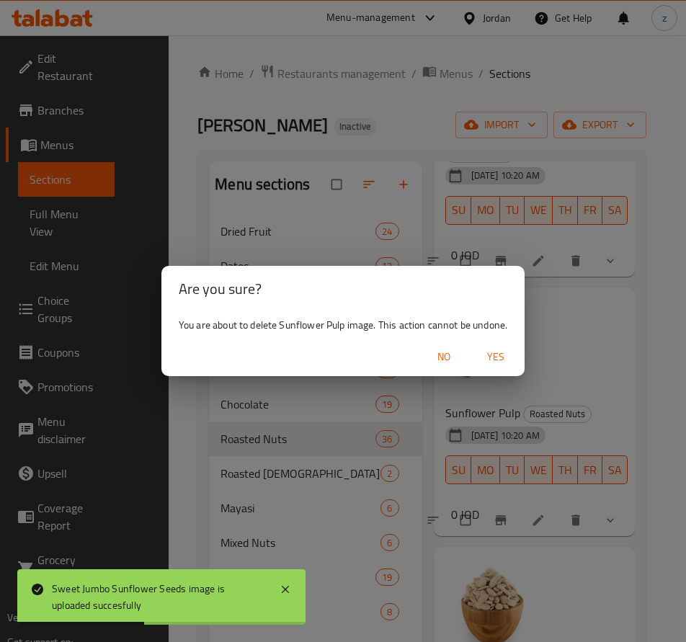
click at [503, 359] on span "Yes" at bounding box center [495, 357] width 35 height 18
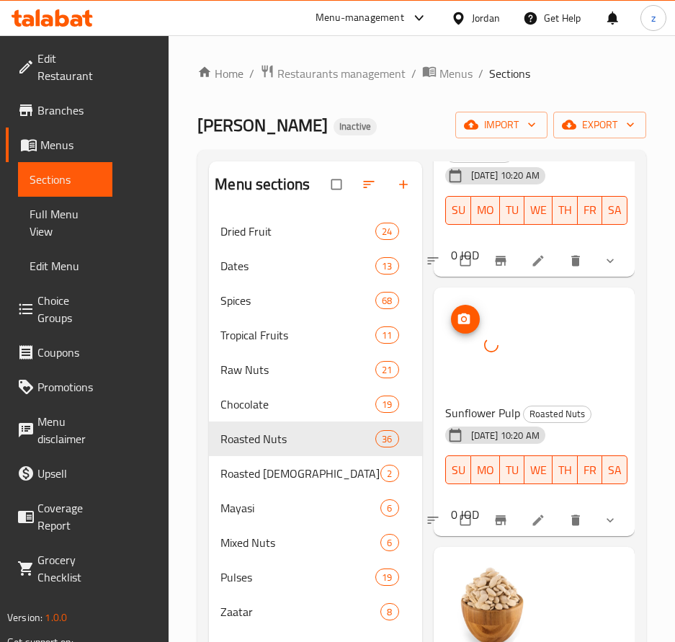
scroll to position [5545, 0]
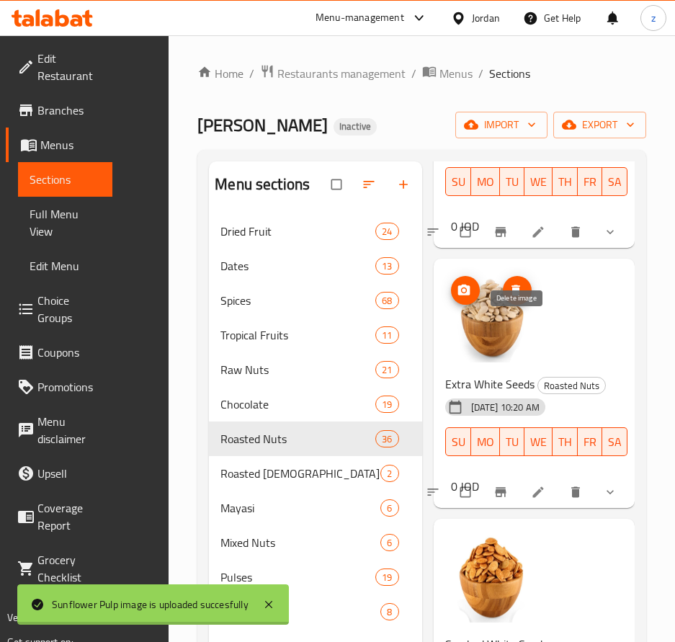
click at [507, 297] on span "delete image" at bounding box center [517, 290] width 29 height 14
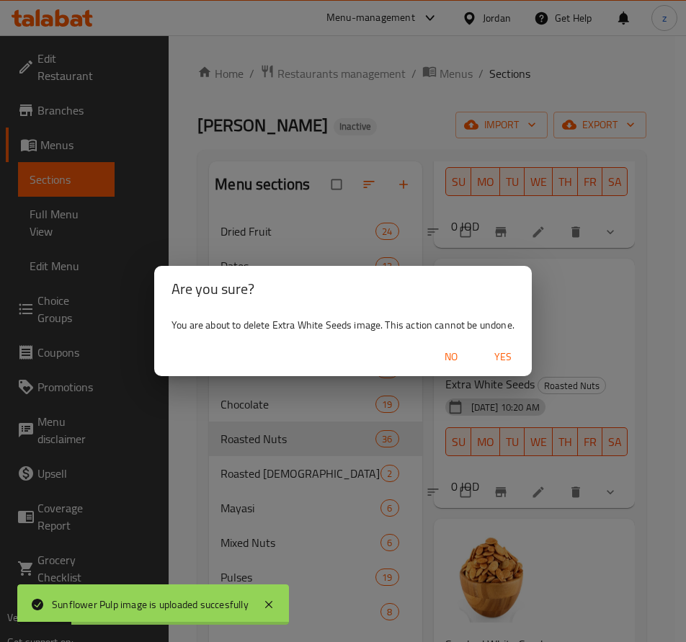
click at [501, 359] on span "Yes" at bounding box center [502, 357] width 35 height 18
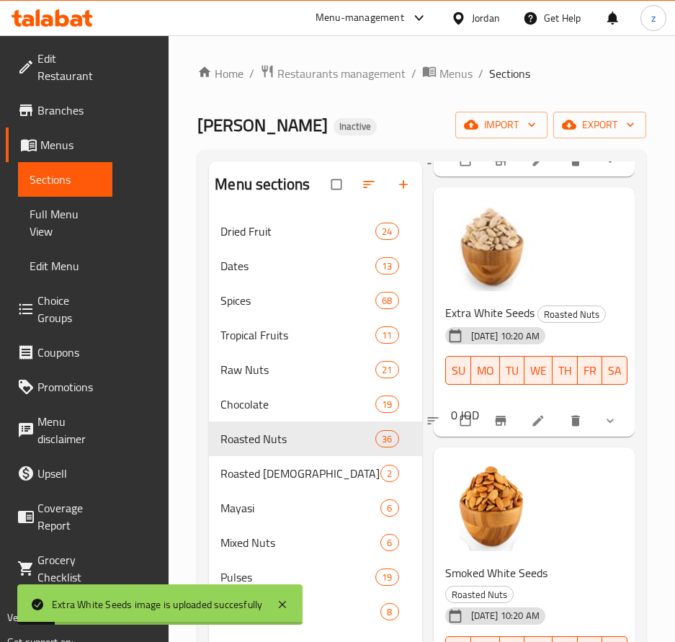
scroll to position [5833, 0]
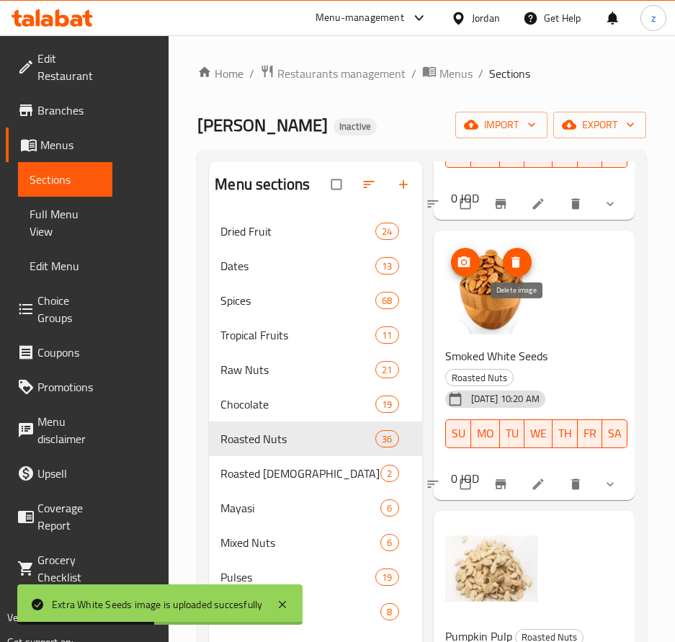
click at [513, 267] on icon "delete image" at bounding box center [515, 261] width 9 height 11
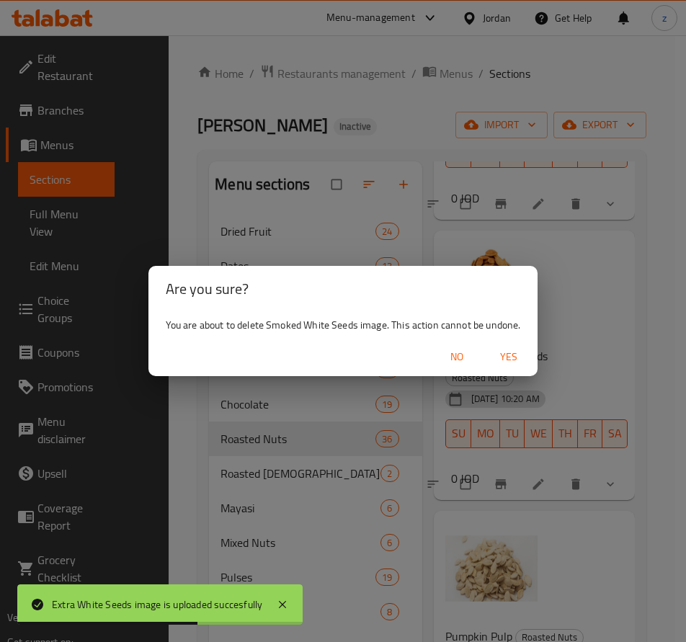
click at [501, 359] on span "Yes" at bounding box center [508, 357] width 35 height 18
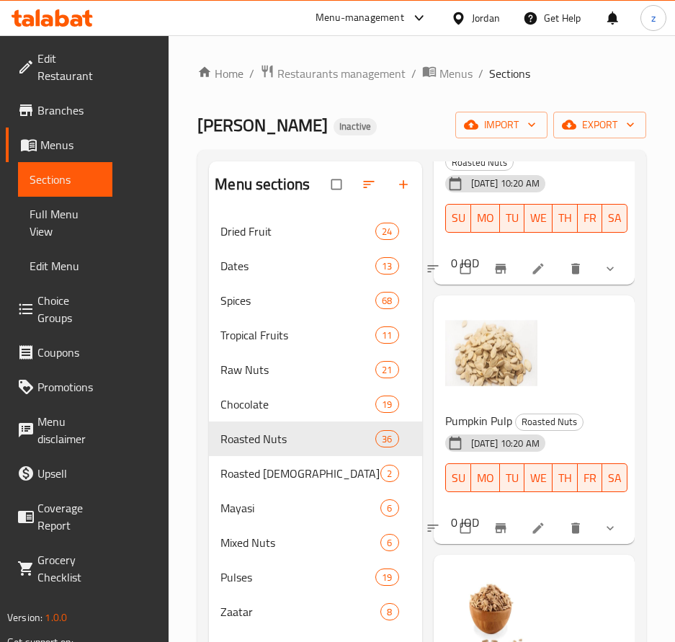
scroll to position [6049, 0]
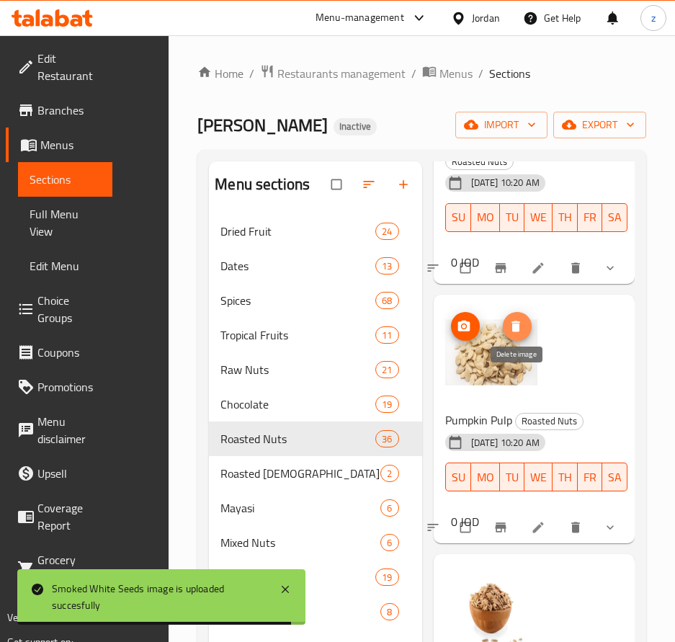
click at [512, 331] on icon "delete image" at bounding box center [515, 325] width 9 height 11
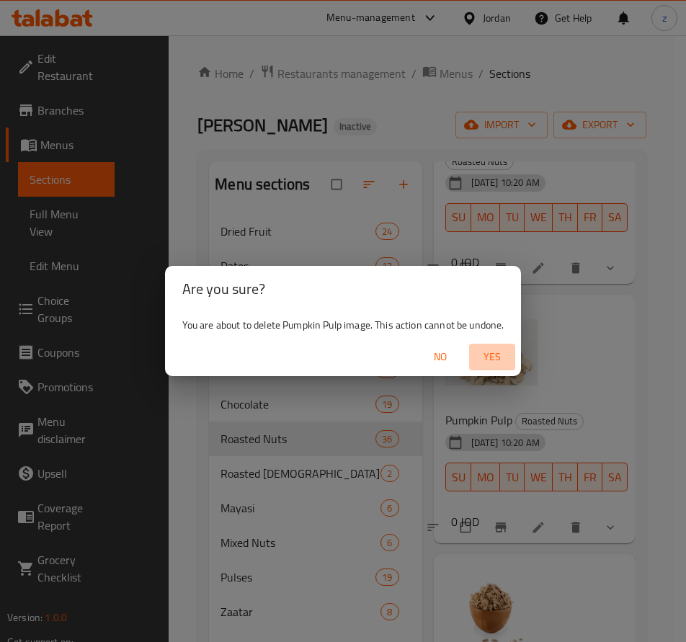
click at [501, 362] on span "Yes" at bounding box center [492, 357] width 35 height 18
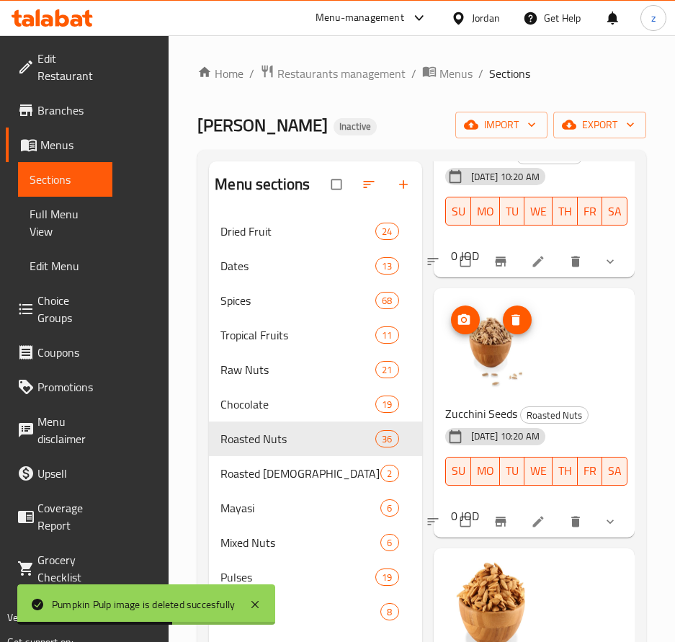
scroll to position [6337, 0]
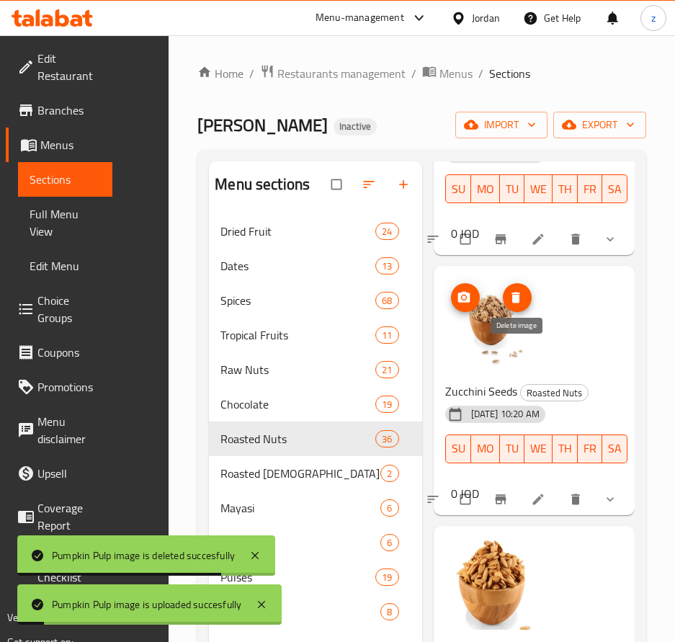
click at [510, 312] on button "delete image" at bounding box center [517, 297] width 29 height 29
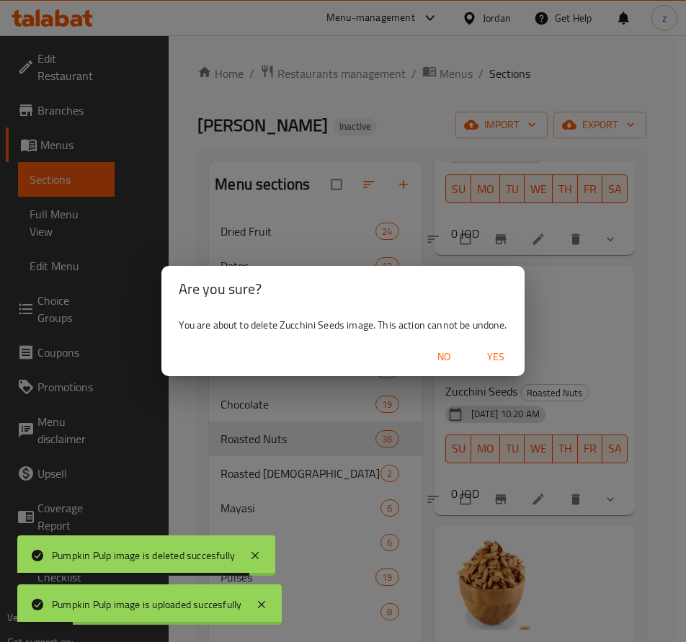
click at [491, 360] on span "Yes" at bounding box center [495, 357] width 35 height 18
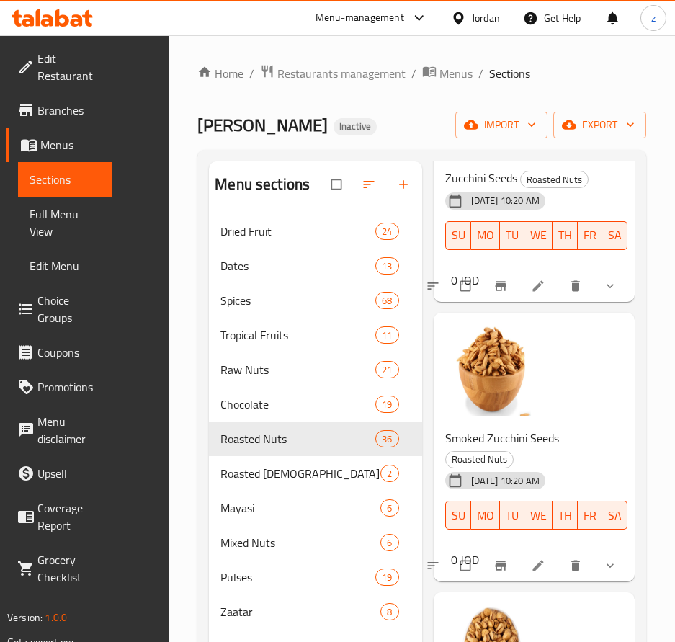
scroll to position [6553, 0]
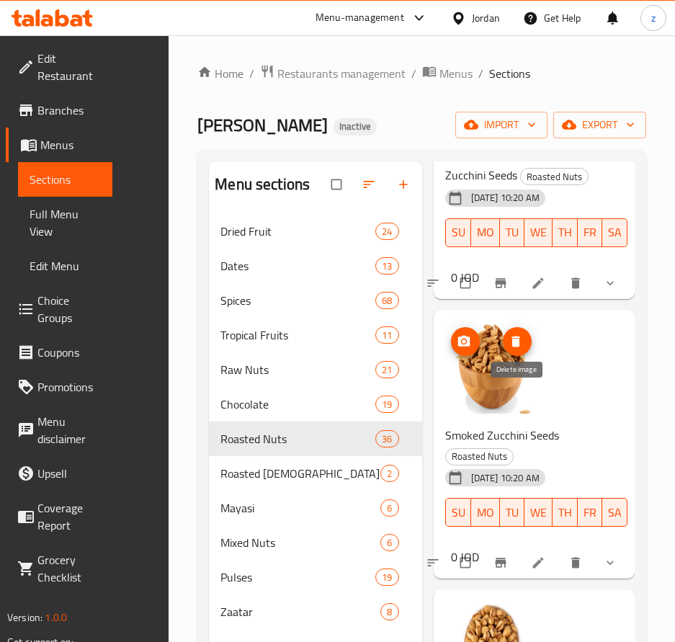
click at [523, 349] on span "delete image" at bounding box center [517, 341] width 29 height 14
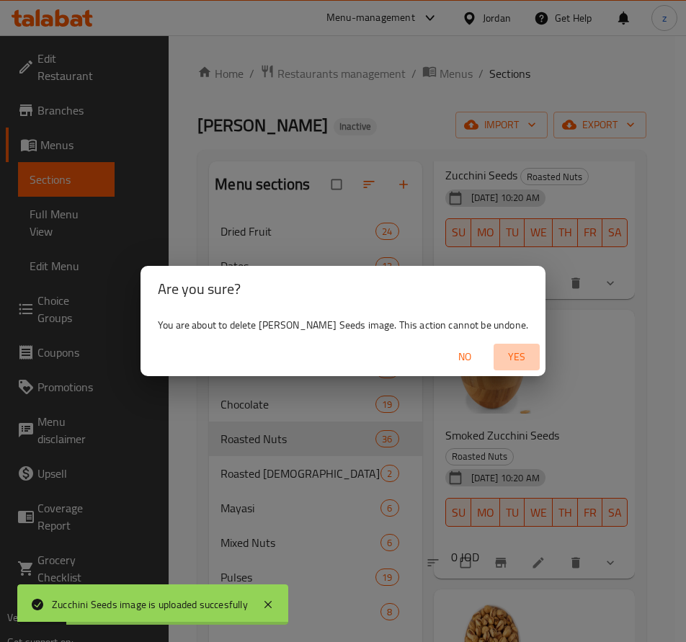
click at [530, 353] on span "Yes" at bounding box center [516, 357] width 35 height 18
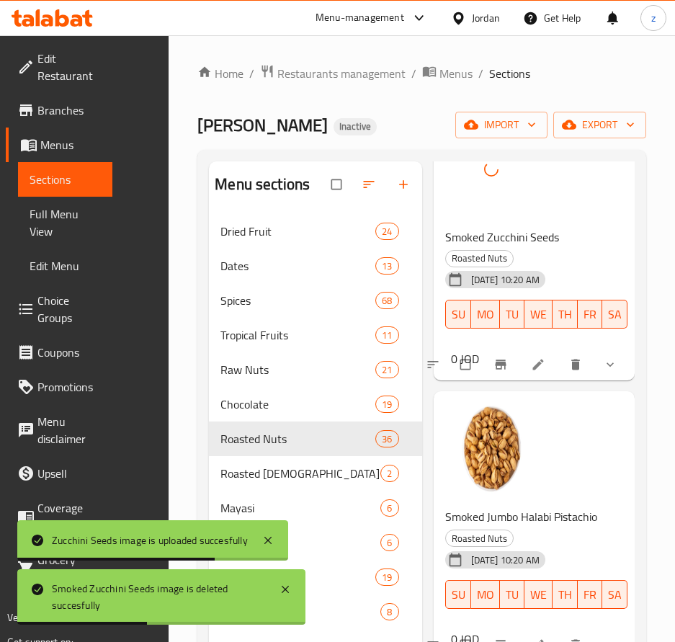
scroll to position [6769, 0]
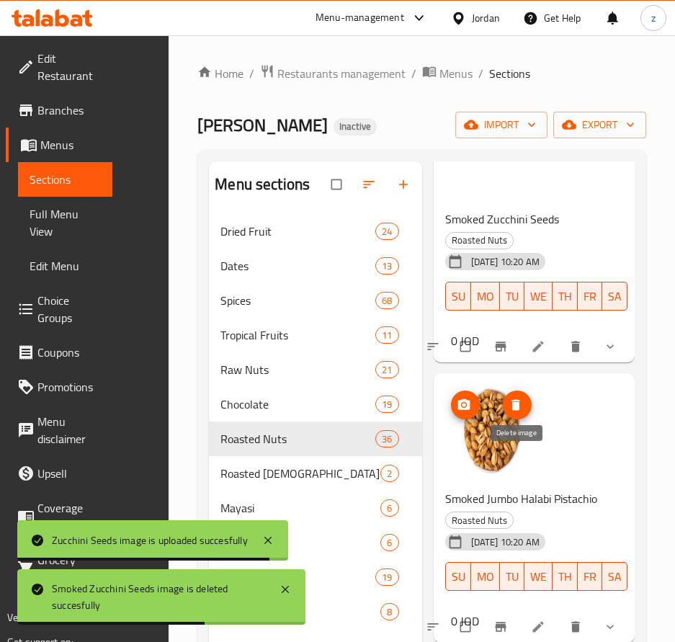
click at [513, 410] on icon "delete image" at bounding box center [515, 405] width 9 height 11
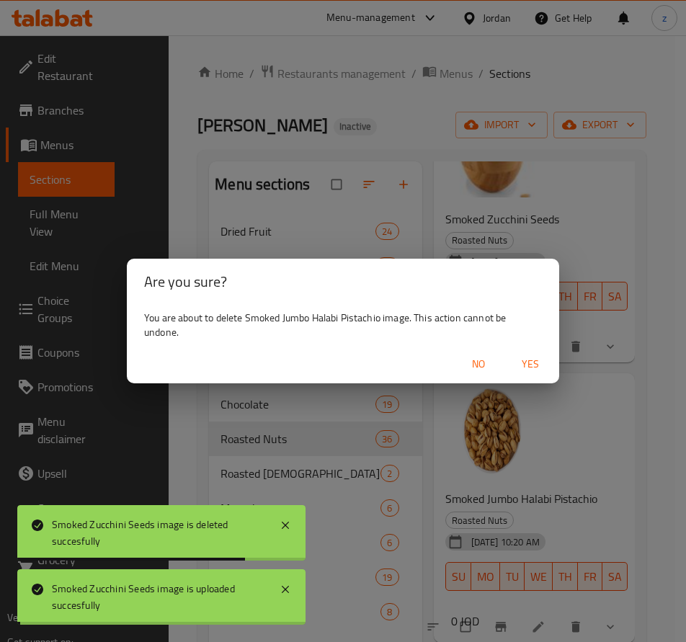
click at [521, 368] on span "Yes" at bounding box center [530, 364] width 35 height 18
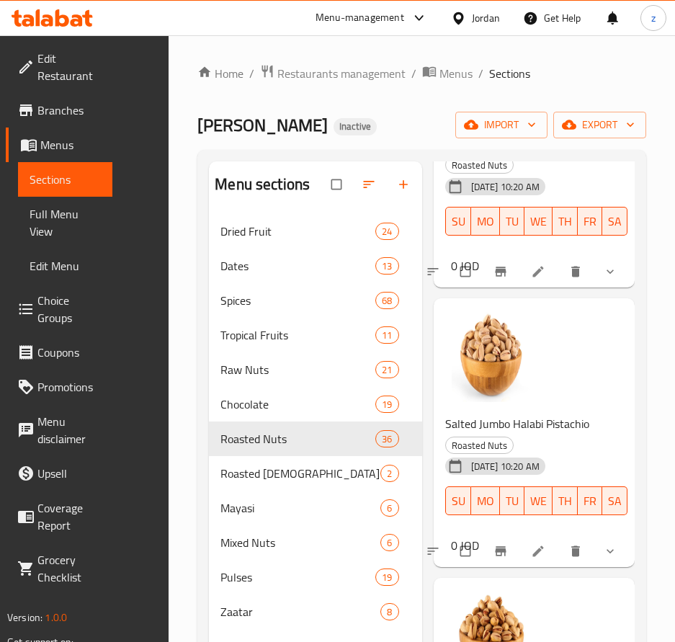
scroll to position [7129, 0]
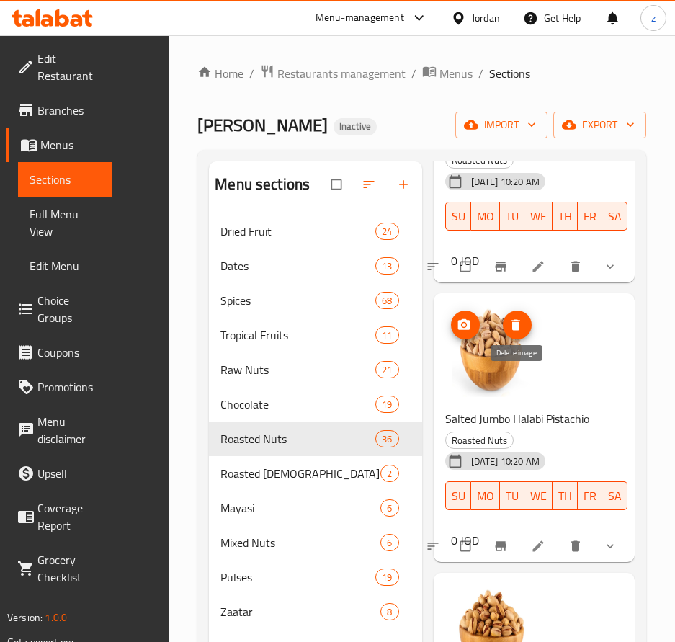
click at [514, 330] on icon "delete image" at bounding box center [515, 324] width 9 height 11
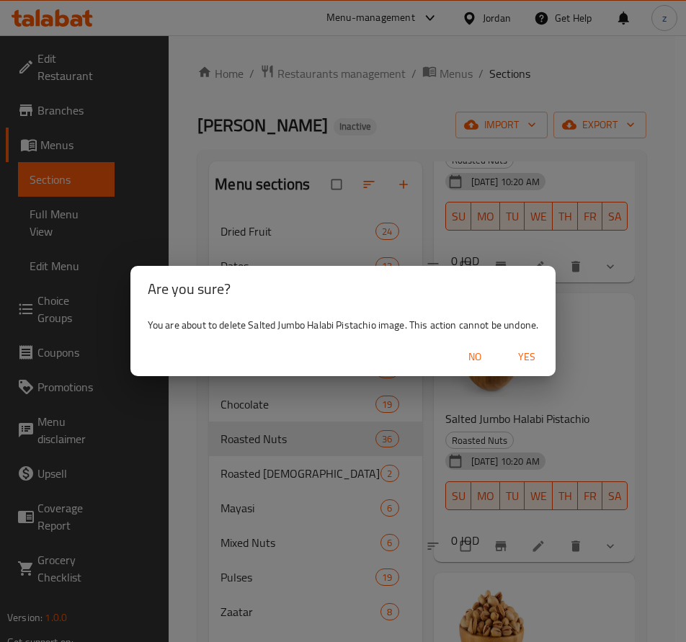
click at [517, 356] on span "Yes" at bounding box center [526, 357] width 35 height 18
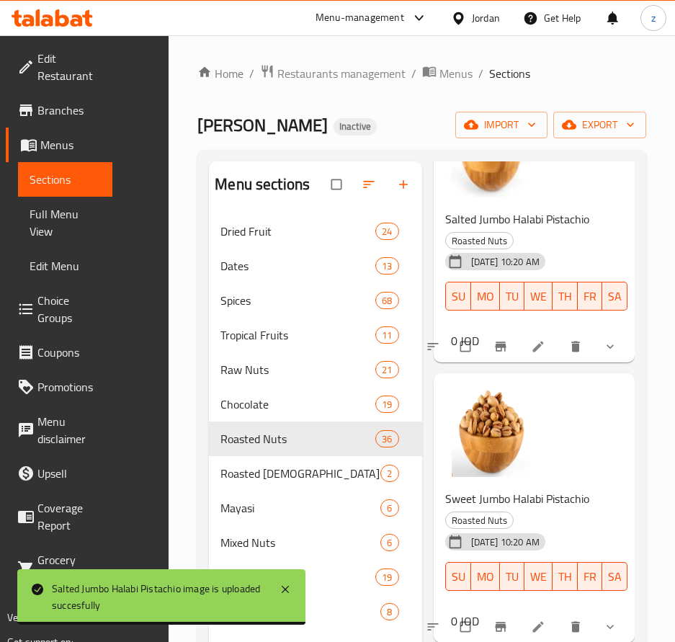
scroll to position [7345, 0]
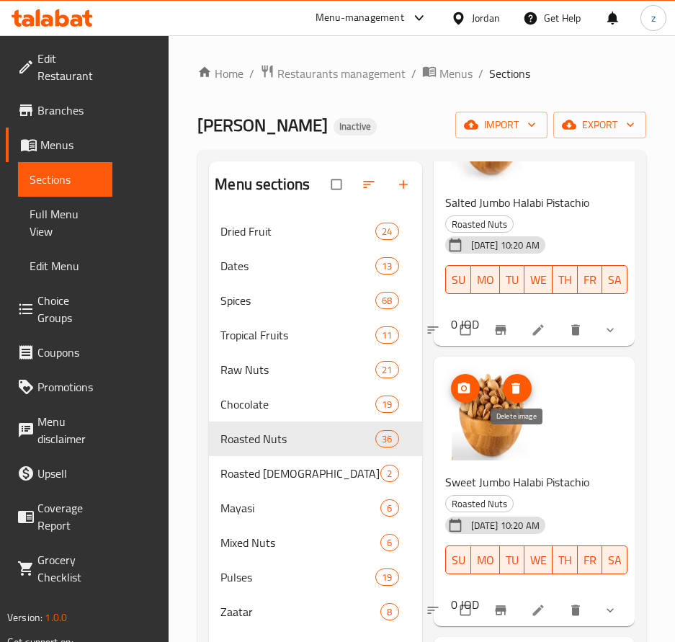
click at [513, 394] on icon "delete image" at bounding box center [515, 388] width 9 height 11
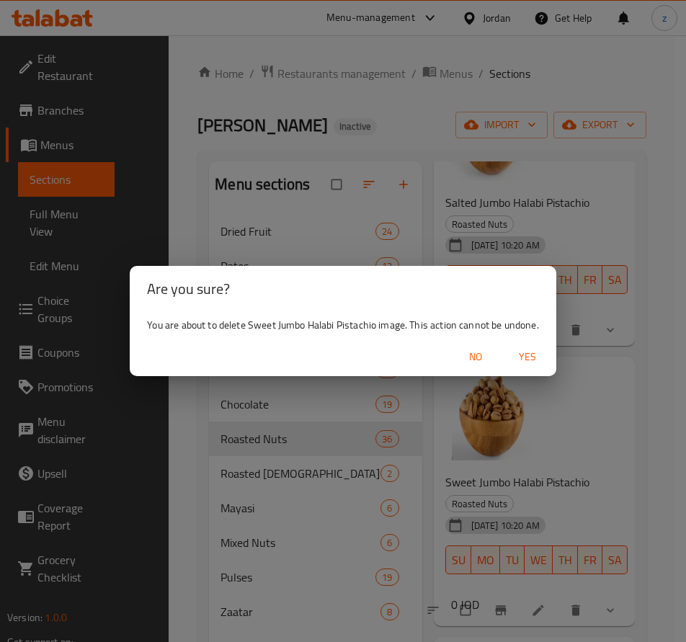
click at [534, 356] on span "Yes" at bounding box center [527, 357] width 35 height 18
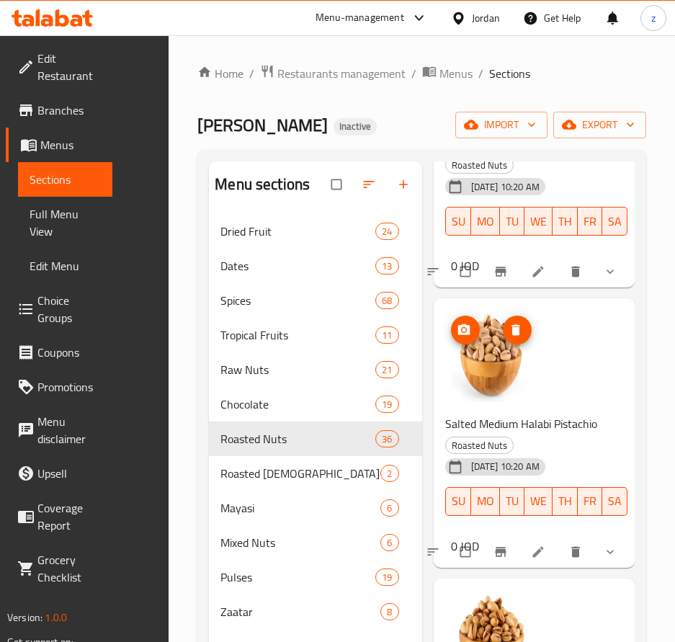
scroll to position [7706, 0]
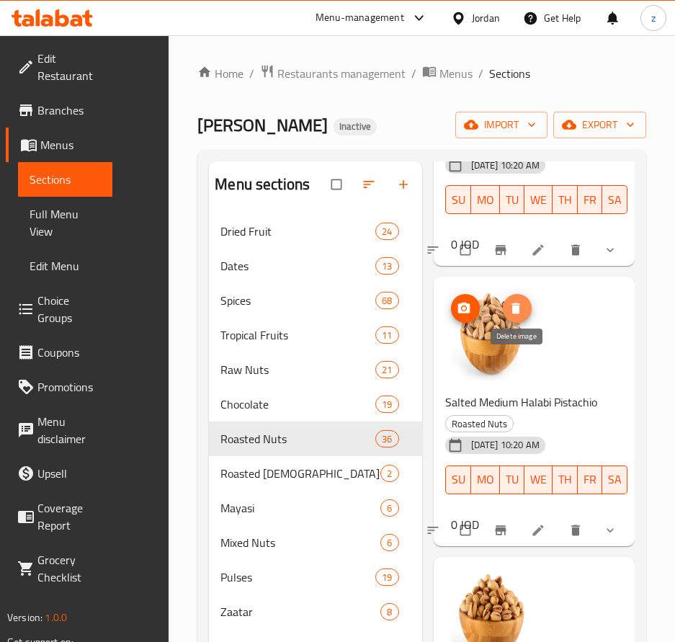
click at [527, 315] on span "delete image" at bounding box center [517, 308] width 29 height 14
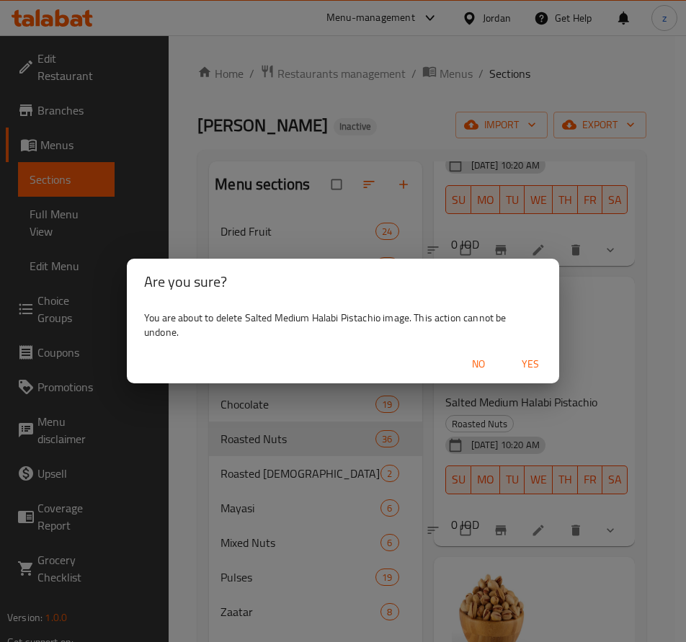
click at [524, 360] on span "Yes" at bounding box center [530, 364] width 35 height 18
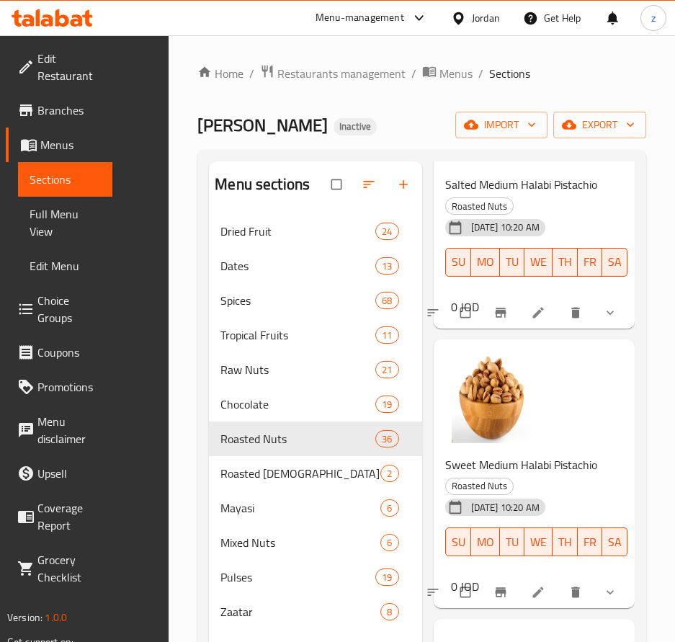
scroll to position [7994, 0]
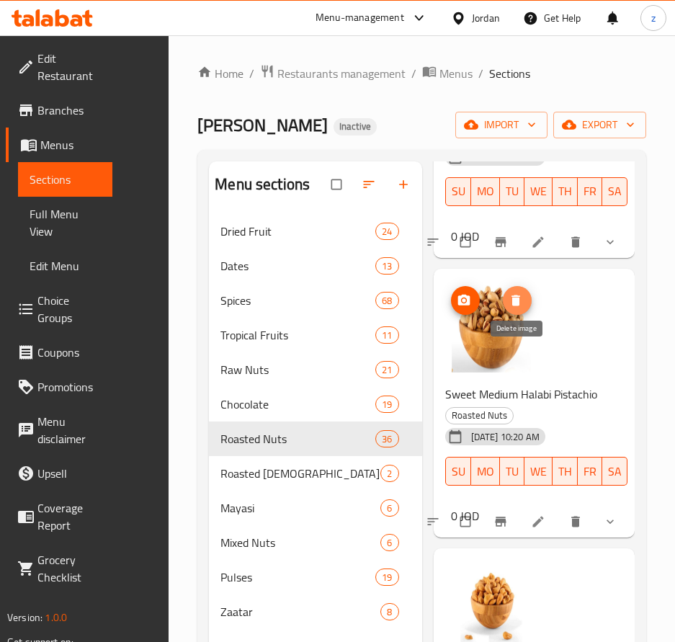
click at [525, 308] on span "delete image" at bounding box center [517, 300] width 29 height 14
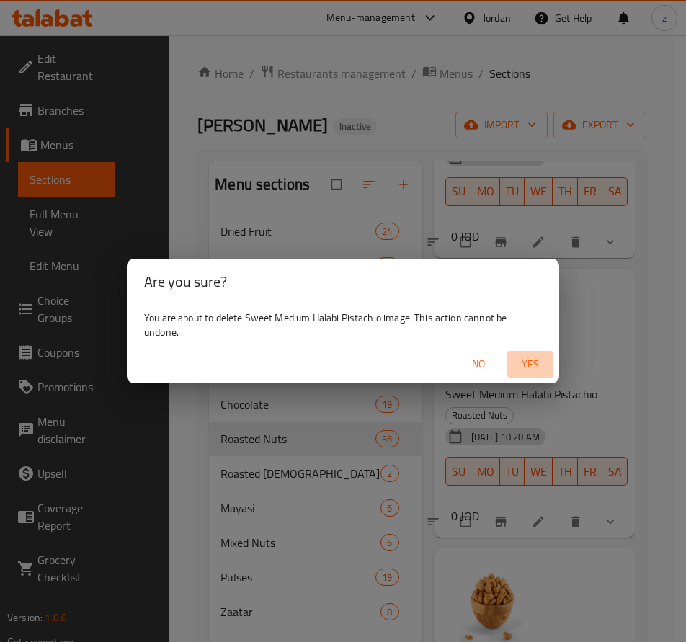
click at [525, 364] on span "Yes" at bounding box center [530, 364] width 35 height 18
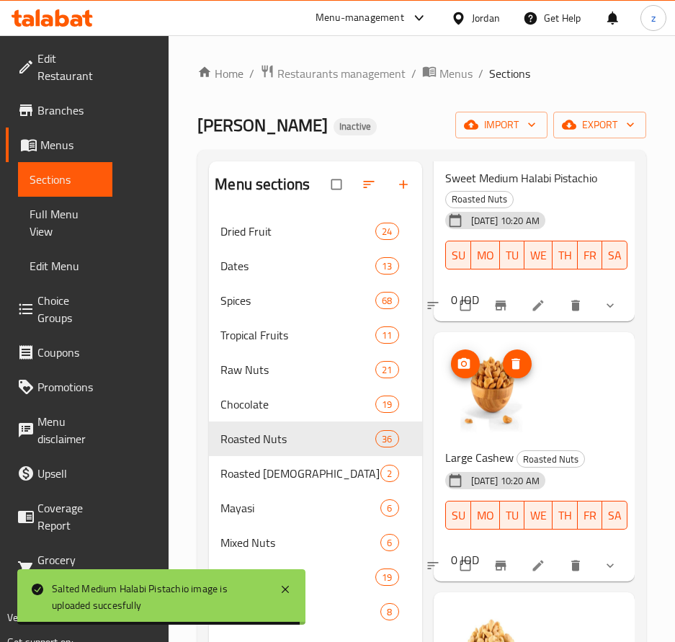
scroll to position [8282, 0]
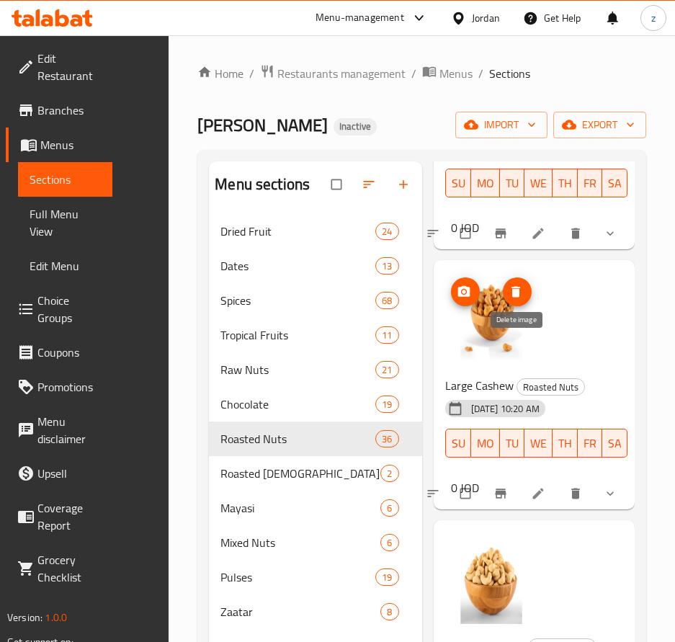
click at [512, 299] on icon "delete image" at bounding box center [515, 291] width 14 height 14
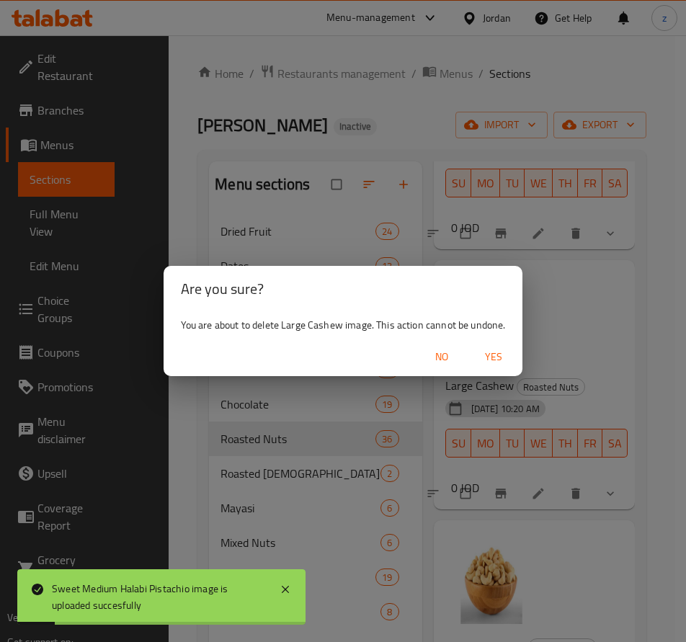
click at [488, 359] on span "Yes" at bounding box center [493, 357] width 35 height 18
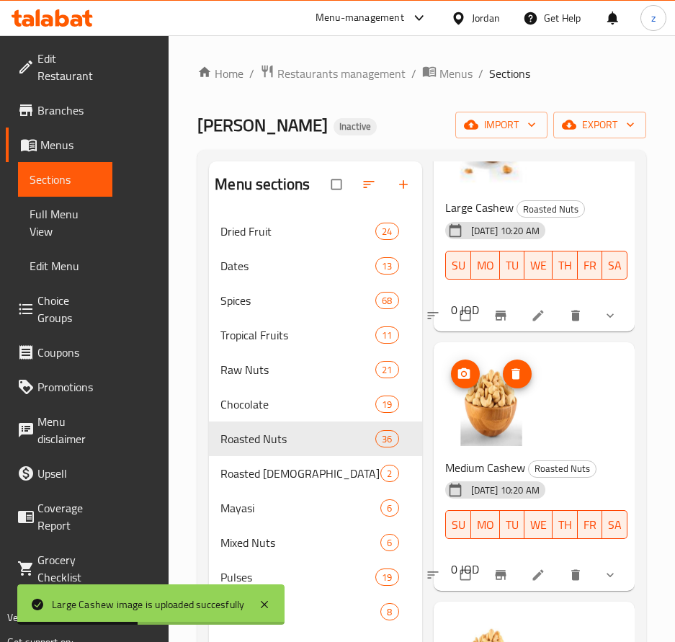
scroll to position [8498, 0]
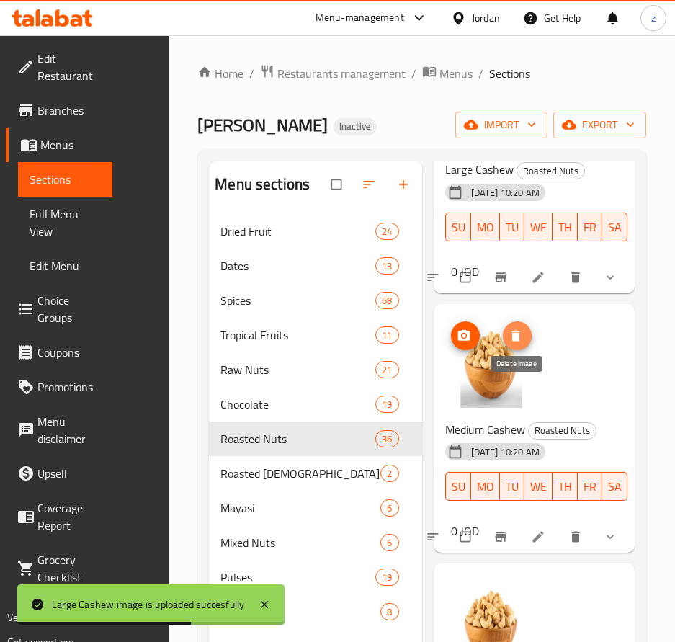
click at [516, 350] on button "delete image" at bounding box center [517, 335] width 29 height 29
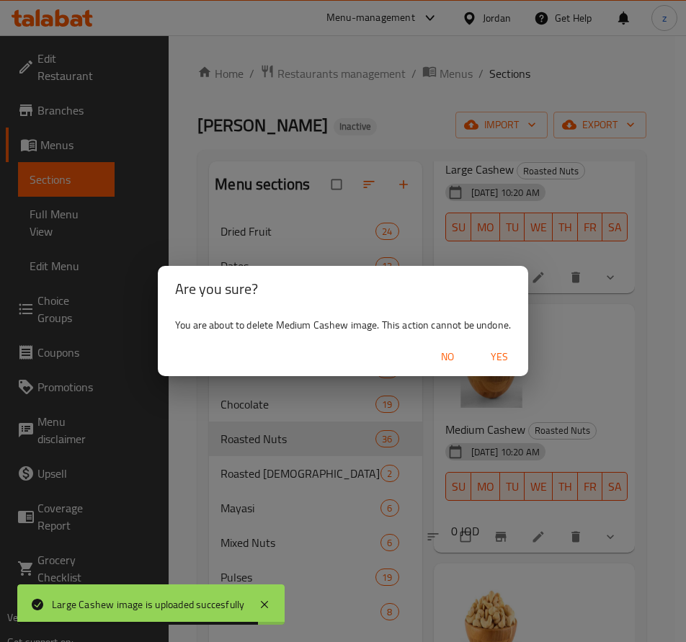
click at [486, 362] on span "Yes" at bounding box center [499, 357] width 35 height 18
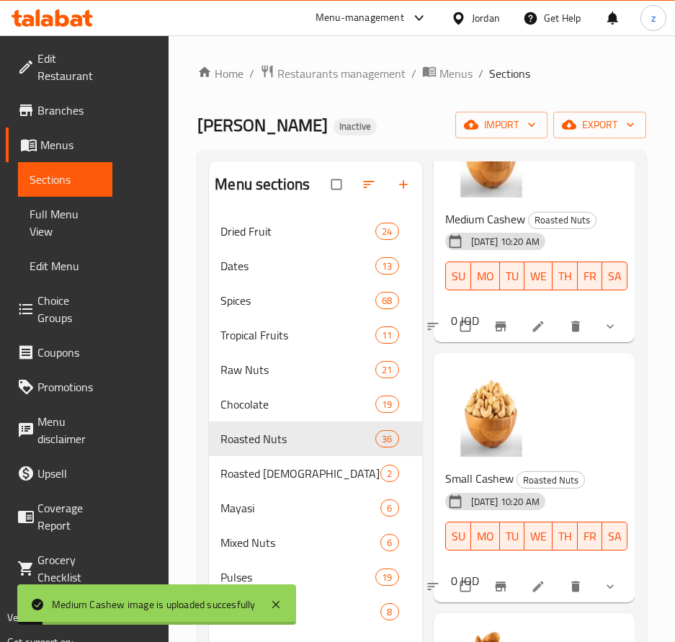
scroll to position [8786, 0]
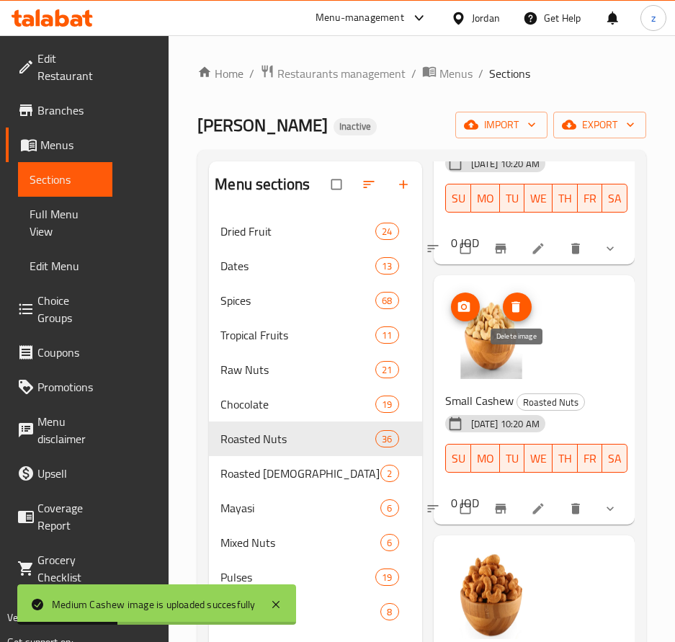
click at [521, 314] on icon "delete image" at bounding box center [515, 307] width 14 height 14
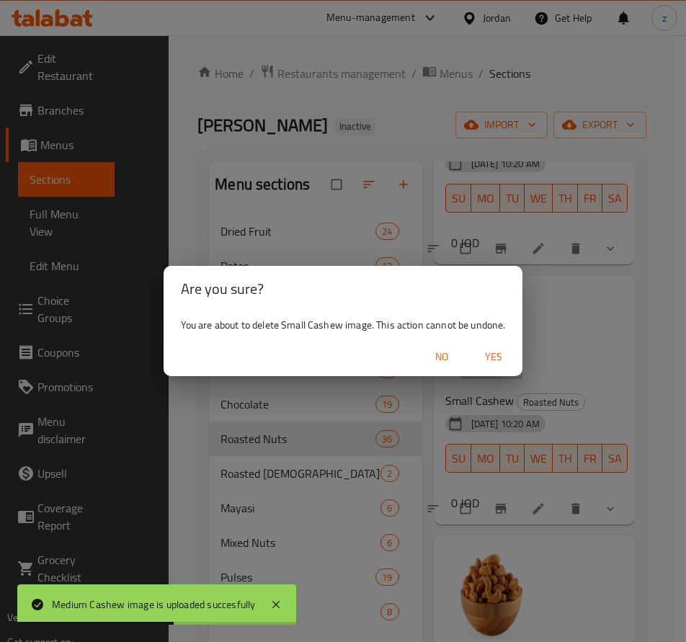
click at [492, 354] on span "Yes" at bounding box center [493, 357] width 35 height 18
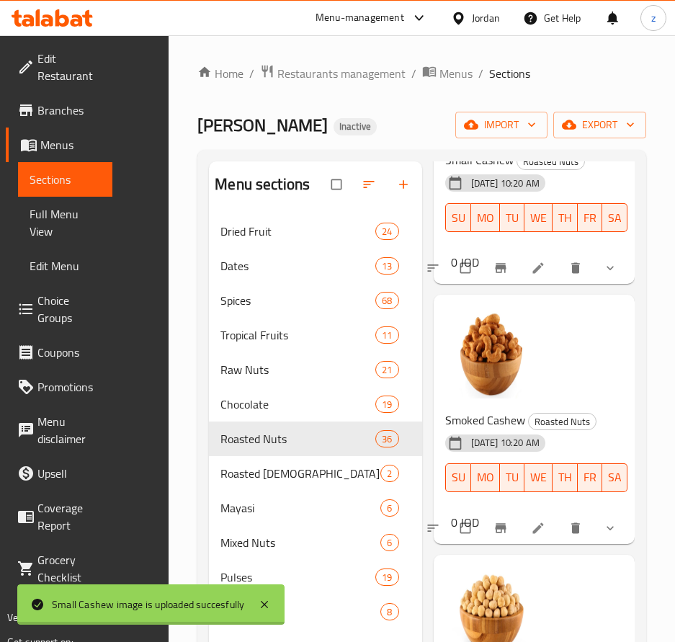
scroll to position [202, 0]
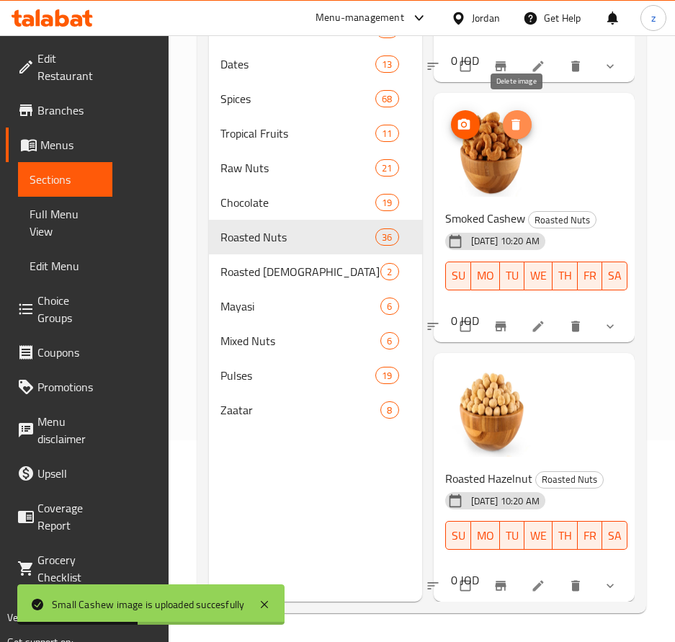
click at [515, 120] on icon "delete image" at bounding box center [515, 125] width 9 height 11
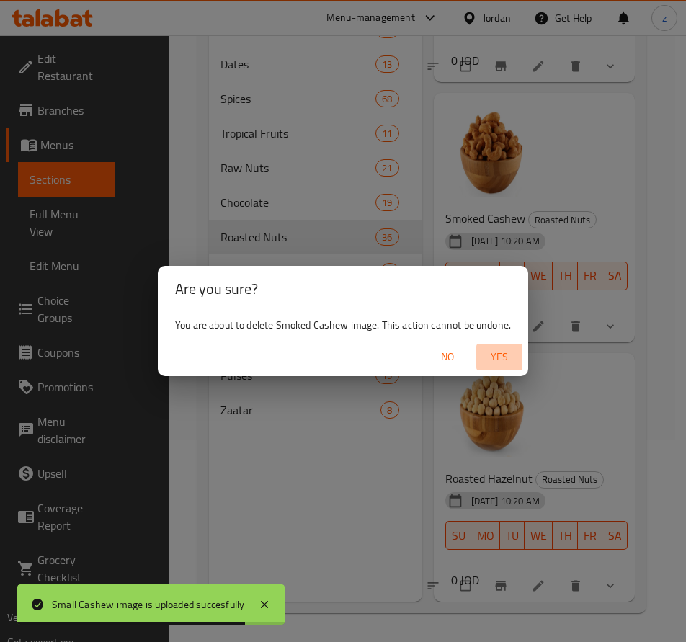
click at [503, 362] on span "Yes" at bounding box center [499, 357] width 35 height 18
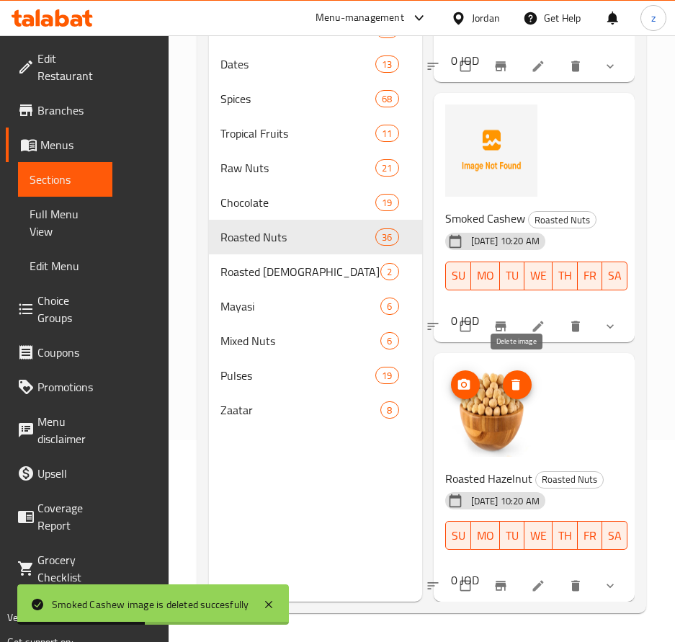
click at [513, 379] on icon "delete image" at bounding box center [515, 384] width 9 height 11
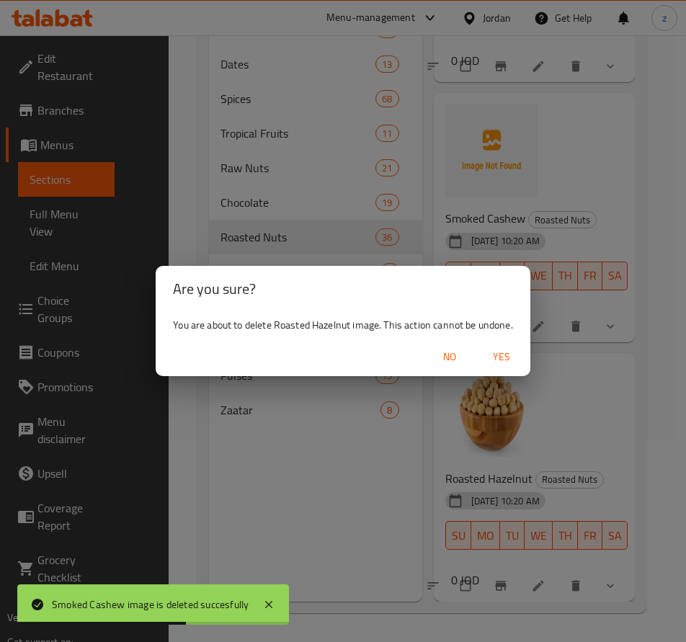
click at [502, 354] on span "Yes" at bounding box center [501, 357] width 35 height 18
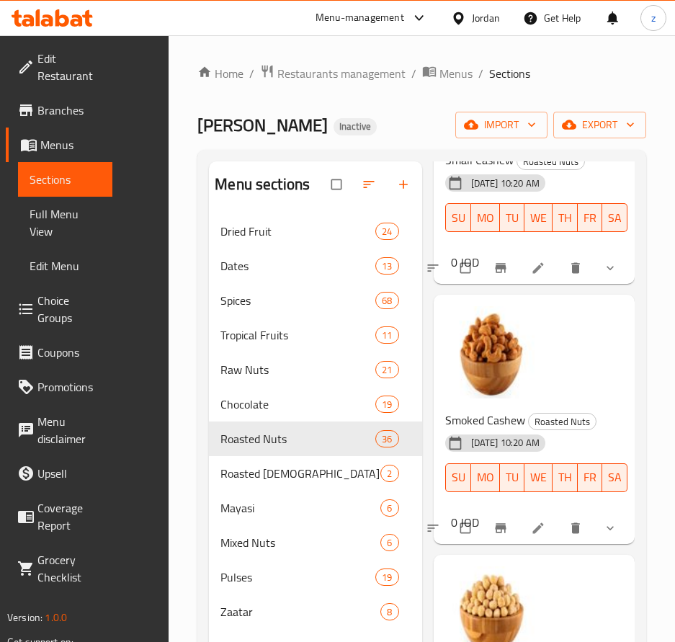
scroll to position [9098, 0]
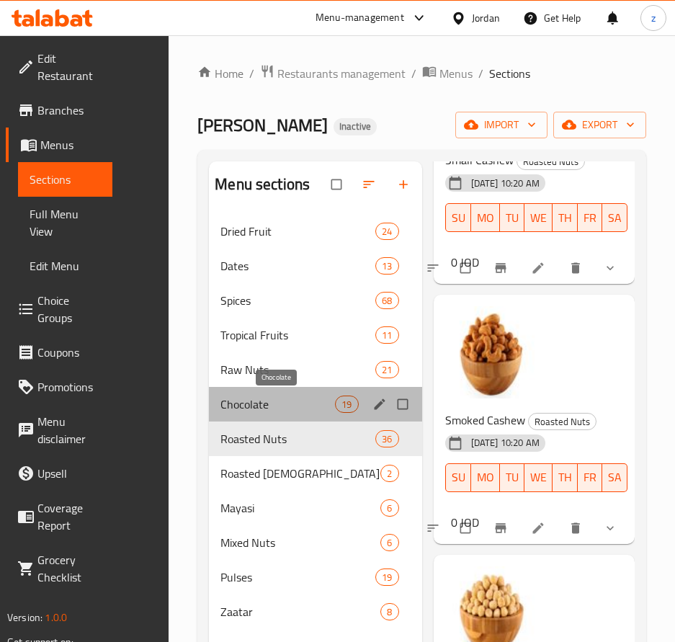
click at [277, 399] on span "Chocolate" at bounding box center [277, 403] width 115 height 17
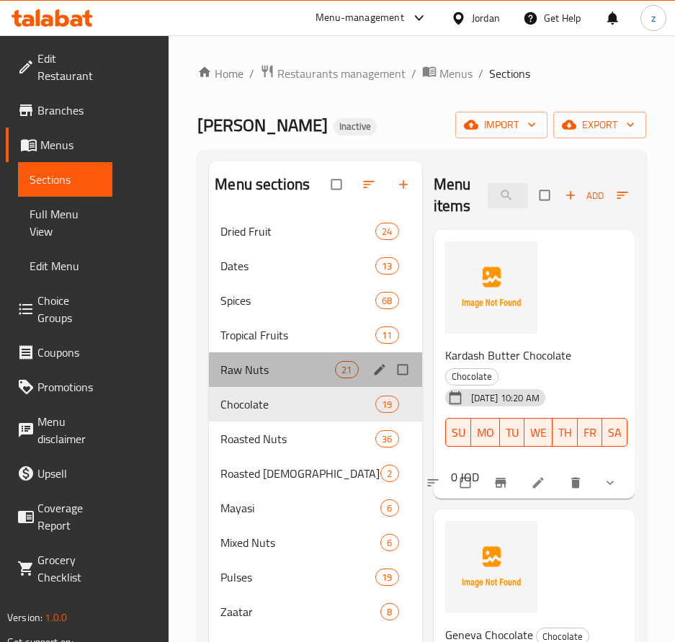
click at [243, 378] on div "Raw Nuts 21" at bounding box center [315, 369] width 212 height 35
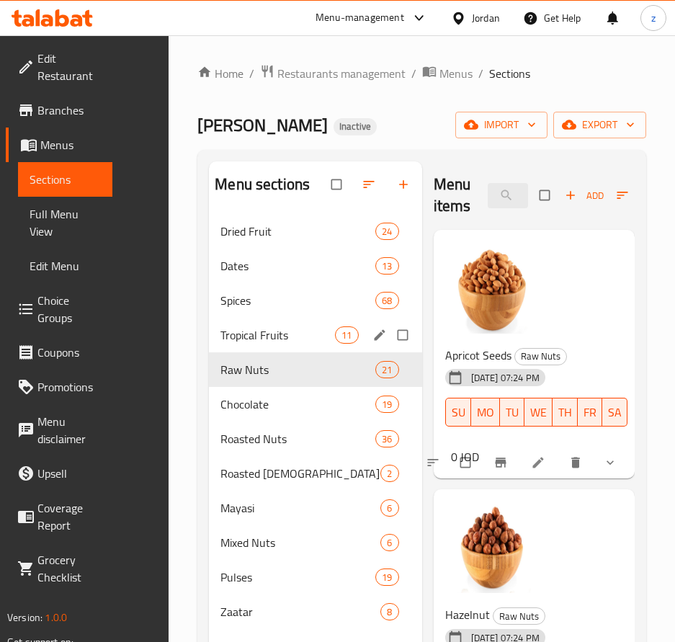
click at [229, 327] on span "Tropical Fruits" at bounding box center [277, 334] width 115 height 17
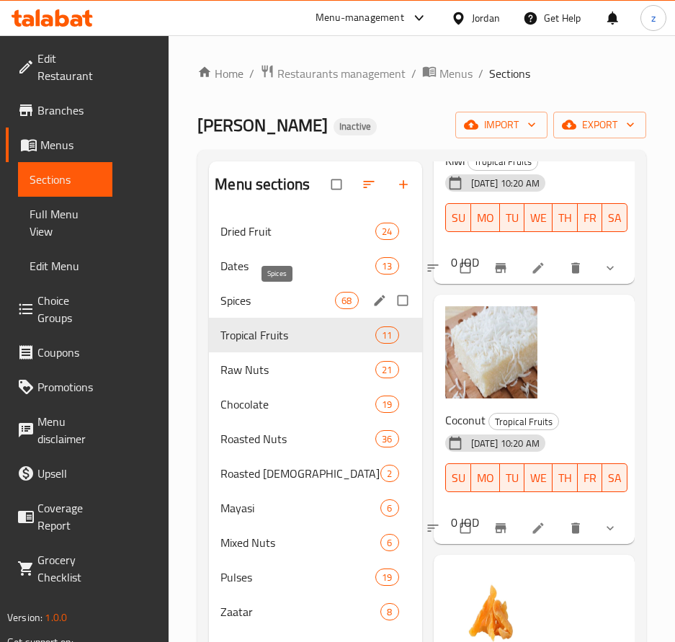
click at [264, 297] on span "Spices" at bounding box center [277, 300] width 115 height 17
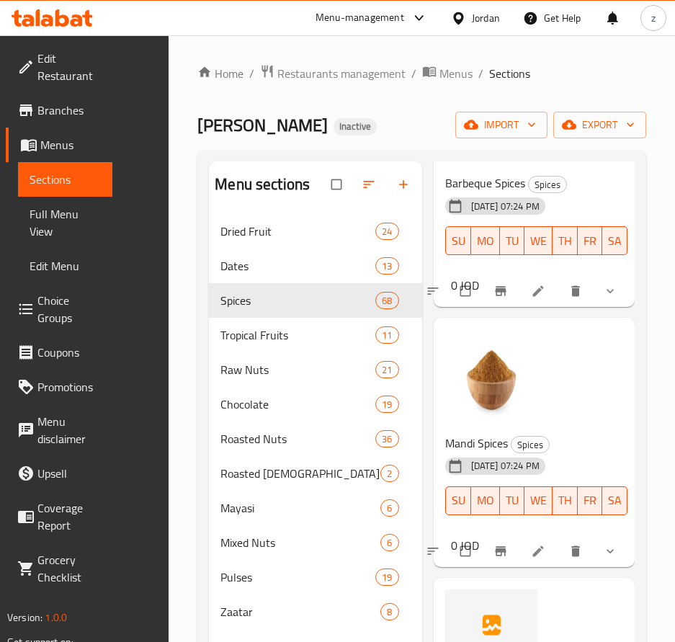
scroll to position [1635, 0]
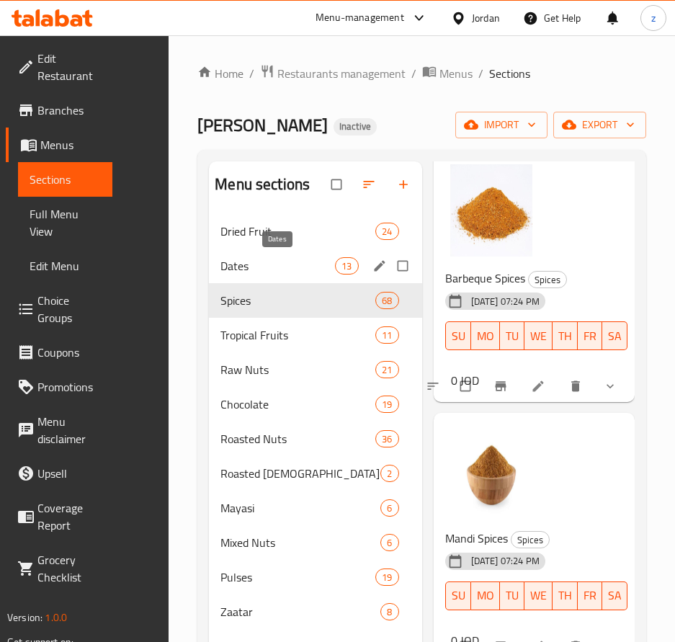
click at [246, 259] on span "Dates" at bounding box center [277, 265] width 115 height 17
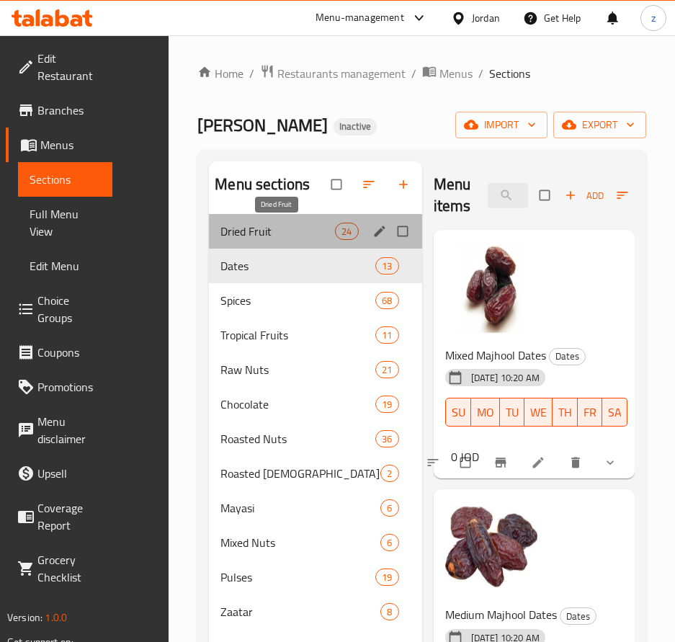
click at [271, 233] on span "Dried Fruit" at bounding box center [277, 231] width 115 height 17
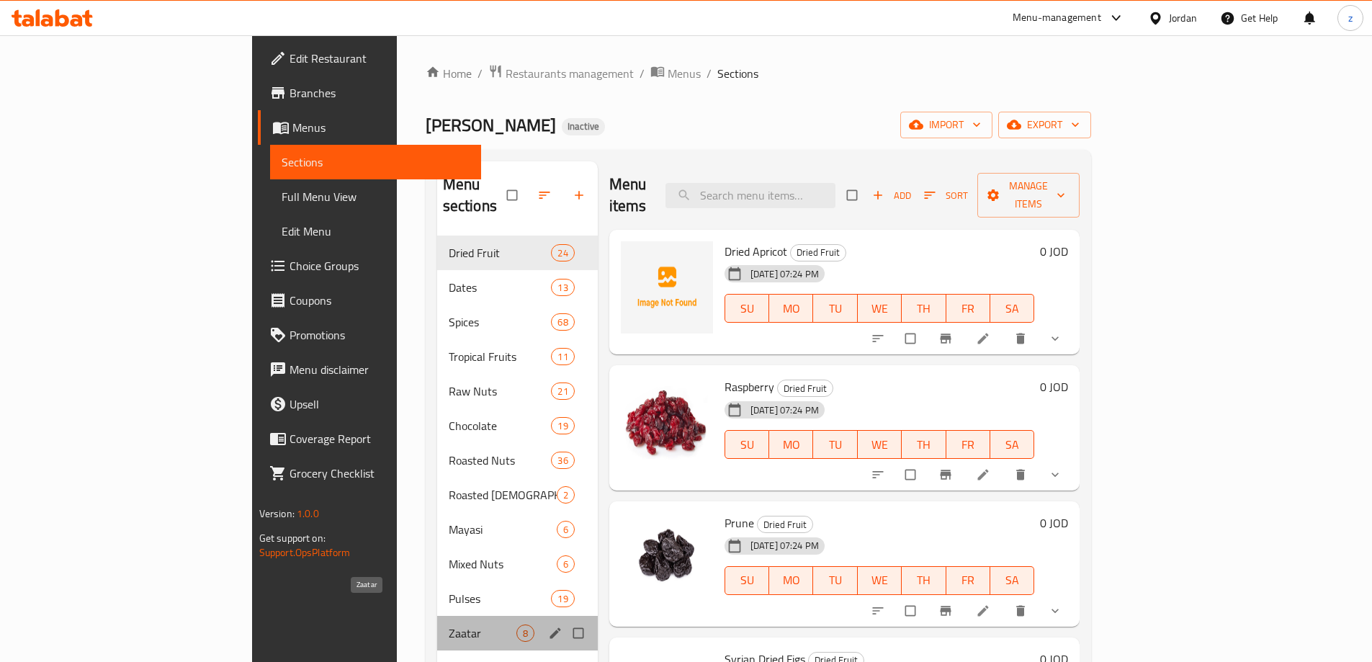
click at [449, 624] on span "Zaatar" at bounding box center [483, 632] width 68 height 17
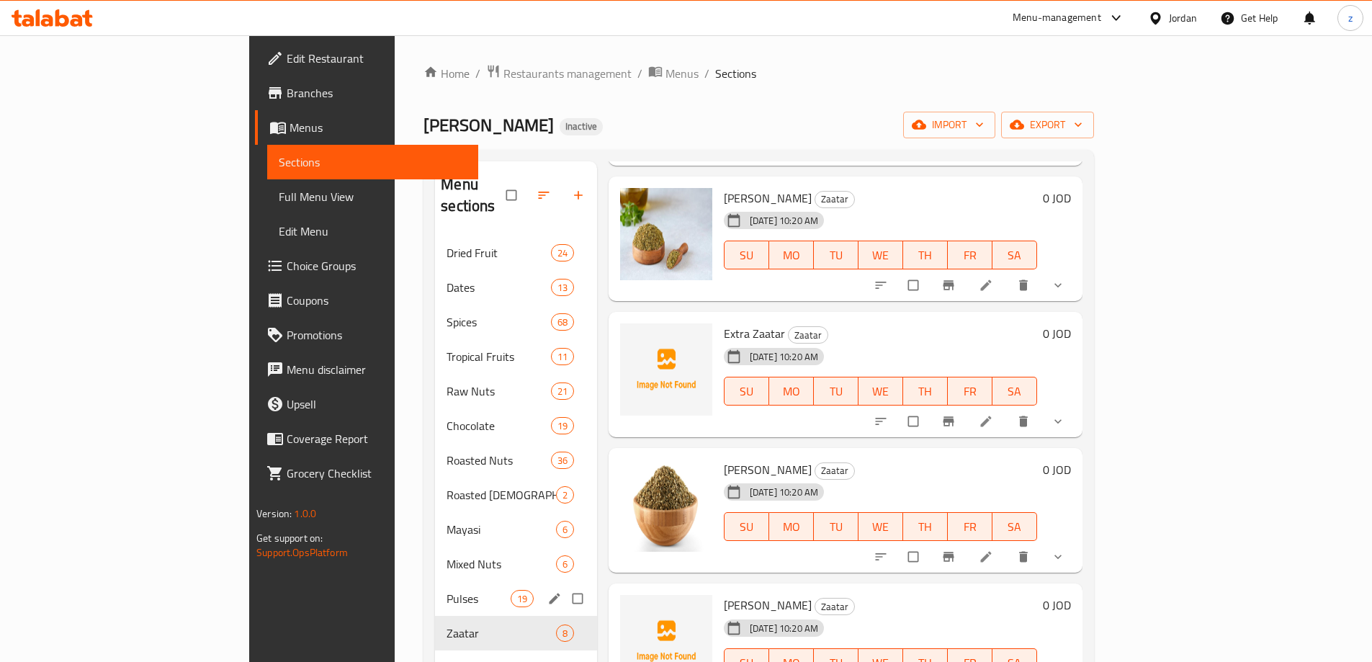
click at [446, 590] on span "Pulses" at bounding box center [477, 598] width 63 height 17
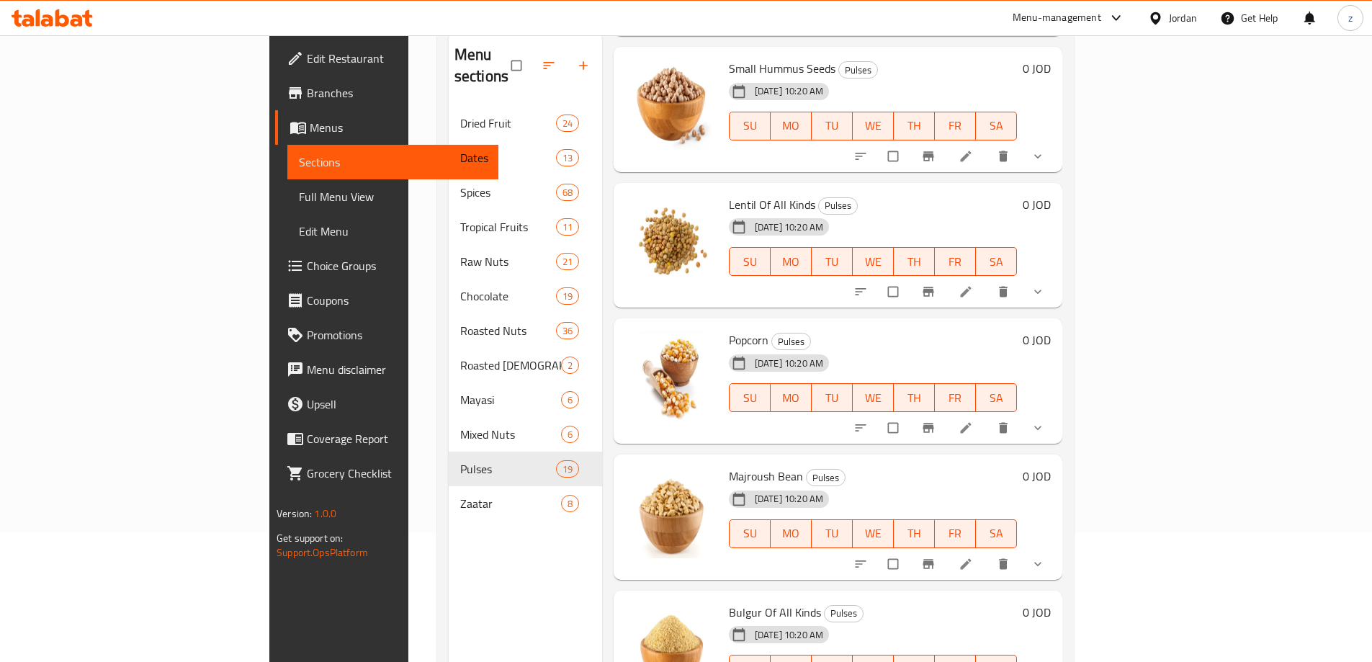
scroll to position [202, 0]
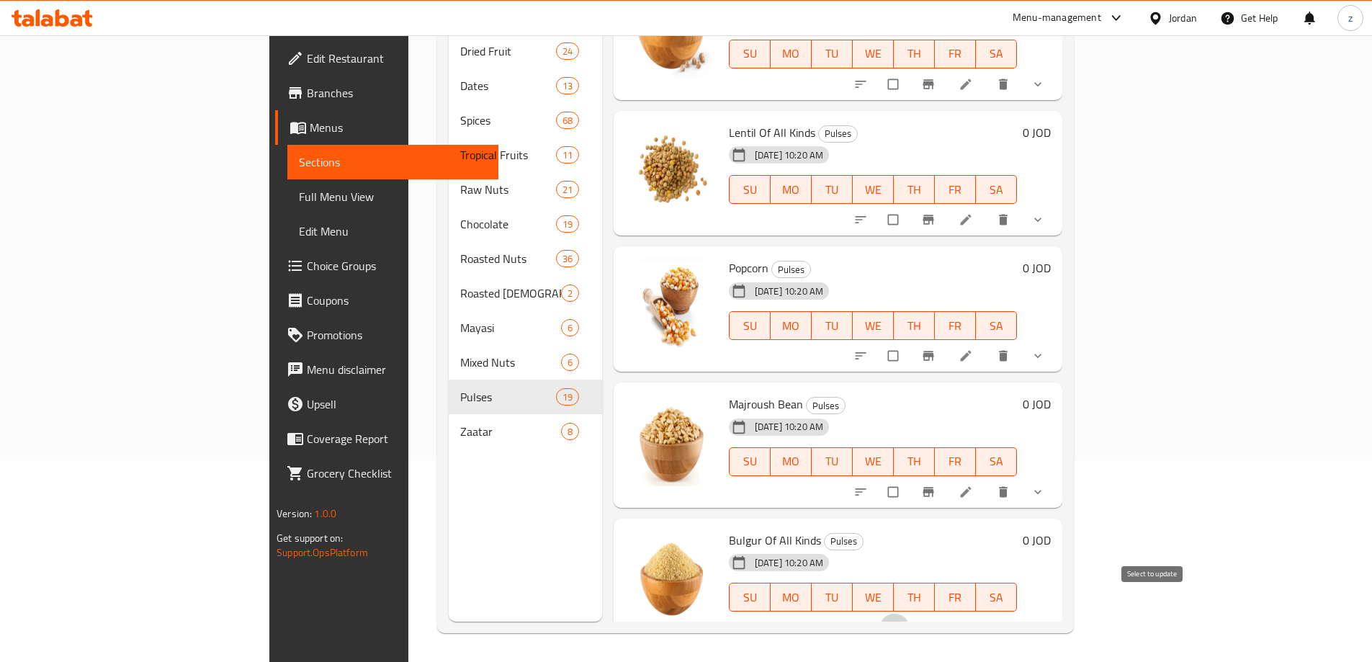
click at [910, 614] on input "checkbox" at bounding box center [894, 627] width 30 height 27
checkbox input "true"
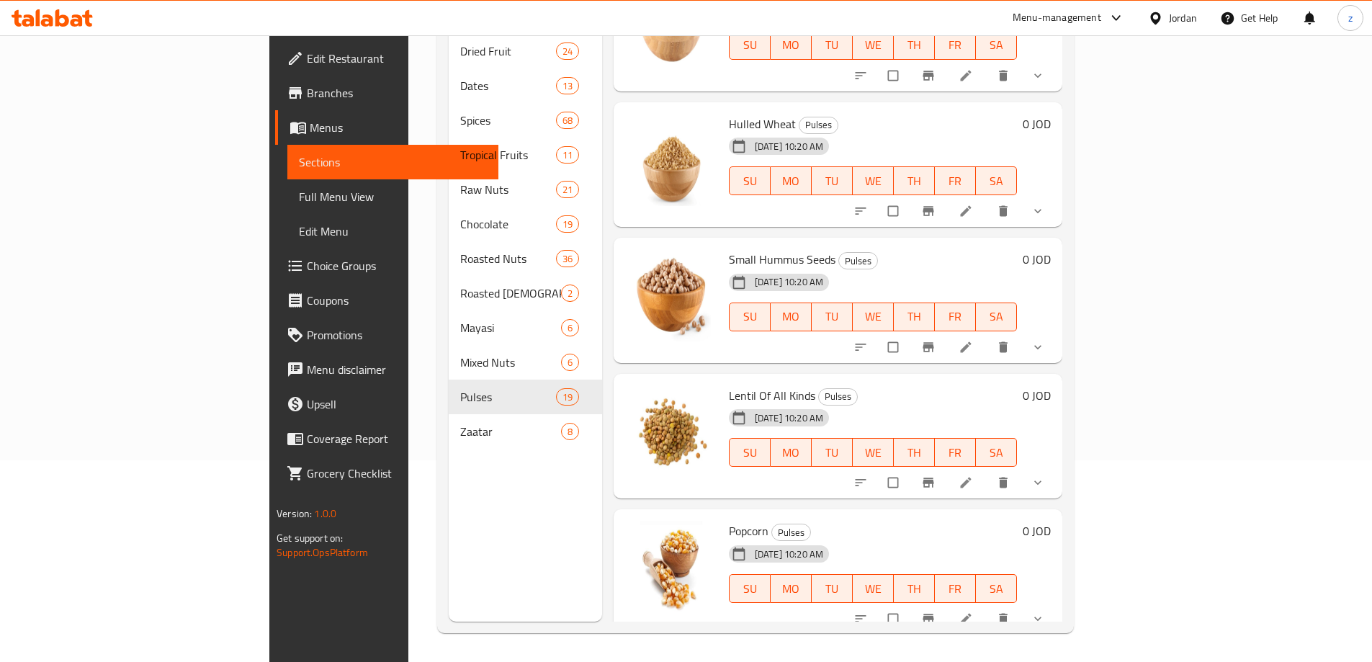
scroll to position [1666, 0]
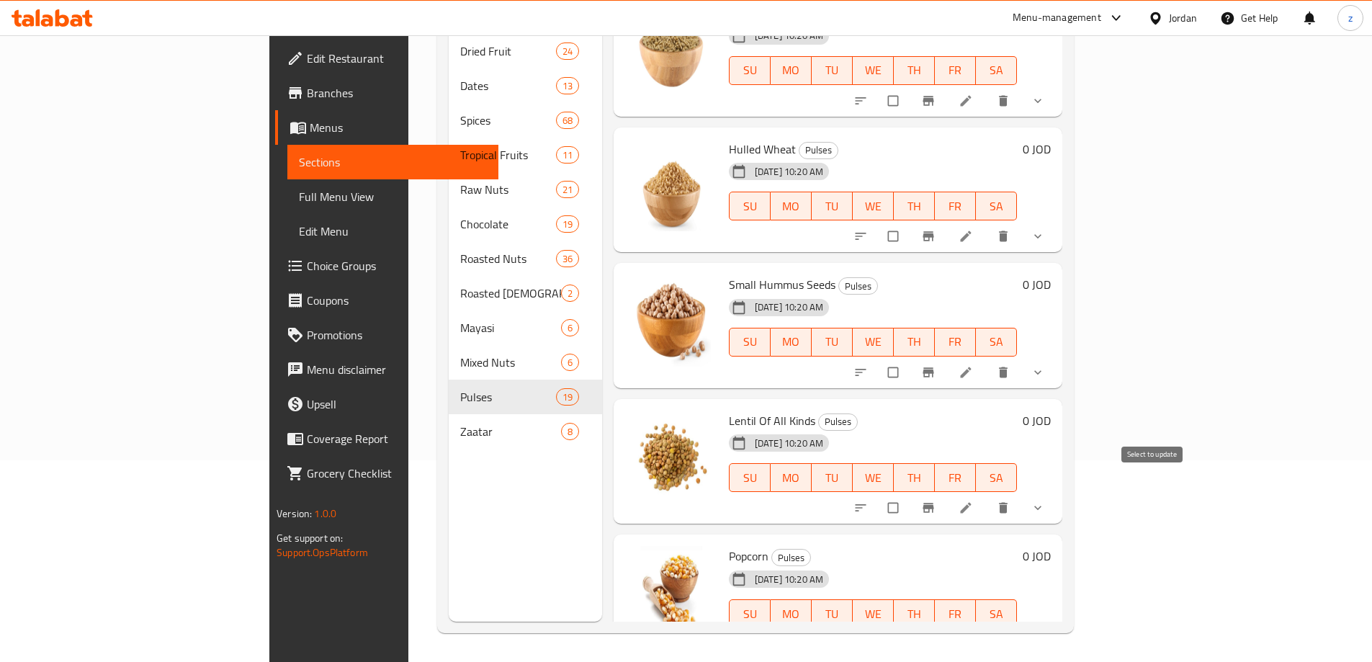
click at [910, 494] on input "checkbox" at bounding box center [894, 507] width 30 height 27
checkbox input "true"
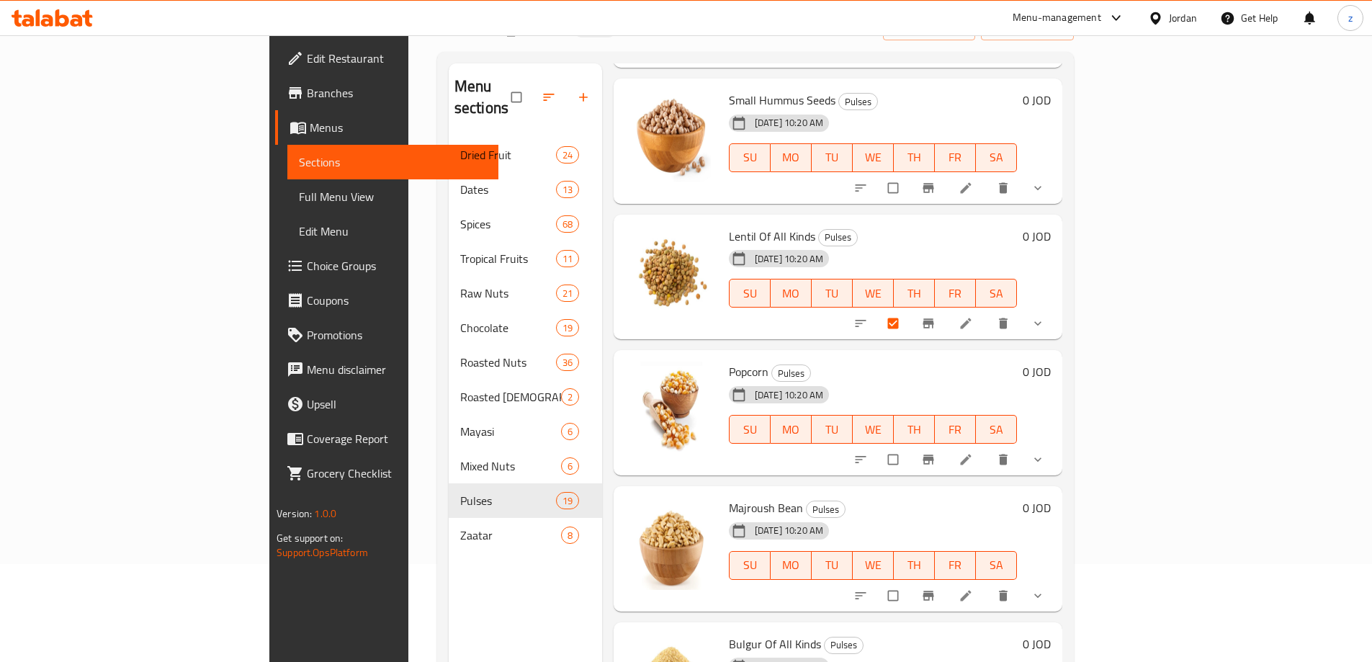
scroll to position [202, 0]
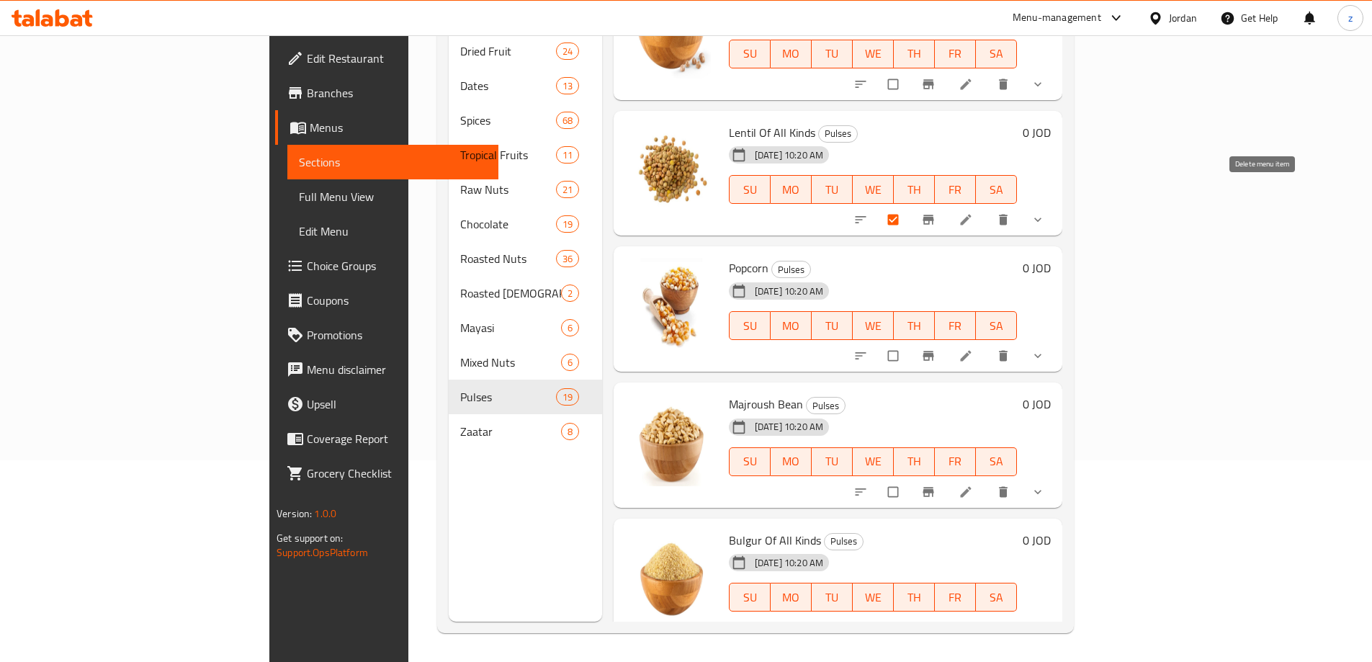
click at [1013, 212] on span "delete" at bounding box center [1004, 219] width 17 height 14
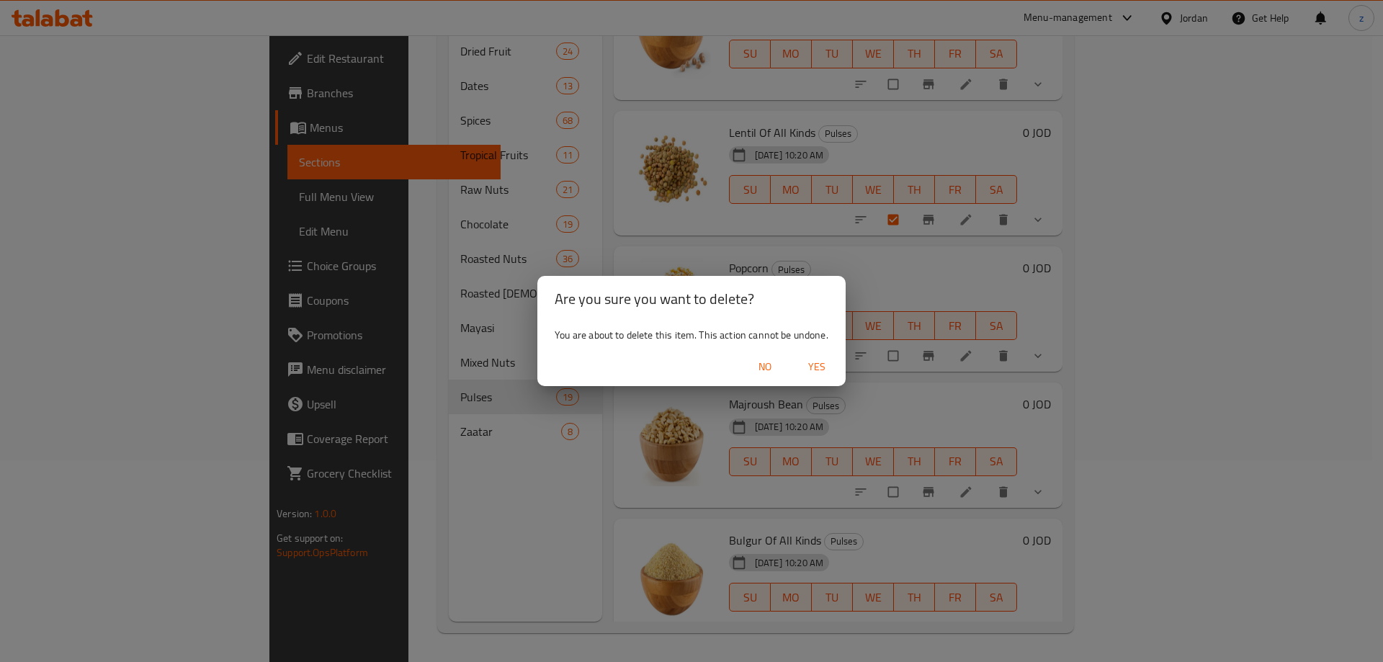
click at [819, 364] on span "Yes" at bounding box center [816, 367] width 35 height 18
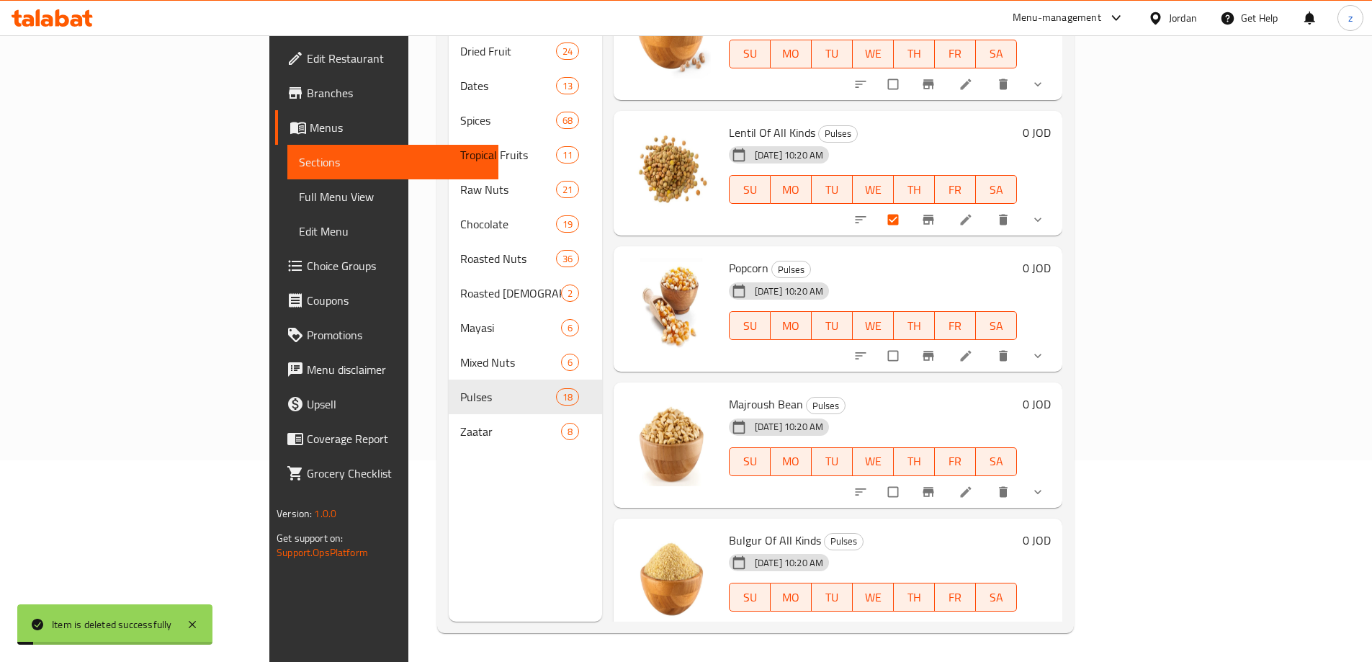
scroll to position [1819, 0]
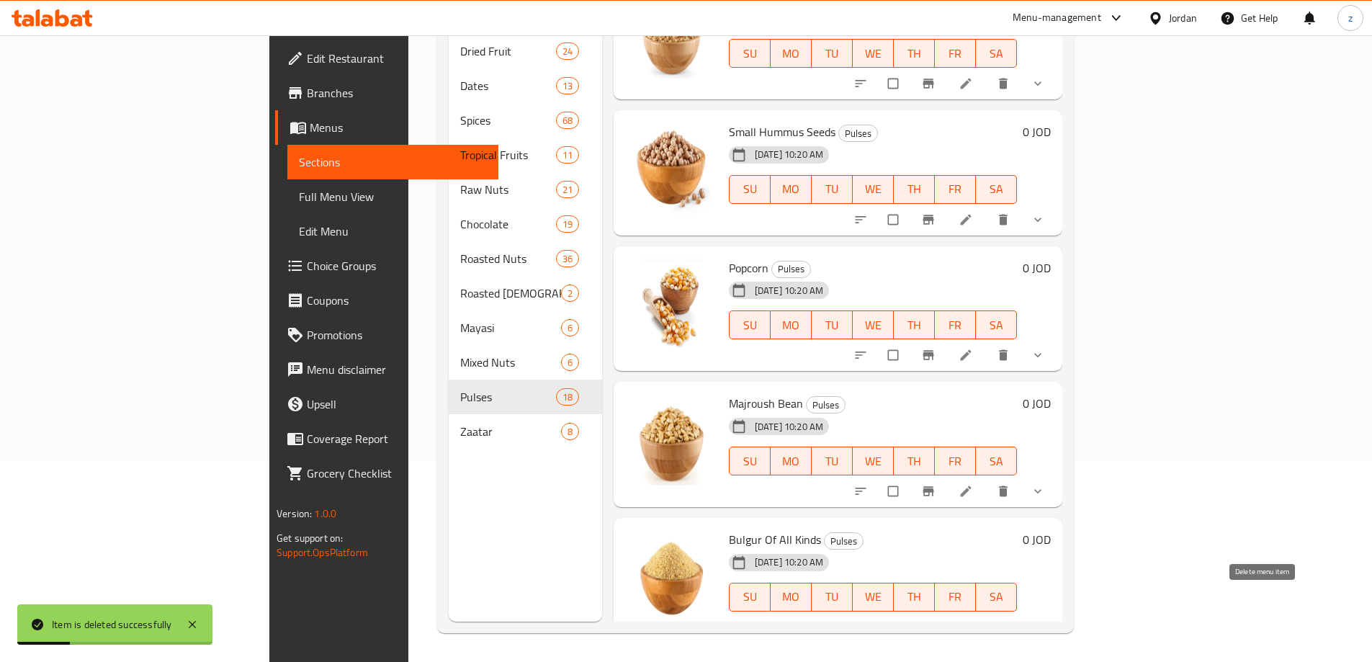
click at [1010, 620] on icon "delete" at bounding box center [1003, 627] width 14 height 14
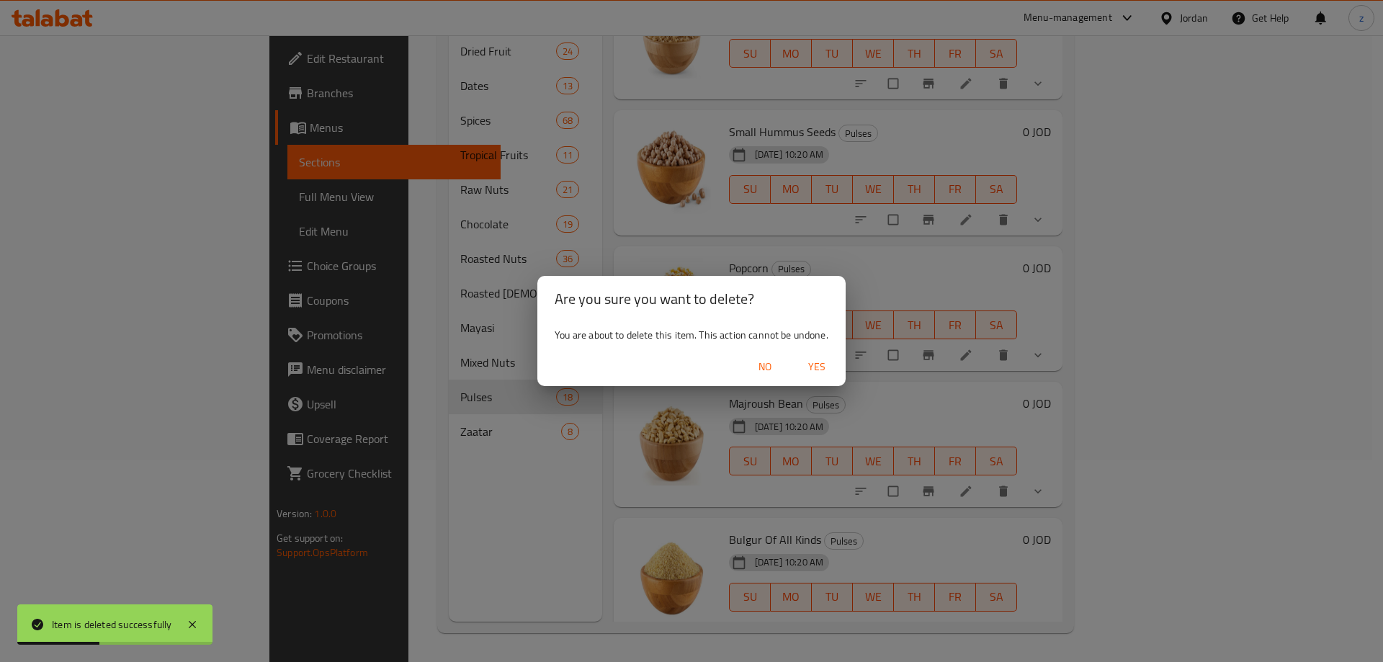
click at [809, 374] on span "Yes" at bounding box center [816, 367] width 35 height 18
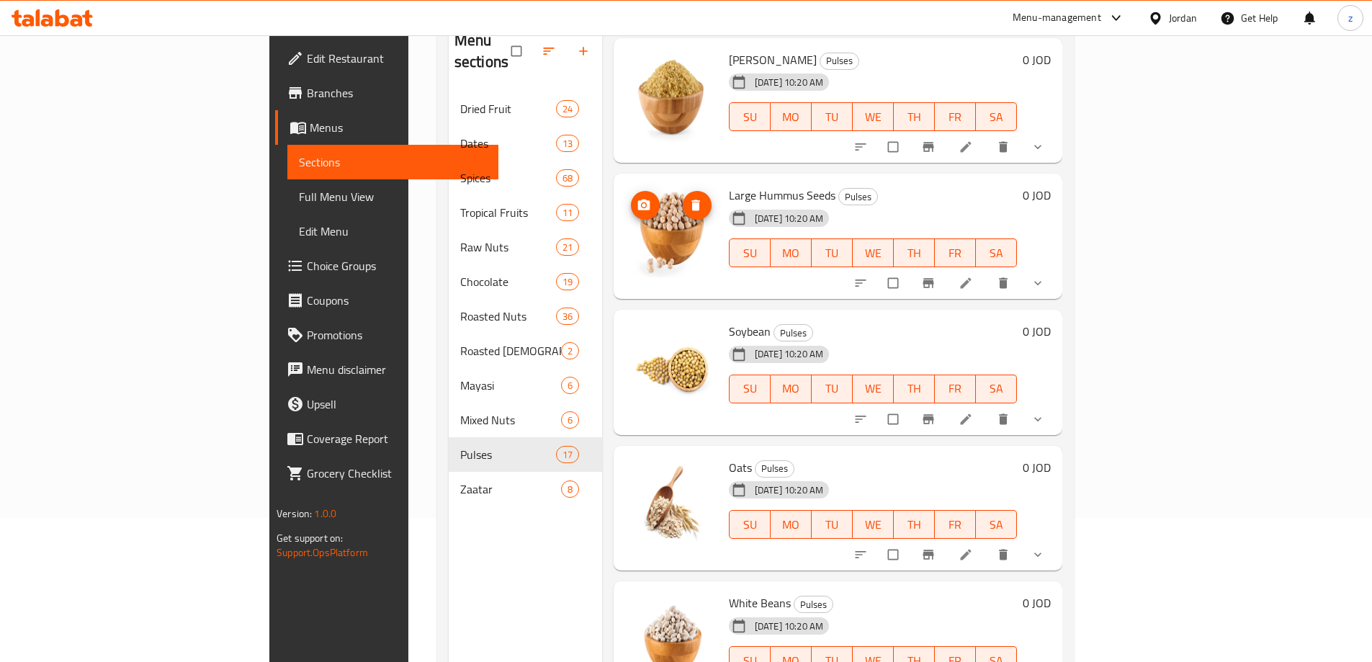
scroll to position [0, 0]
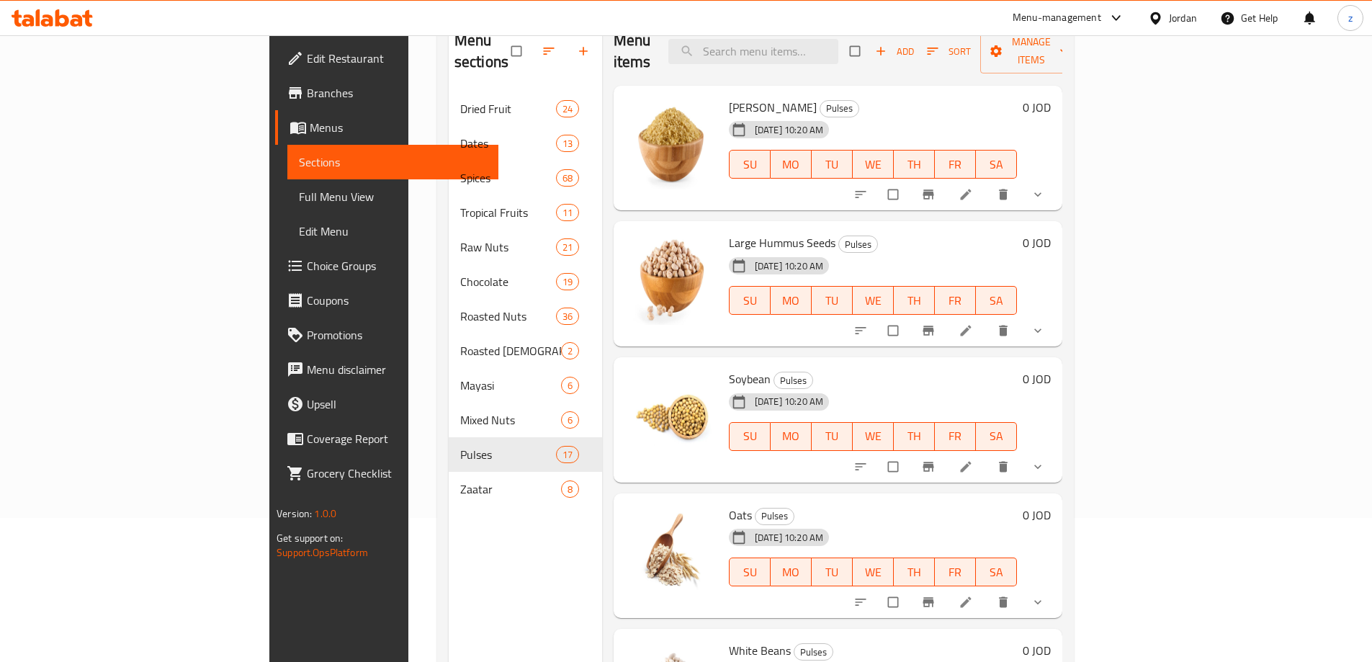
click at [299, 197] on span "Full Menu View" at bounding box center [393, 196] width 188 height 17
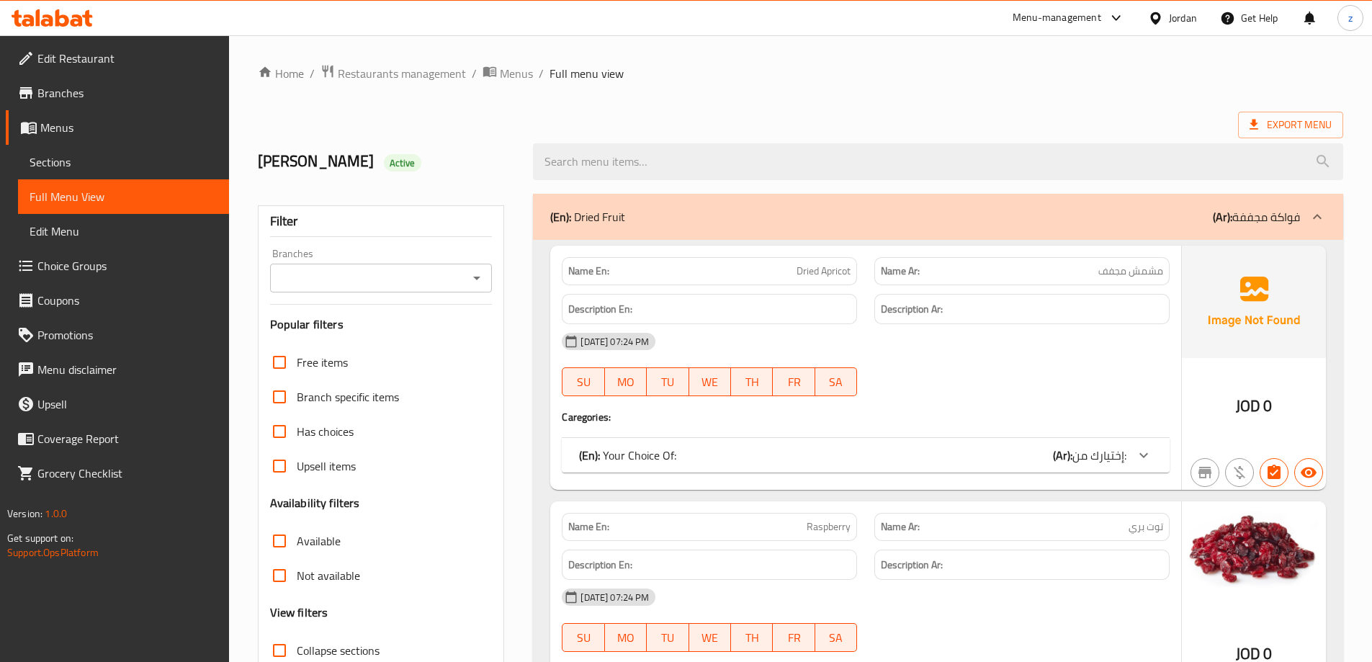
scroll to position [72, 0]
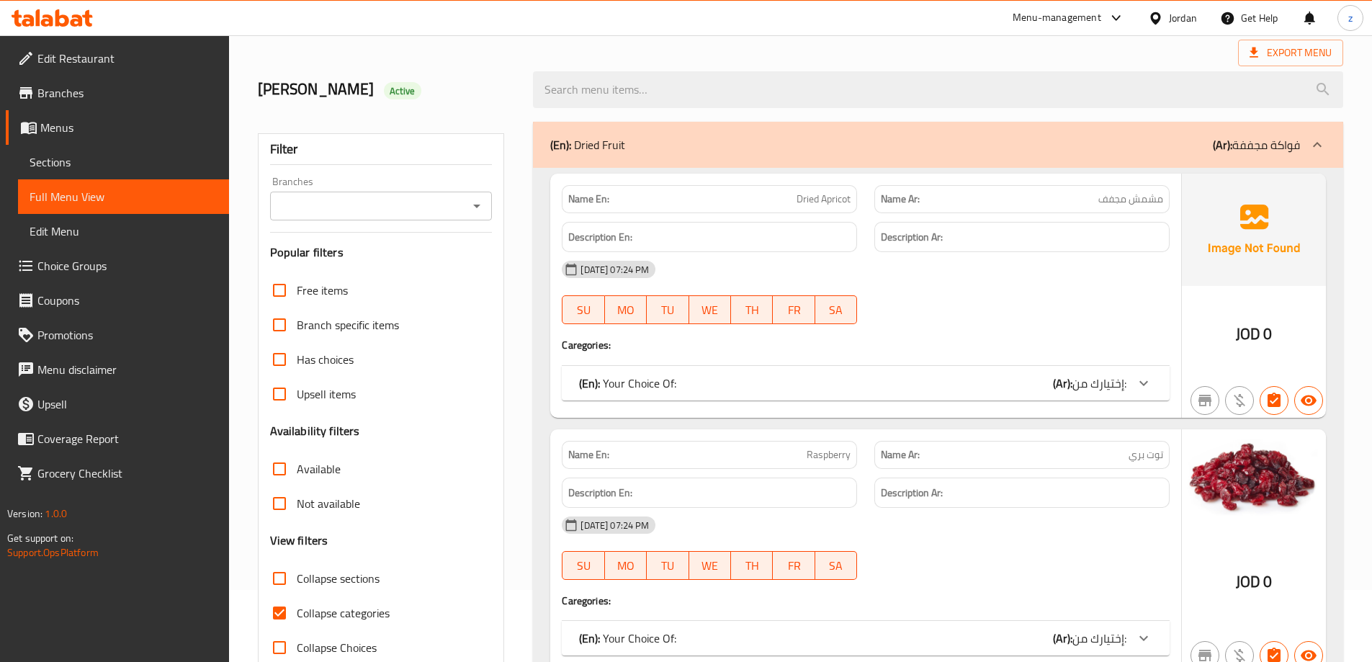
click at [855, 376] on div "(En): Your Choice Of: (Ar): إختيارك من:" at bounding box center [852, 382] width 547 height 17
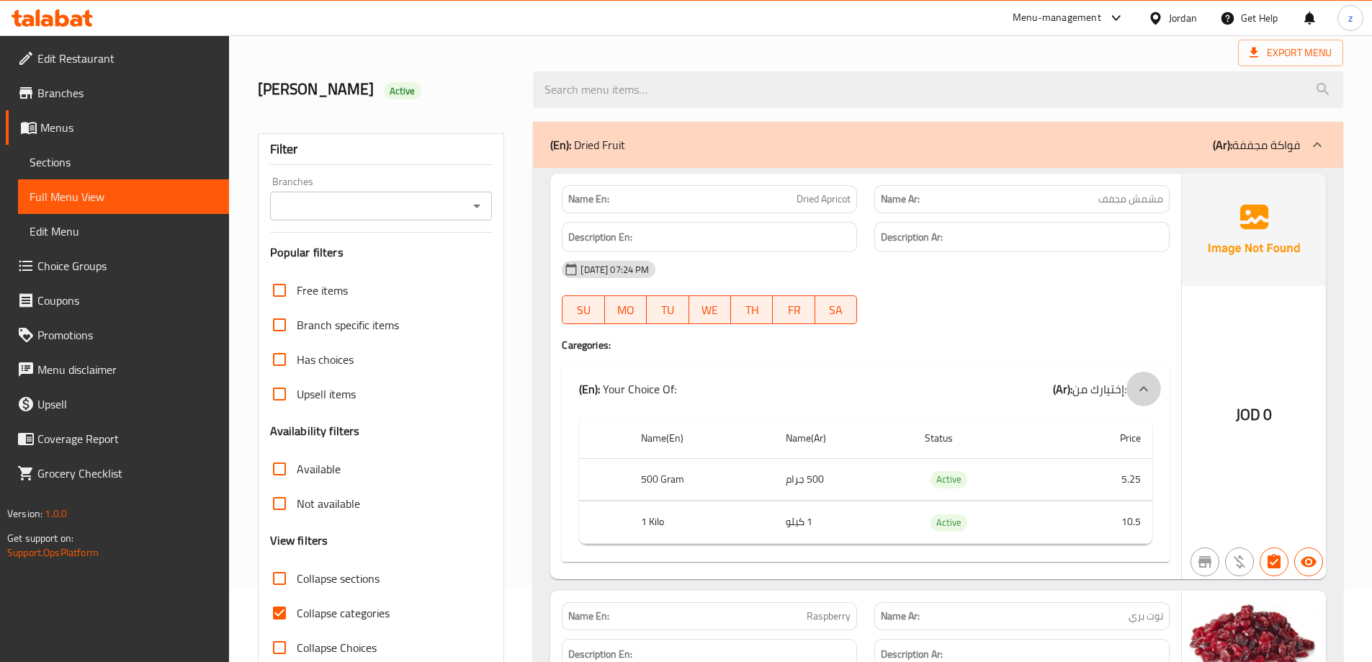
click at [1139, 383] on icon at bounding box center [1143, 388] width 17 height 17
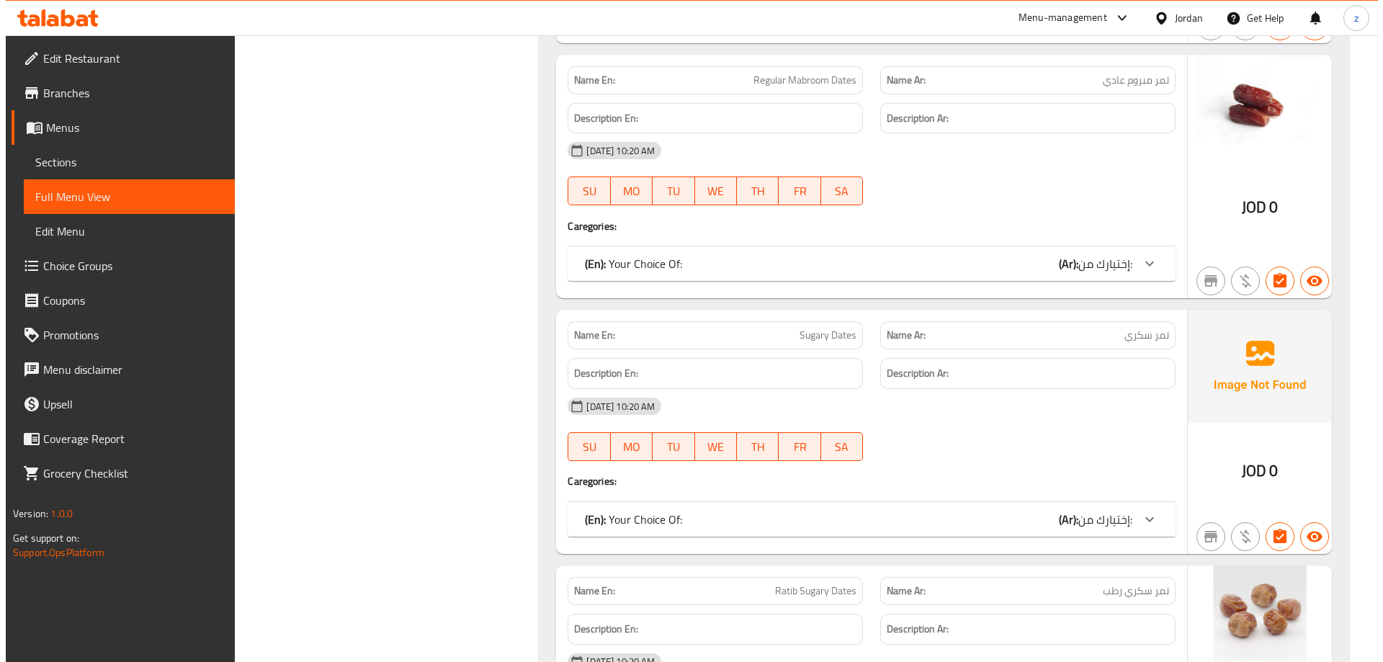
scroll to position [0, 0]
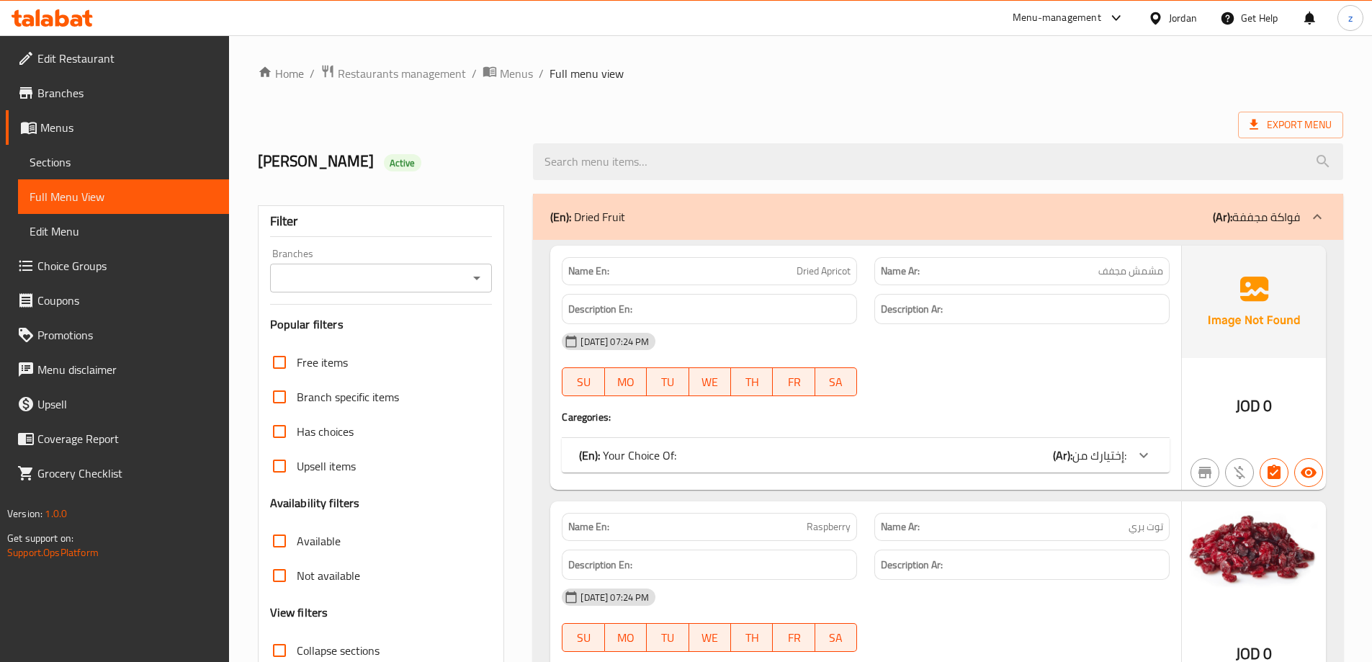
click at [111, 130] on span "Menus" at bounding box center [128, 127] width 177 height 17
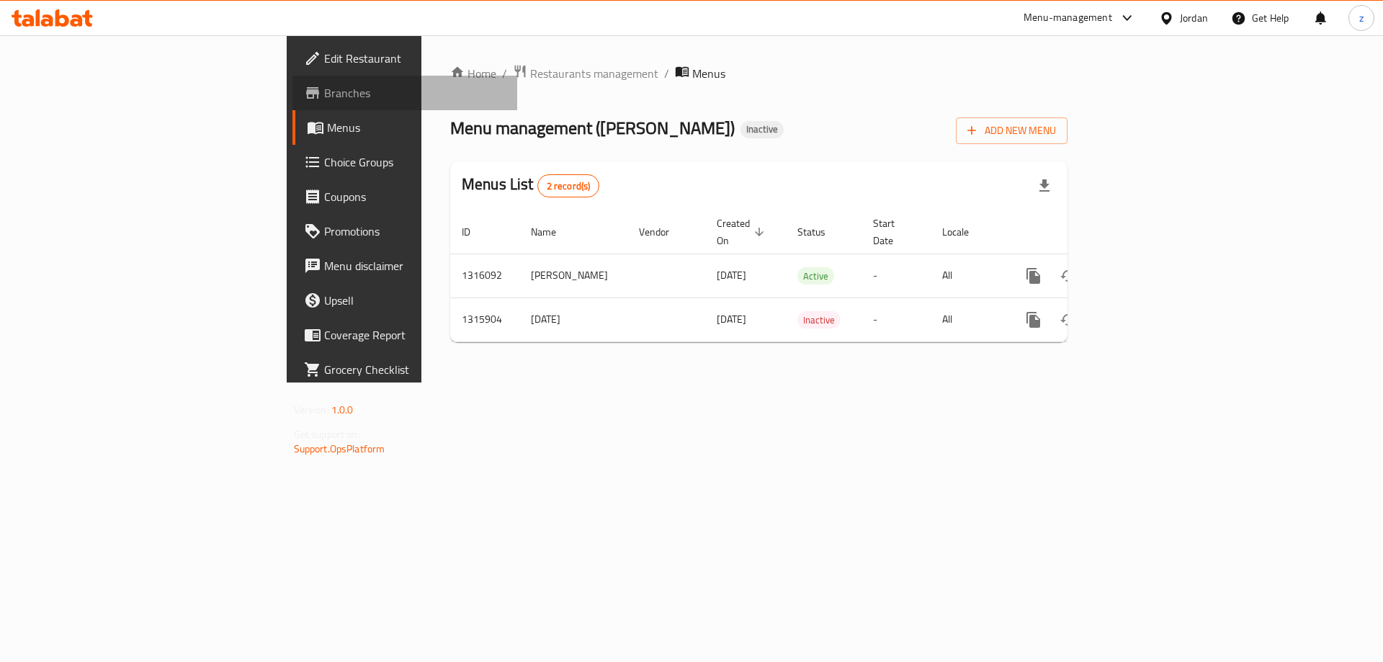
click at [324, 96] on span "Branches" at bounding box center [415, 92] width 182 height 17
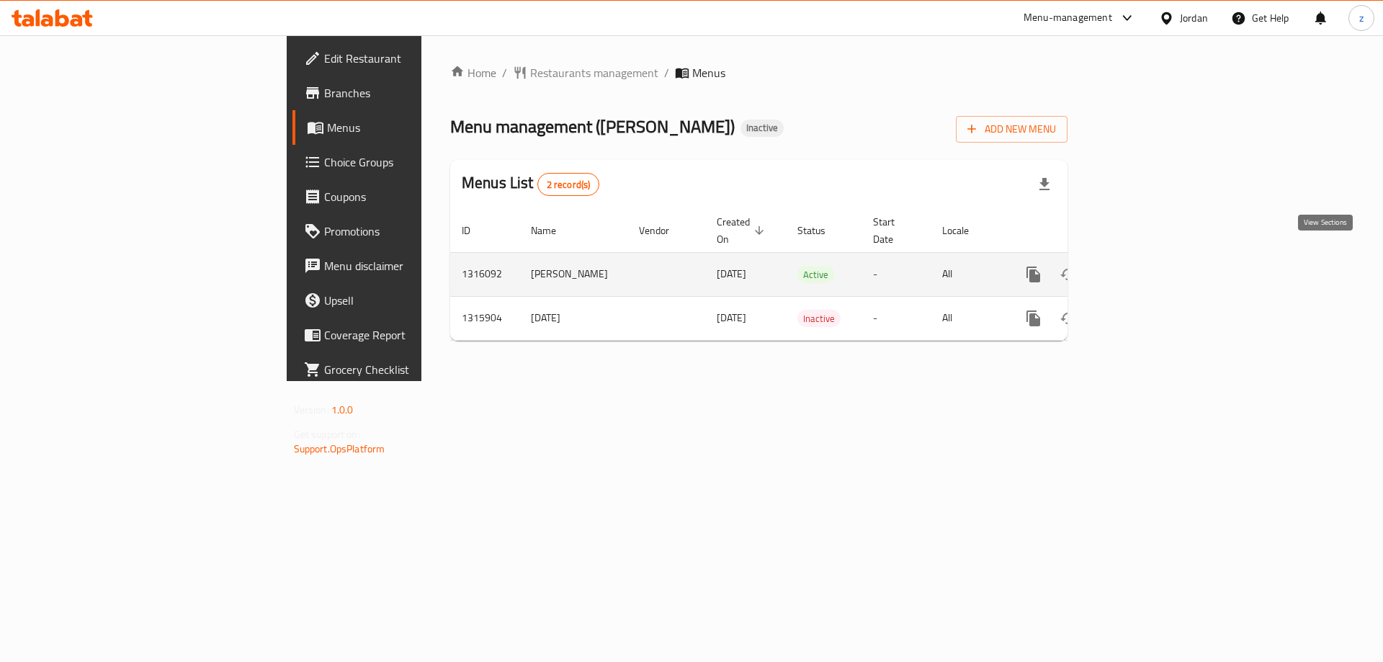
click at [1146, 266] on icon "enhanced table" at bounding box center [1136, 274] width 17 height 17
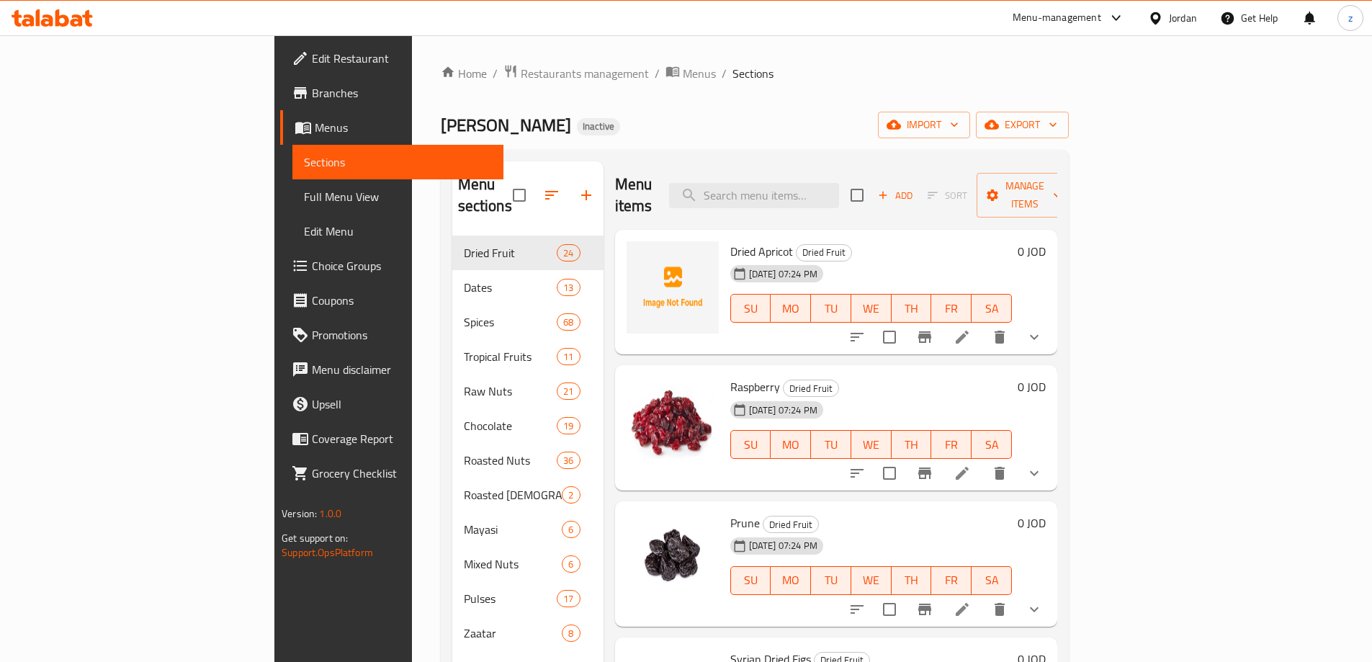
click at [312, 89] on span "Branches" at bounding box center [402, 92] width 180 height 17
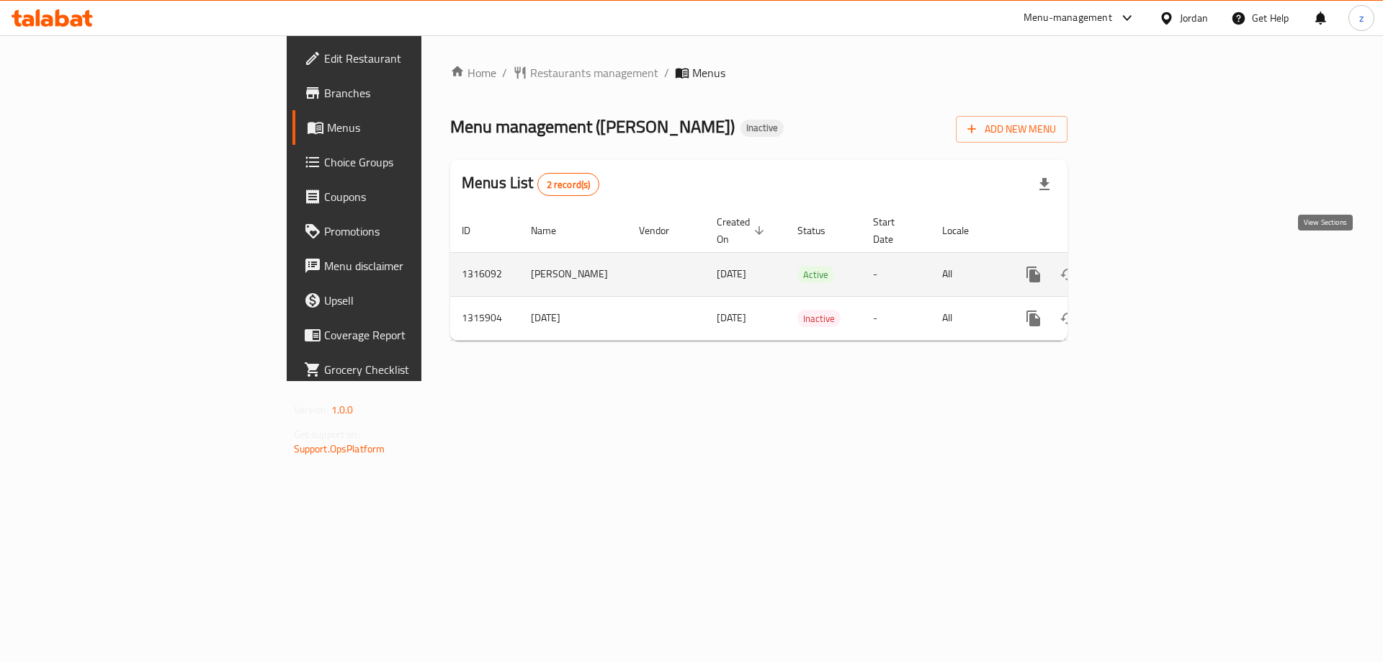
click at [1144, 268] on icon "enhanced table" at bounding box center [1137, 274] width 13 height 13
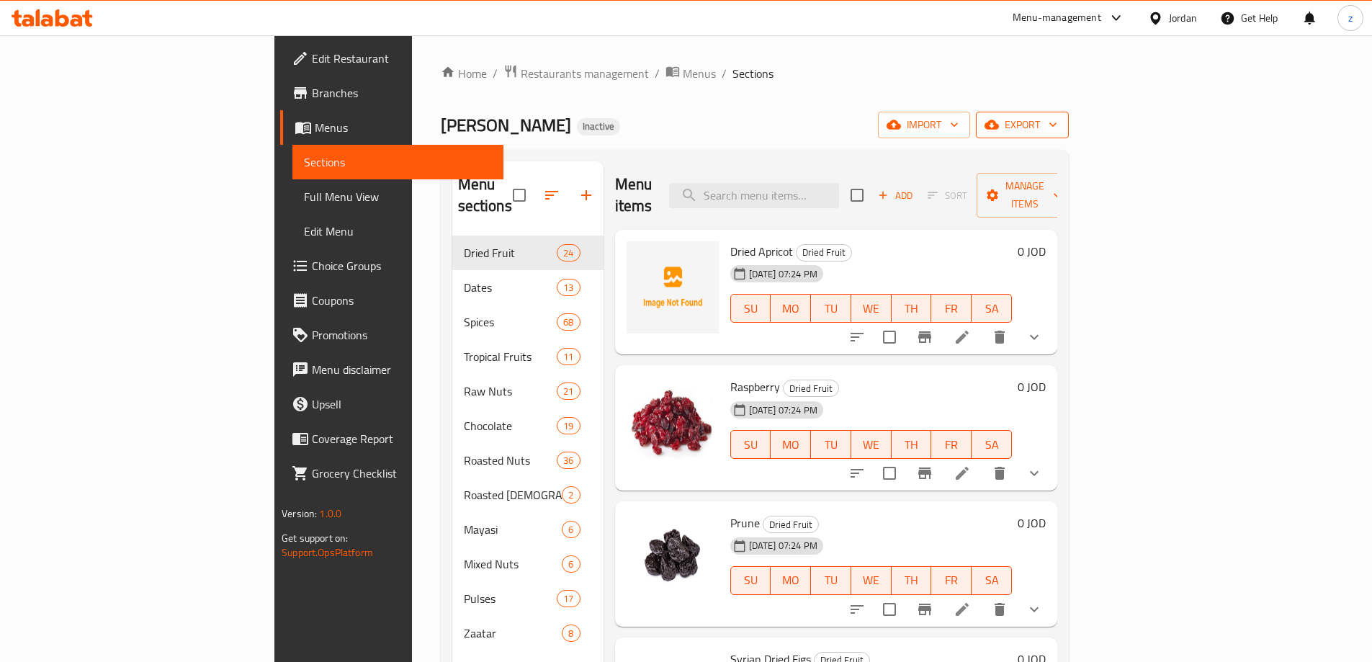
click at [1069, 114] on button "export" at bounding box center [1022, 125] width 93 height 27
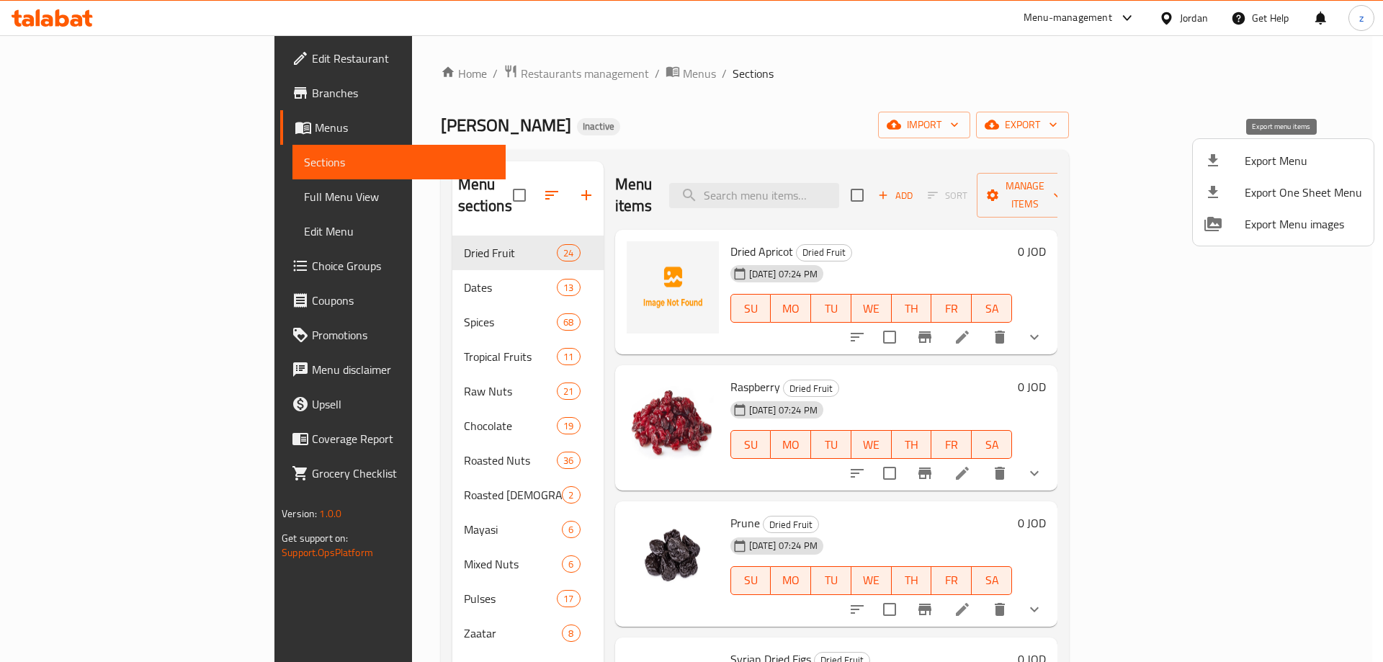
click at [1276, 166] on span "Export Menu" at bounding box center [1302, 160] width 117 height 17
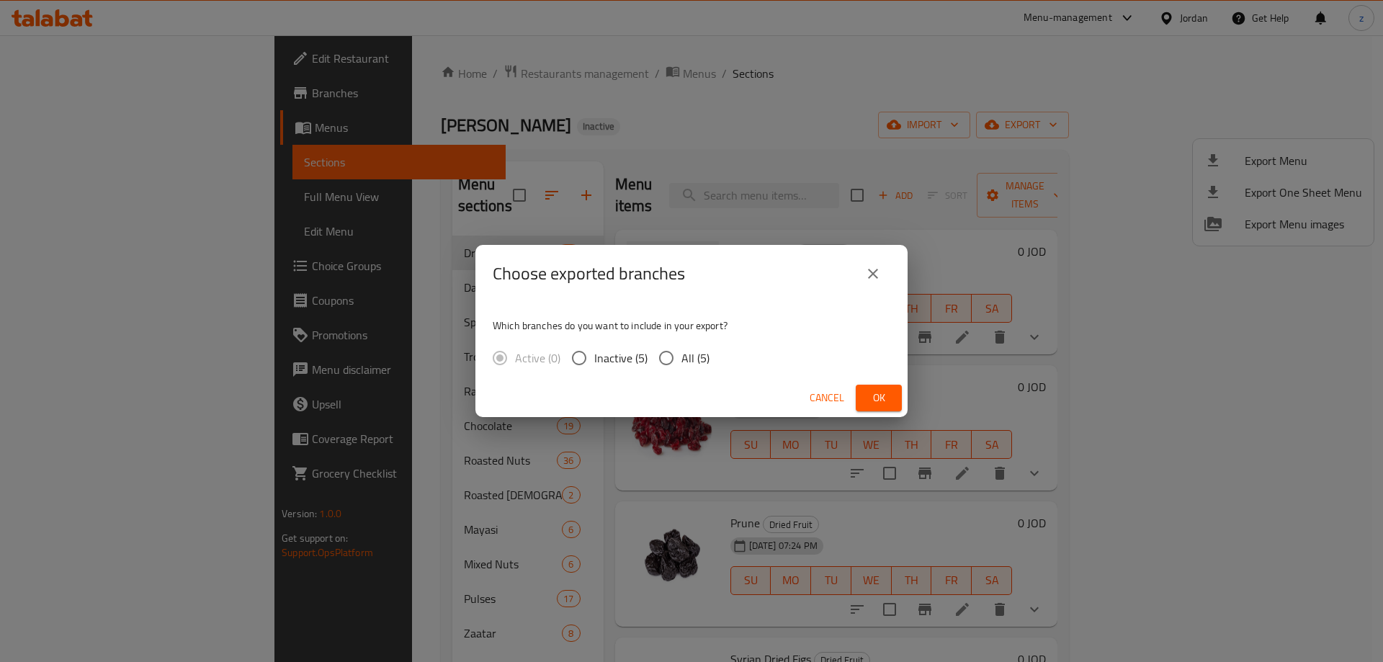
drag, startPoint x: 660, startPoint y: 359, endPoint x: 757, endPoint y: 364, distance: 97.3
click at [663, 357] on input "All (5)" at bounding box center [666, 358] width 30 height 30
radio input "true"
click at [886, 400] on span "Ok" at bounding box center [878, 398] width 23 height 18
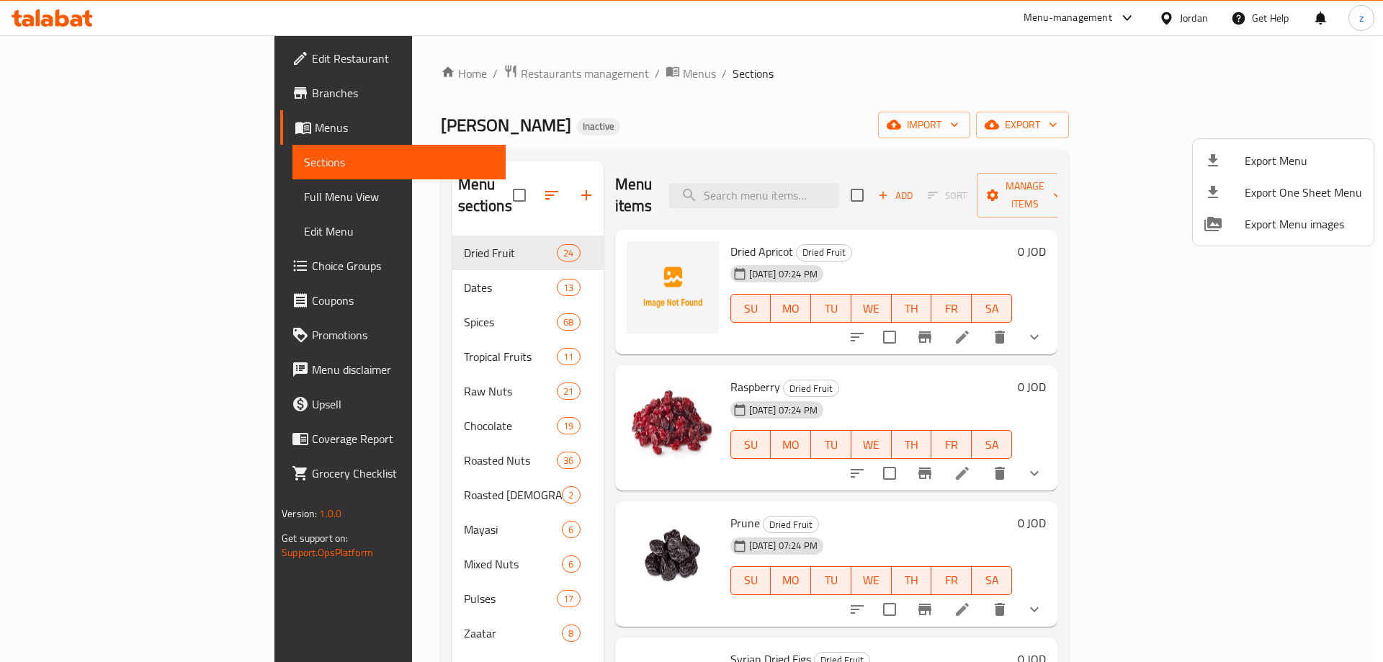
click at [957, 221] on div at bounding box center [691, 331] width 1383 height 662
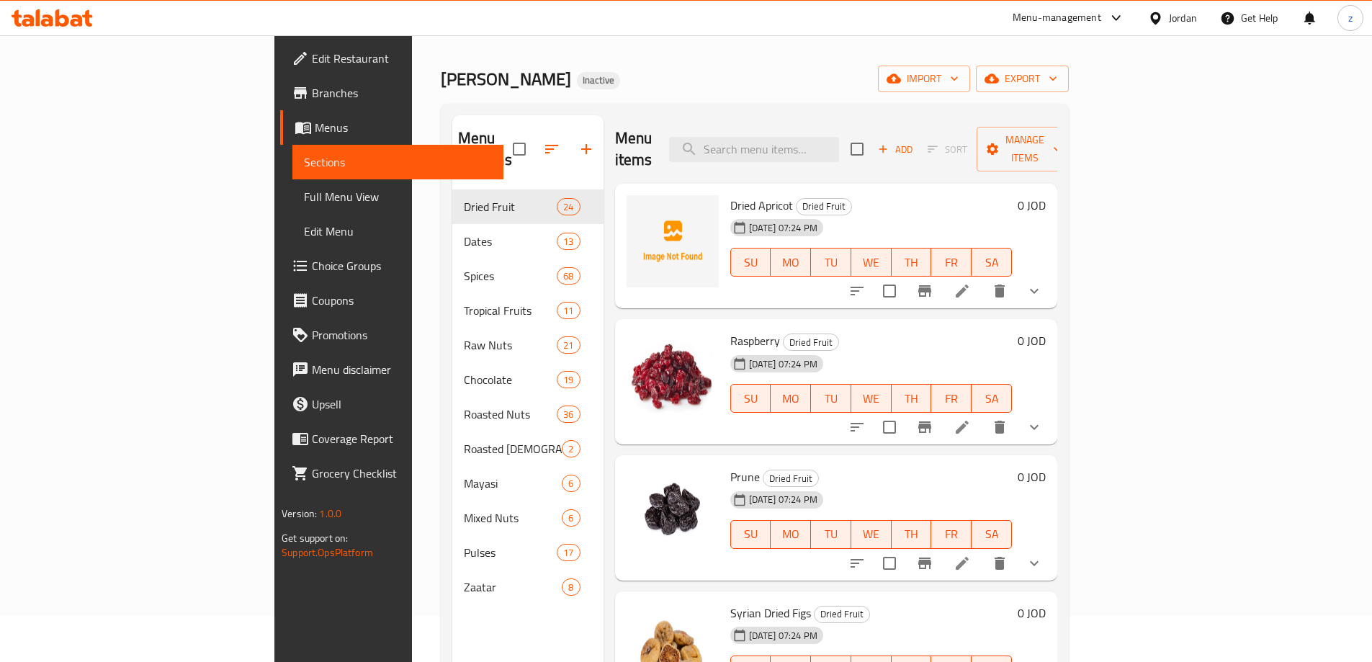
scroll to position [72, 0]
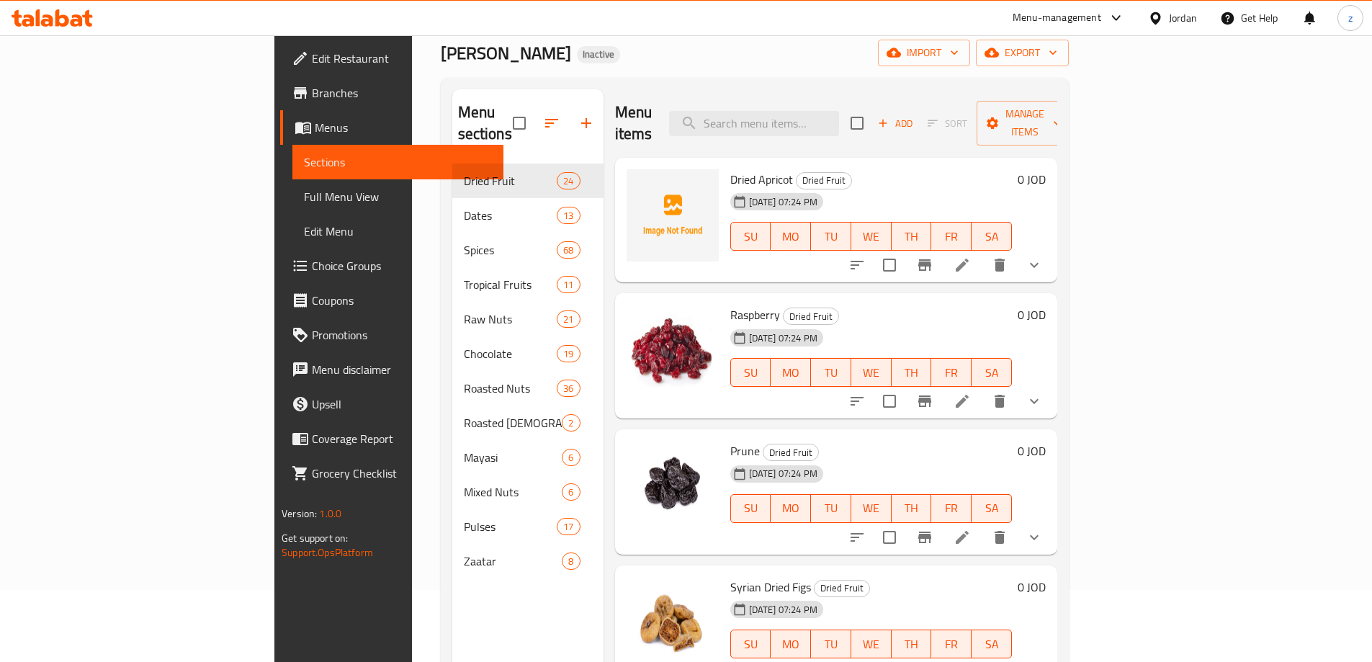
click at [1043, 256] on icon "show more" at bounding box center [1033, 264] width 17 height 17
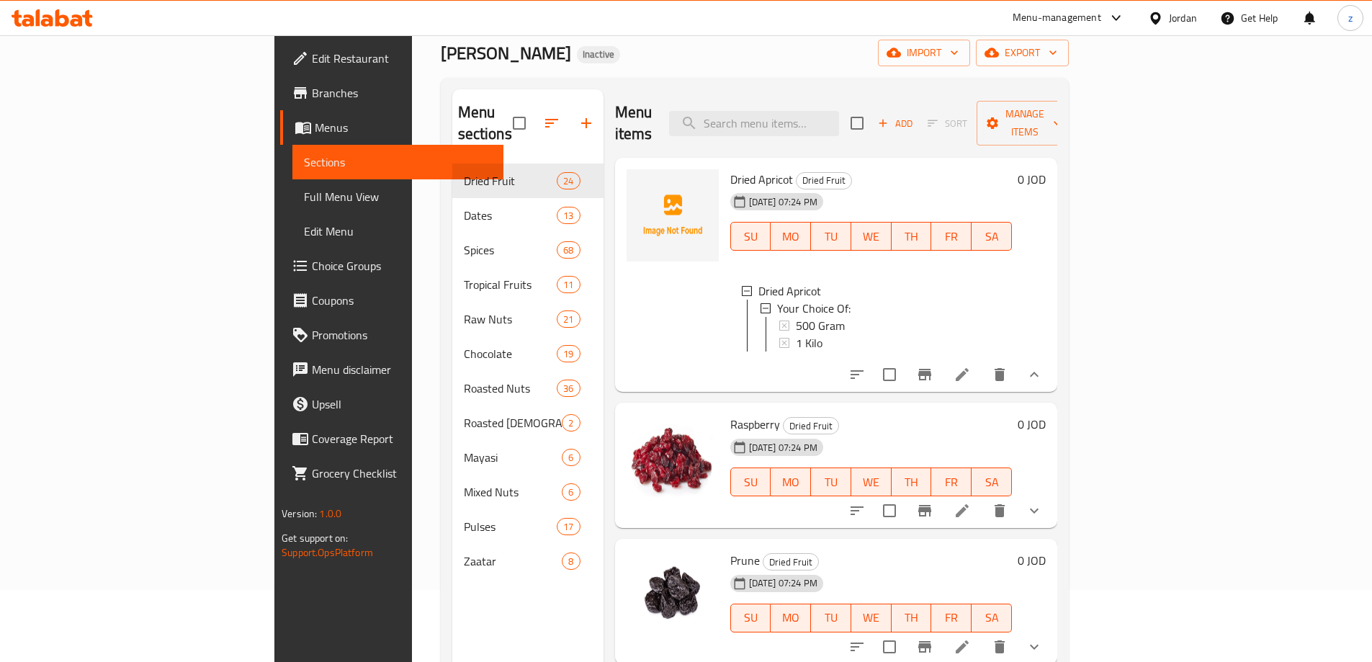
click at [1043, 366] on icon "show more" at bounding box center [1033, 374] width 17 height 17
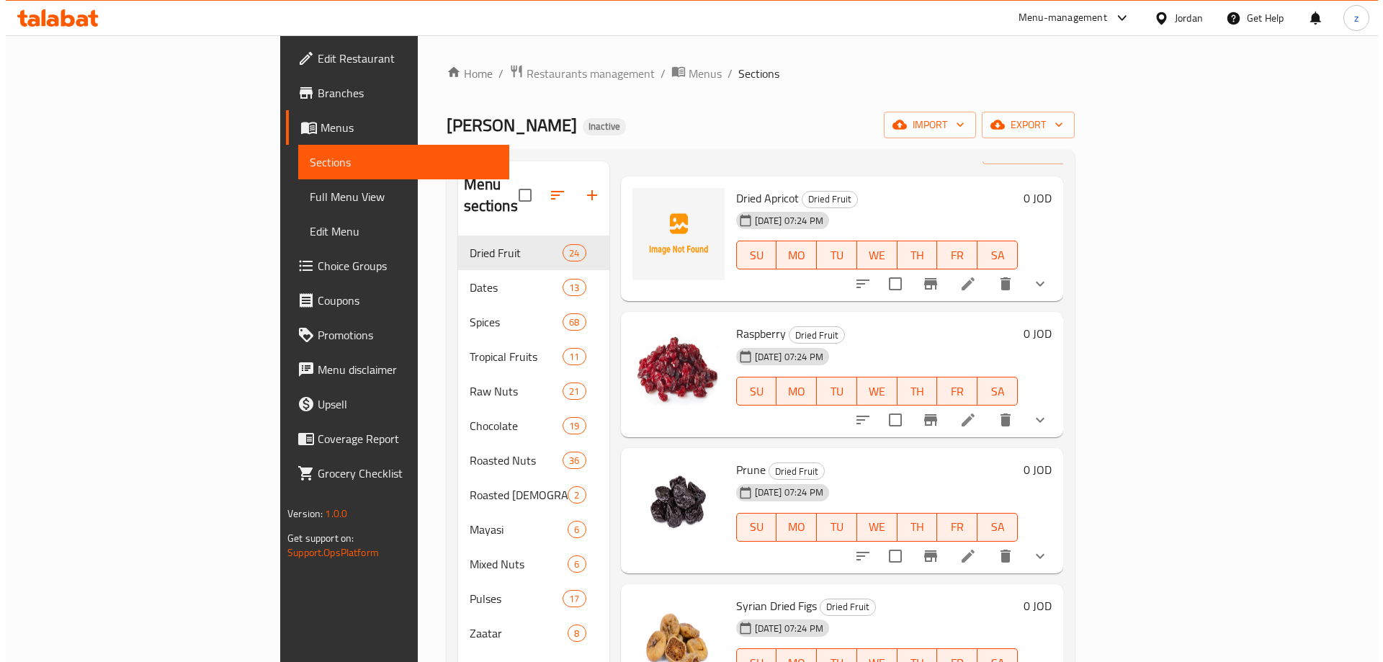
scroll to position [0, 0]
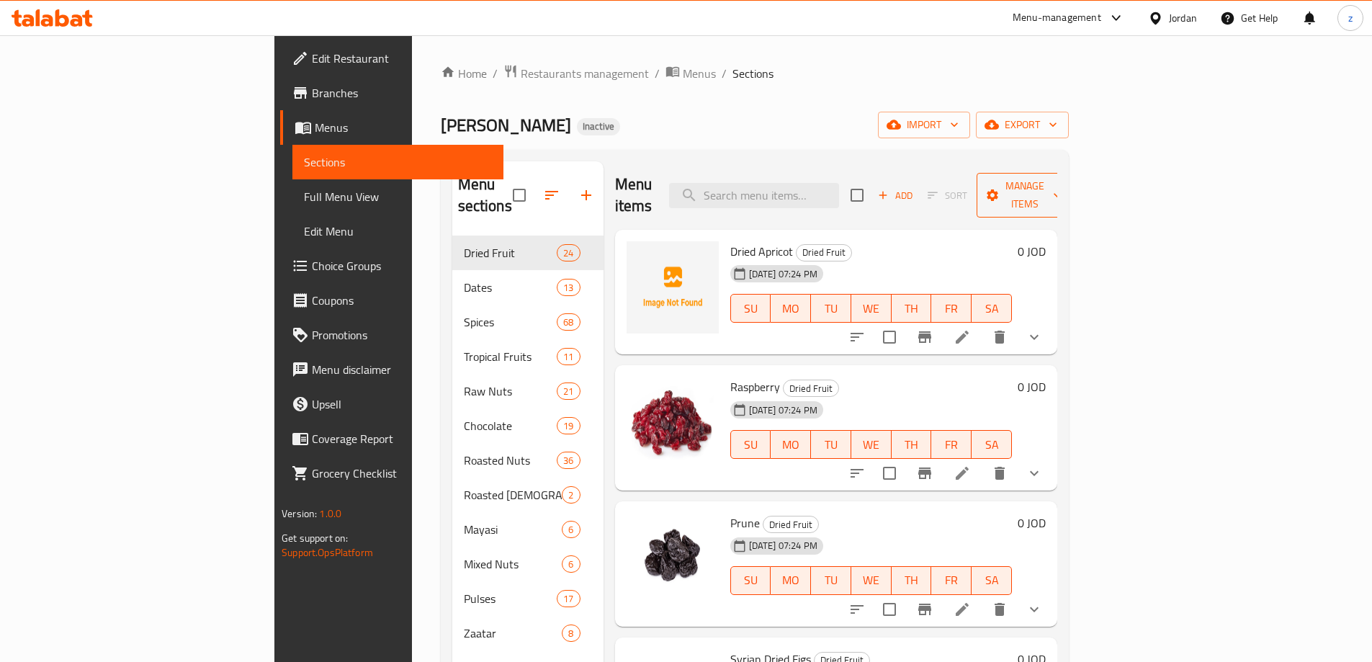
click at [1000, 189] on icon "button" at bounding box center [992, 195] width 14 height 14
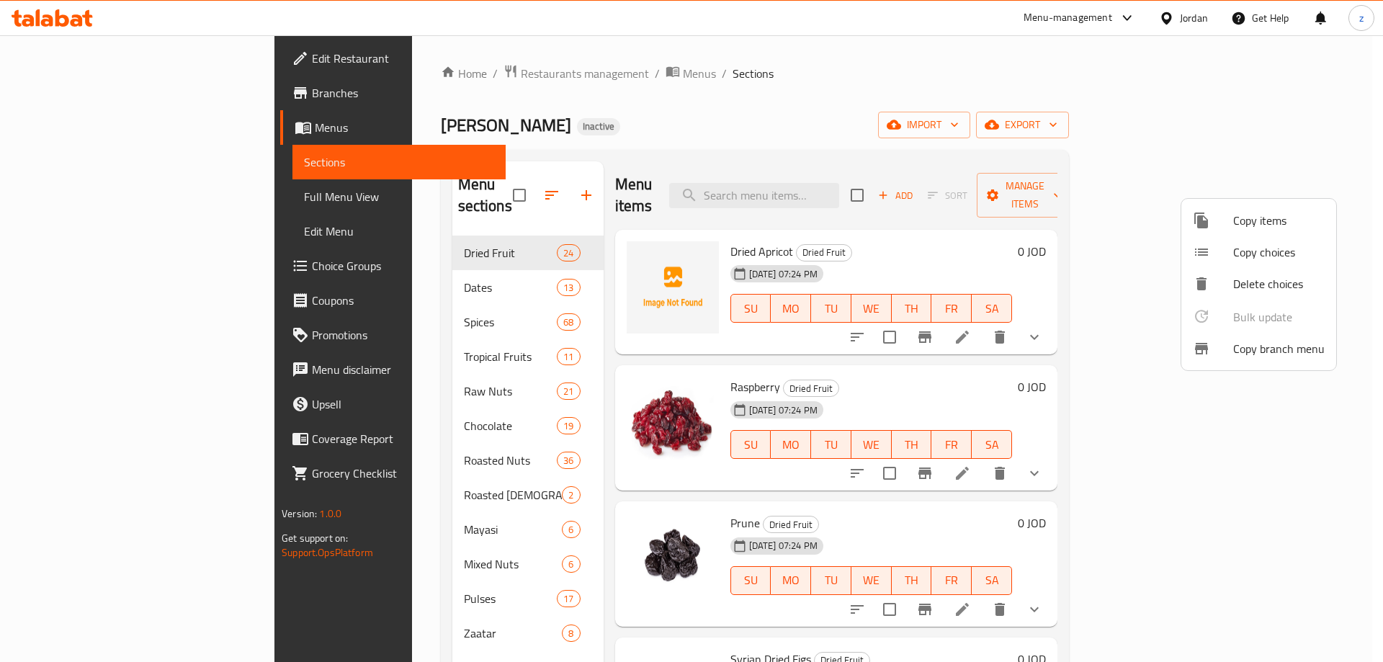
click at [1200, 343] on icon at bounding box center [1201, 349] width 13 height 12
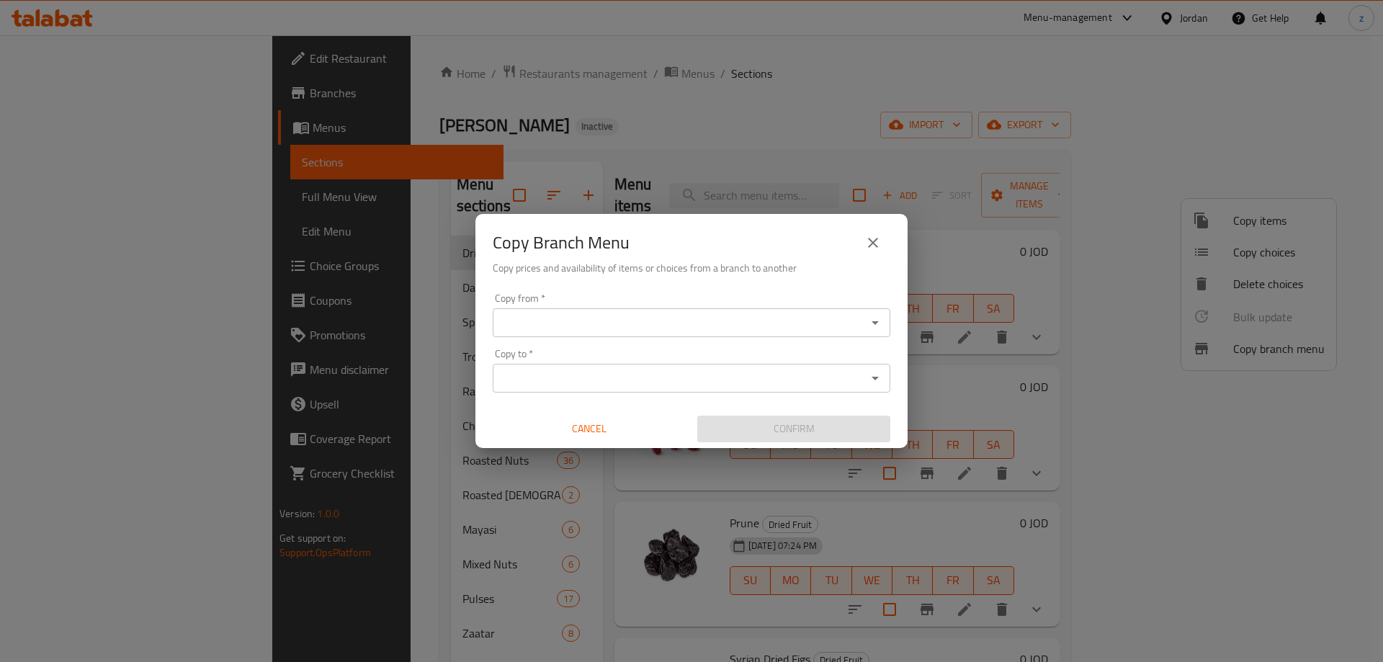
click at [742, 320] on input "Copy from   *" at bounding box center [679, 323] width 365 height 20
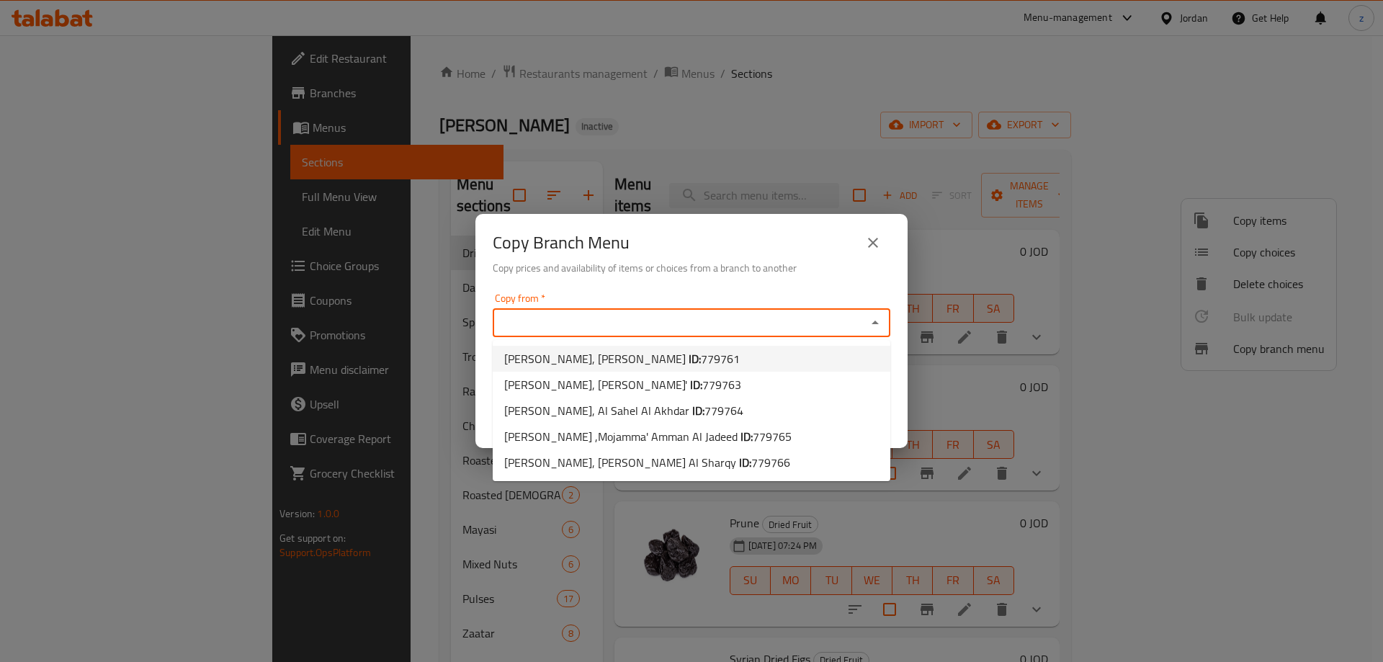
click at [687, 366] on li "Kardash Rostery, Al Abrar ID: 779761" at bounding box center [692, 359] width 398 height 26
type input "Kardash Rostery, Al Abrar"
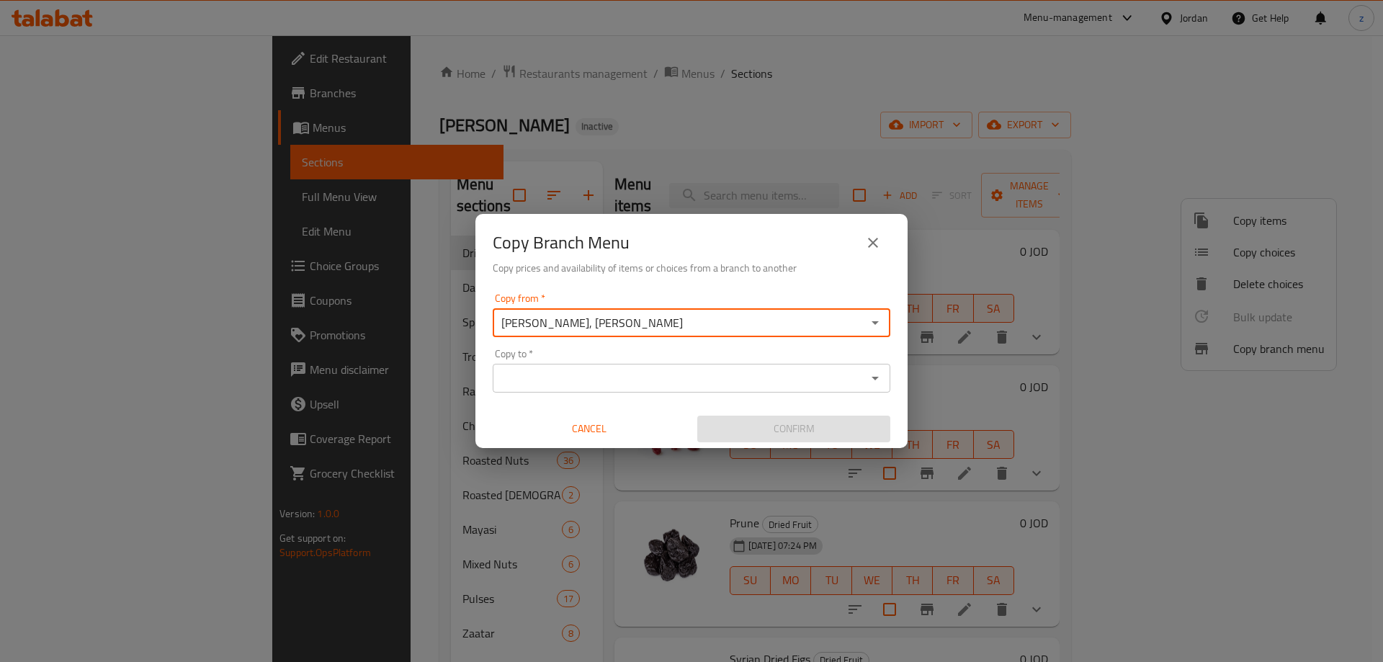
click at [686, 382] on input "Copy to   *" at bounding box center [679, 378] width 365 height 20
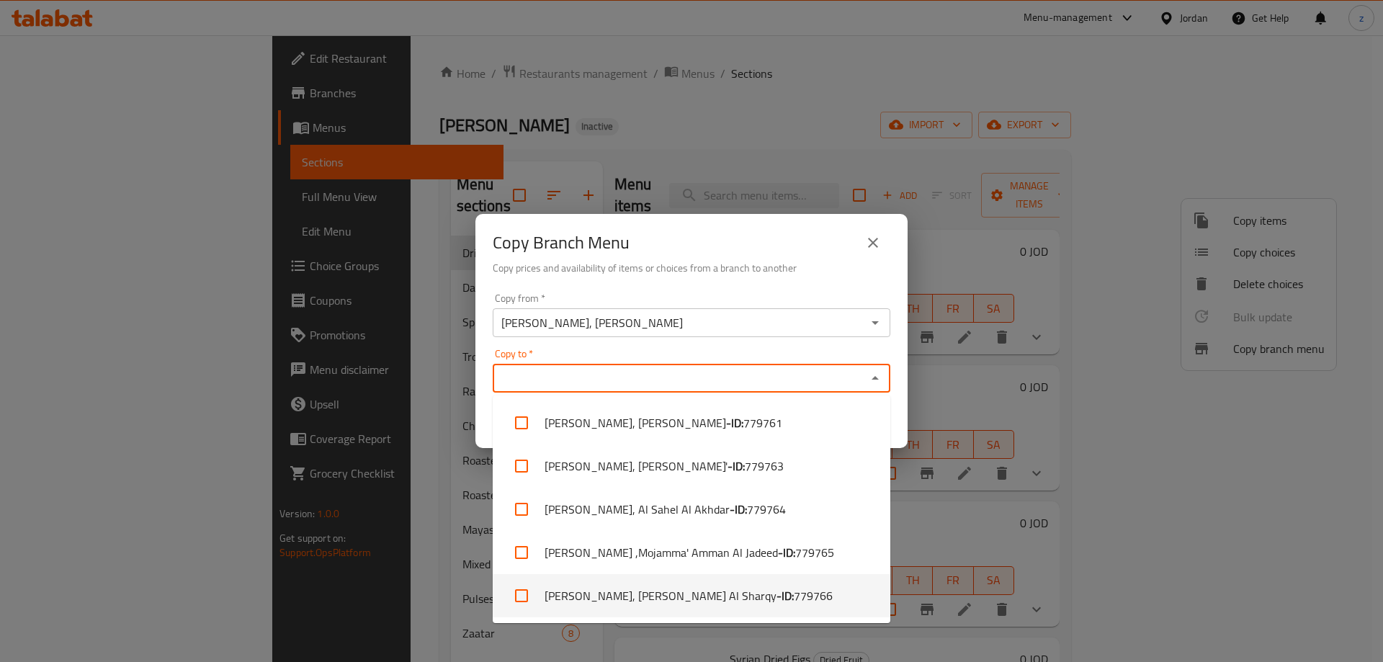
click at [629, 588] on li "Kardash Rostery, Al Hay Al Sharqy - ID: 779766" at bounding box center [692, 595] width 398 height 43
checkbox input "true"
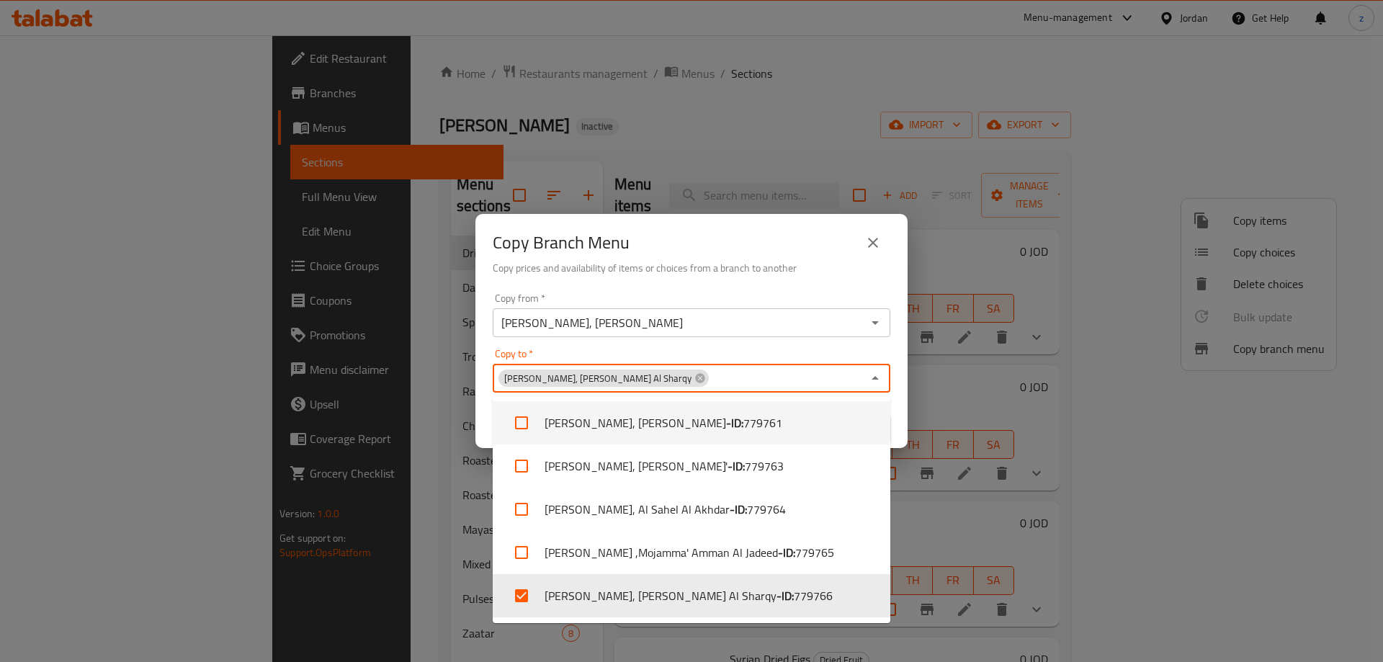
click at [750, 354] on div "Copy to   * Kardash Rostery, Al Hay Al Sharqy Copy to *" at bounding box center [692, 371] width 398 height 44
click at [781, 344] on div "Copy from   * Kardash Rostery, Al Abrar Copy from * Copy to   * Kardash Rostery…" at bounding box center [691, 367] width 432 height 161
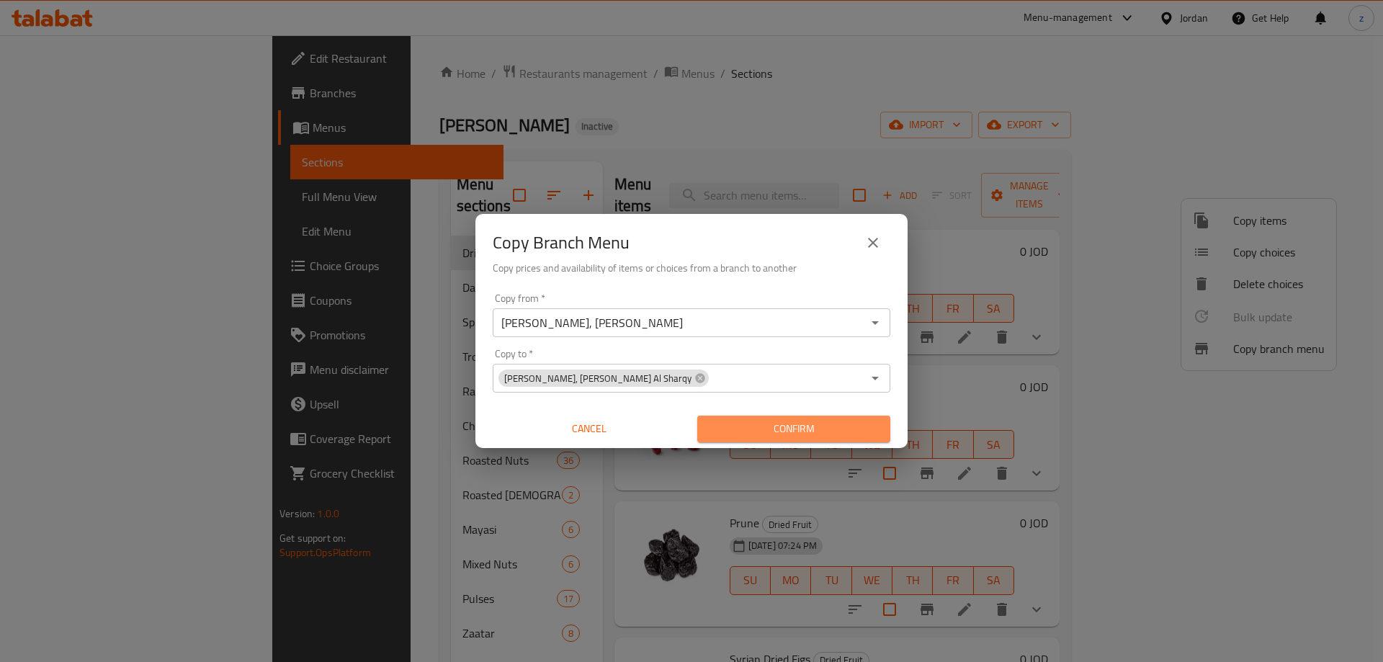
click at [769, 429] on span "Confirm" at bounding box center [794, 429] width 170 height 18
